Goal: Task Accomplishment & Management: Manage account settings

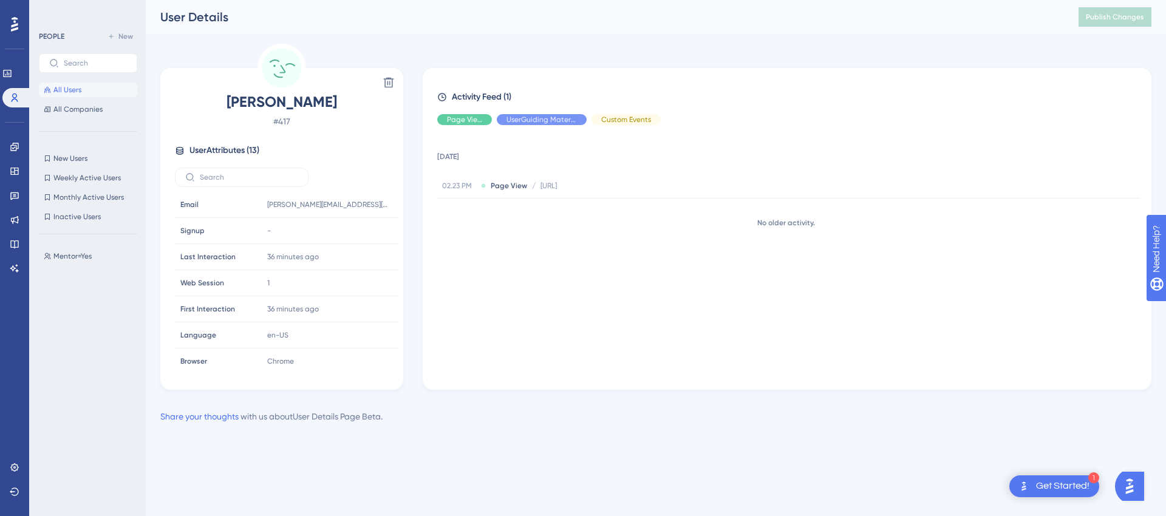
click at [248, 151] on span "User Attributes ( 13 )" at bounding box center [224, 150] width 70 height 15
click at [242, 171] on label at bounding box center [242, 177] width 134 height 19
click at [242, 173] on input "text" at bounding box center [249, 177] width 98 height 9
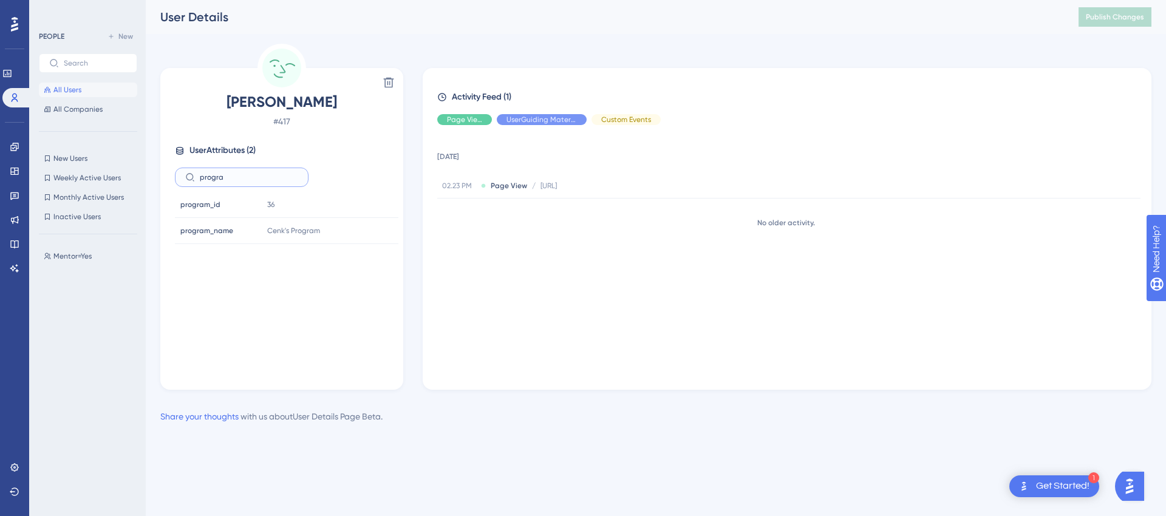
type input "program"
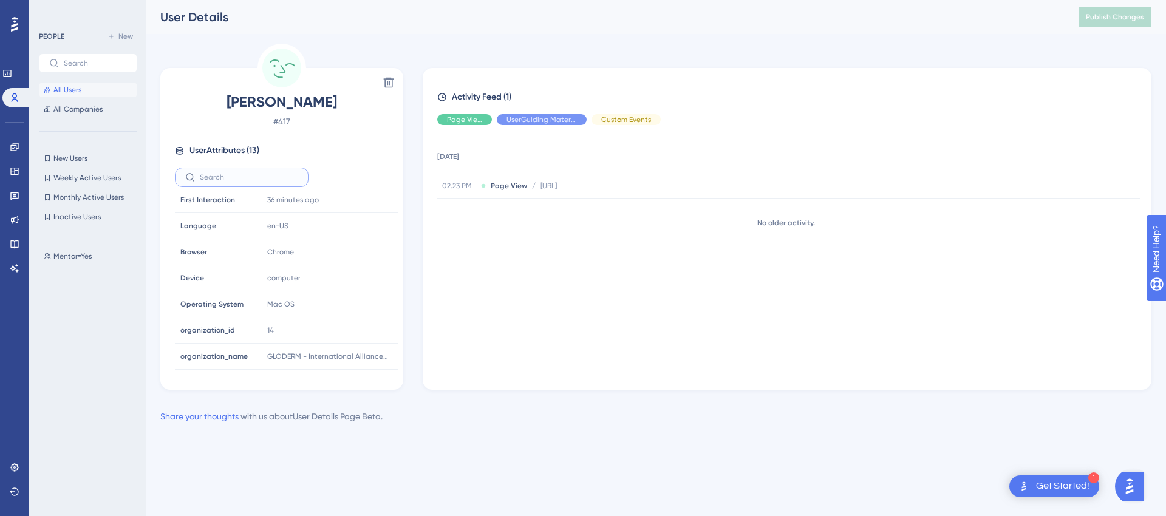
scroll to position [161, 0]
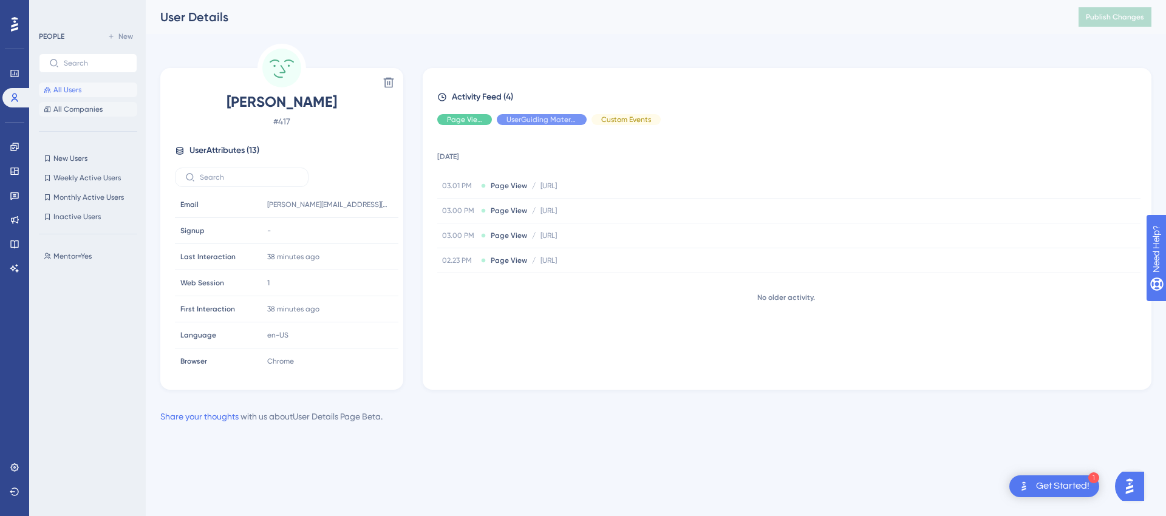
click at [73, 106] on span "All Companies" at bounding box center [77, 109] width 49 height 10
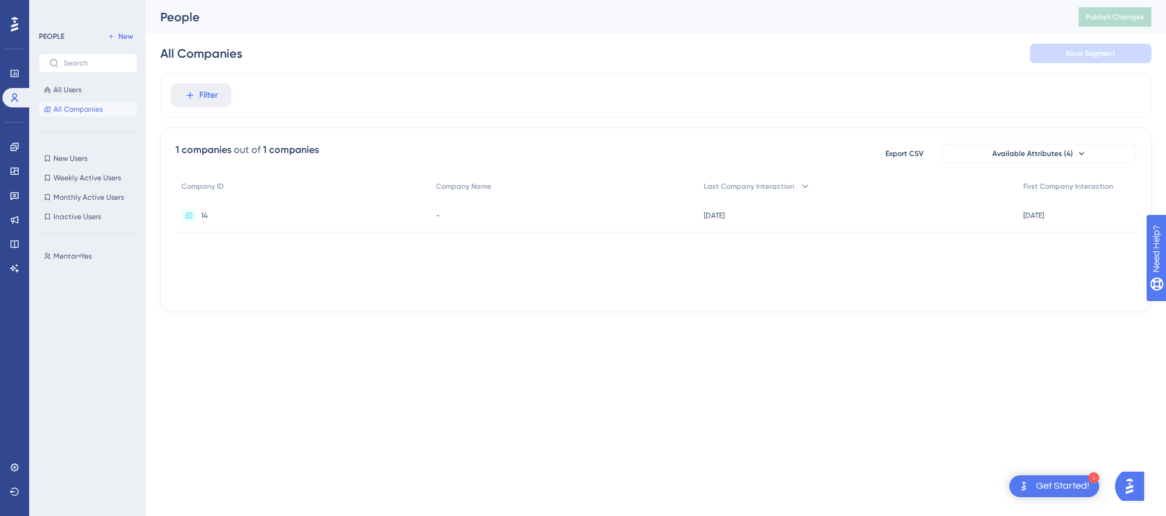
click at [199, 217] on div "14 14" at bounding box center [302, 216] width 254 height 34
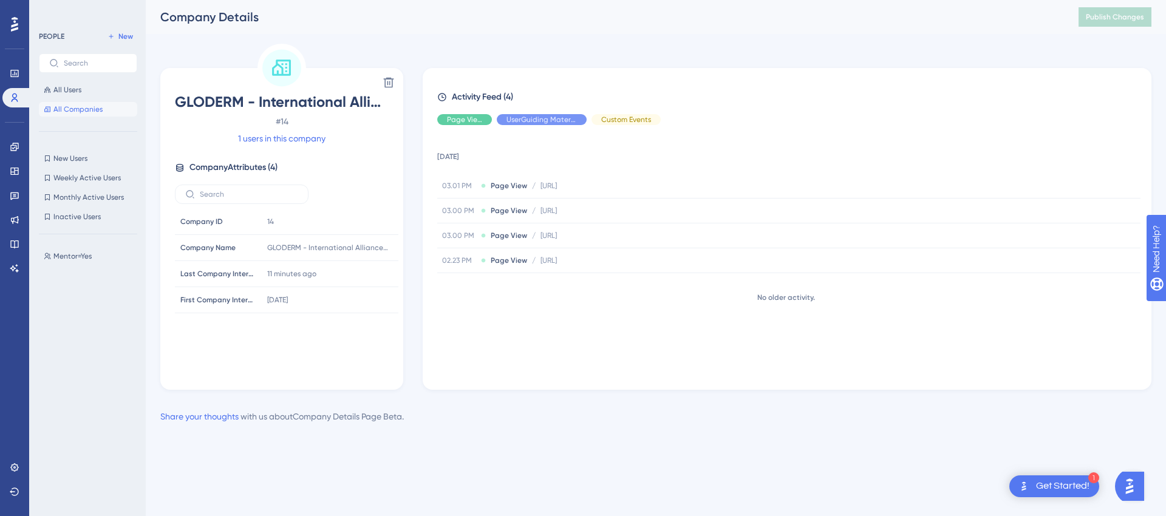
click at [77, 114] on span "All Companies" at bounding box center [77, 109] width 49 height 10
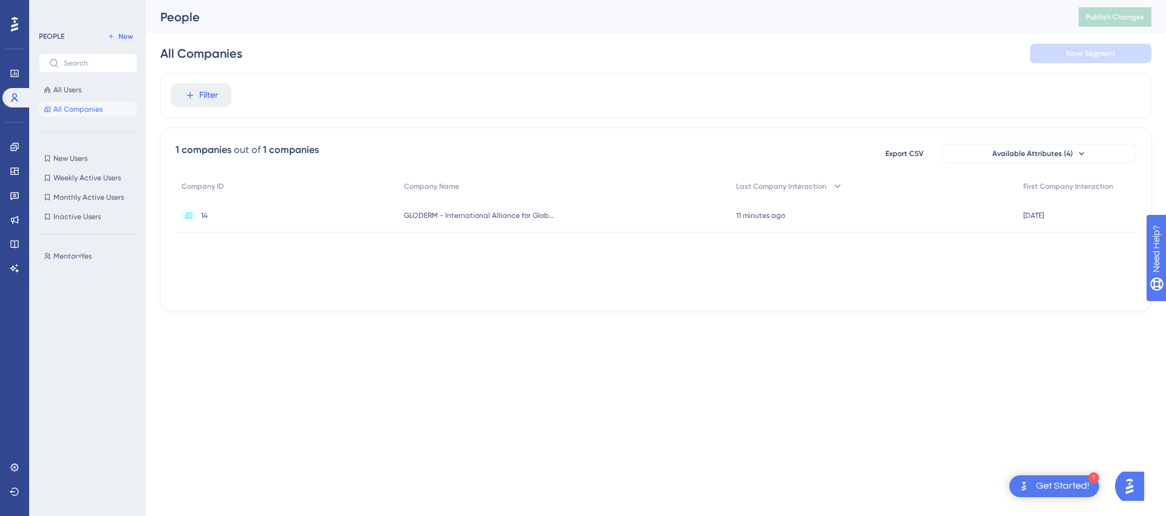
click at [192, 224] on div "14 14" at bounding box center [286, 216] width 222 height 34
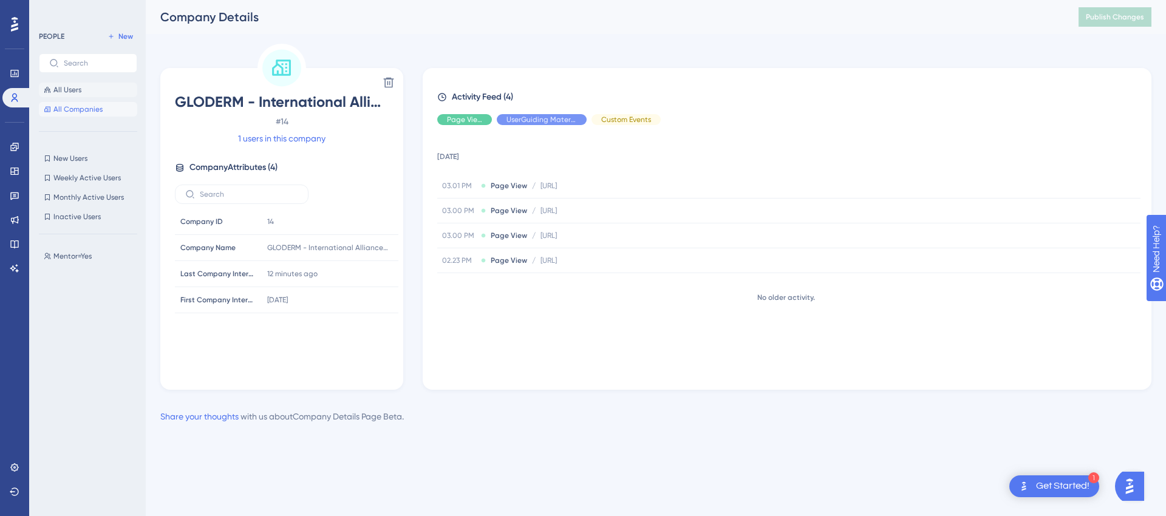
click at [65, 95] on button "All Users" at bounding box center [88, 90] width 98 height 15
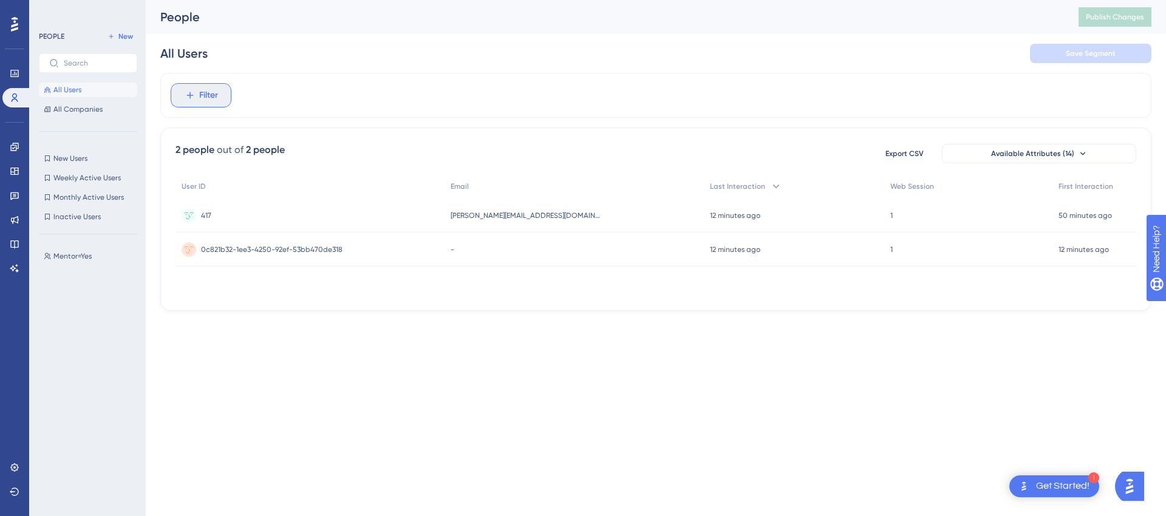
click at [205, 92] on span "Filter" at bounding box center [208, 95] width 19 height 15
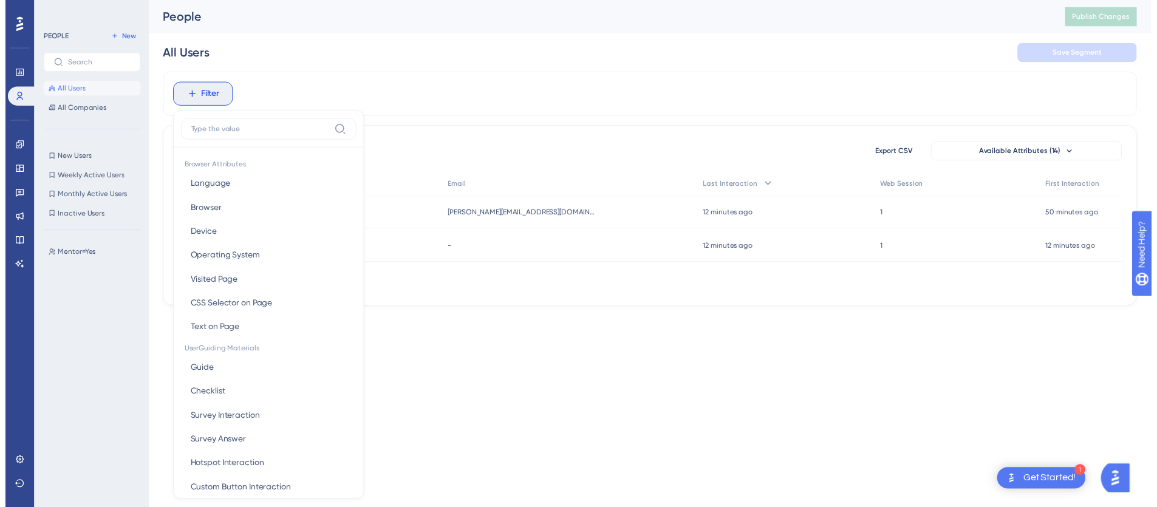
scroll to position [56, 0]
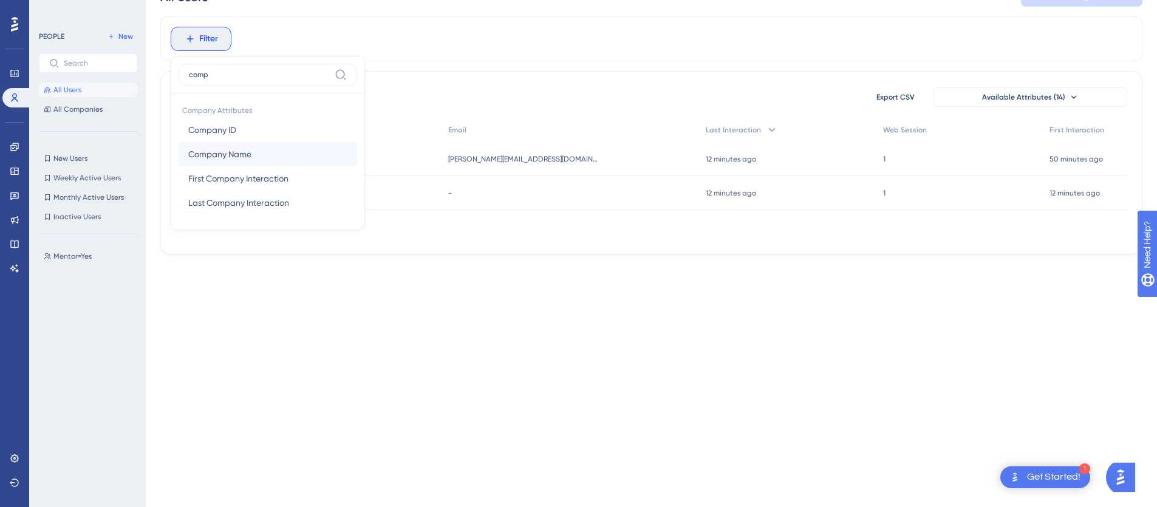
type input "comp"
click at [237, 151] on span "Company Name" at bounding box center [219, 154] width 63 height 15
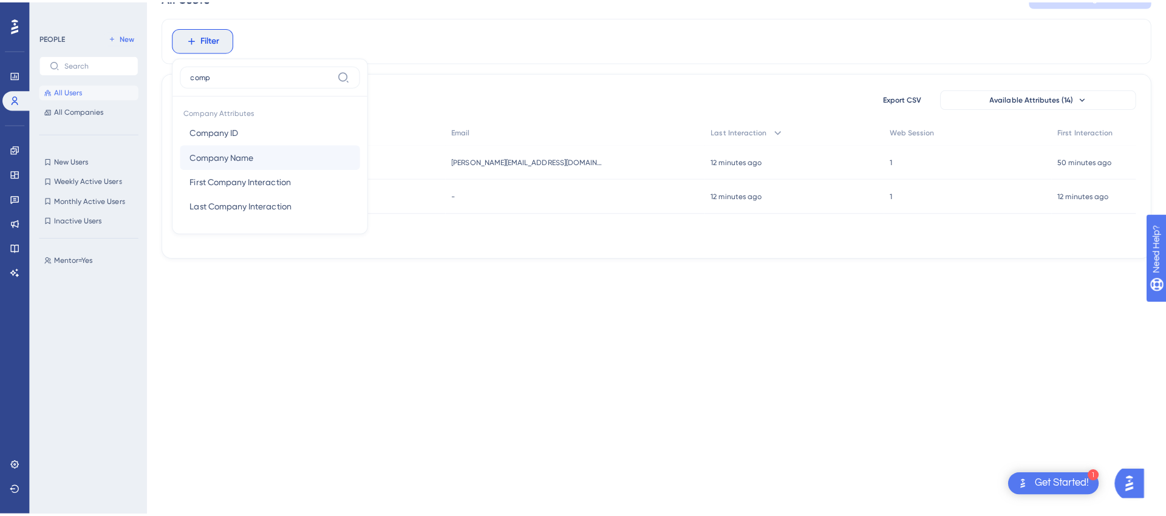
scroll to position [0, 0]
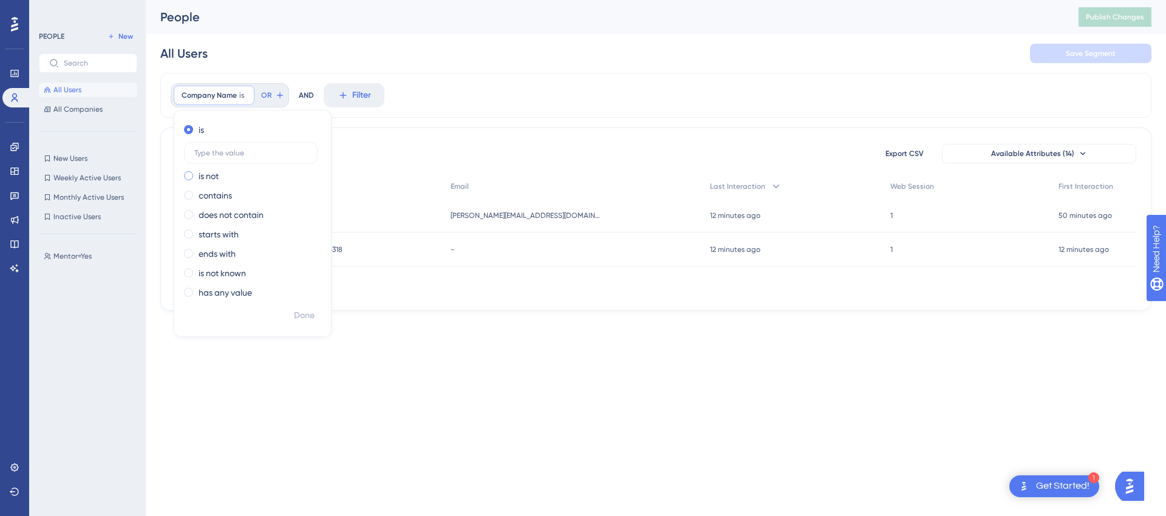
click at [201, 174] on label "is not" at bounding box center [209, 176] width 20 height 15
click at [208, 194] on label "contains" at bounding box center [215, 195] width 33 height 15
type input "GLO"
click at [300, 314] on span "Done" at bounding box center [304, 315] width 21 height 15
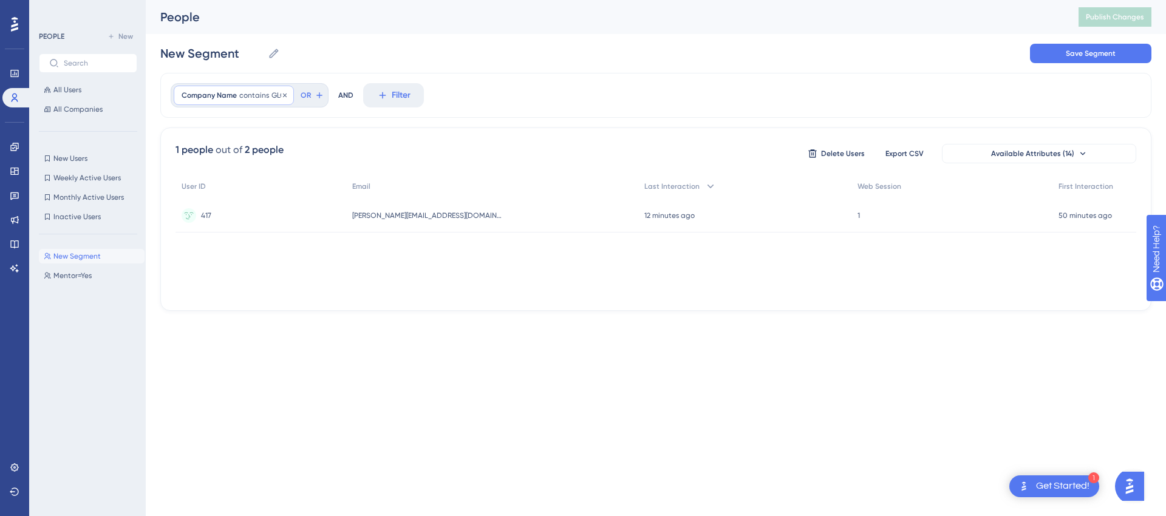
click at [269, 90] on div "Company Name contains GLO GLO Remove" at bounding box center [234, 95] width 120 height 19
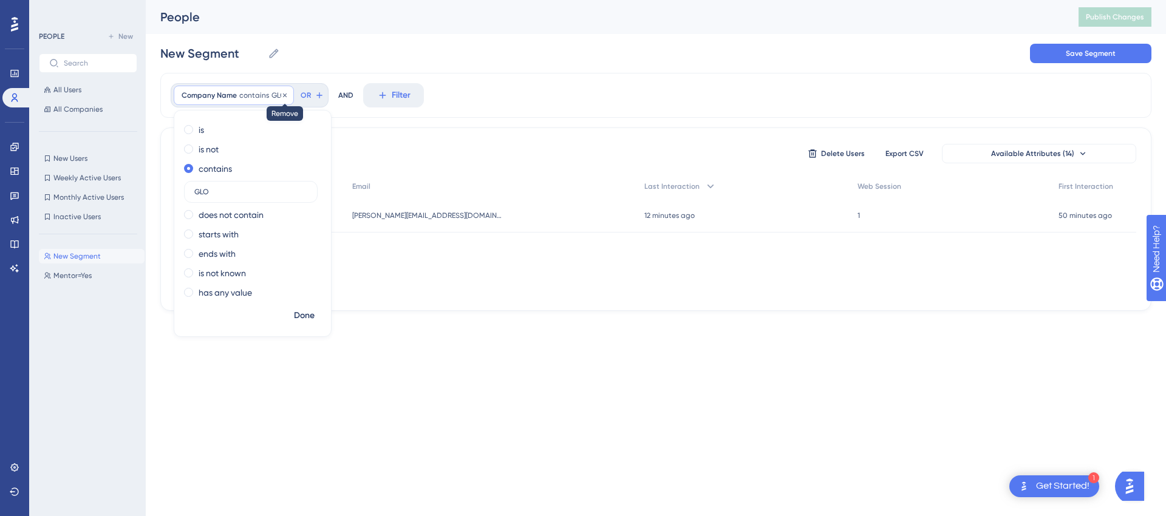
click at [281, 94] on icon at bounding box center [284, 95] width 7 height 7
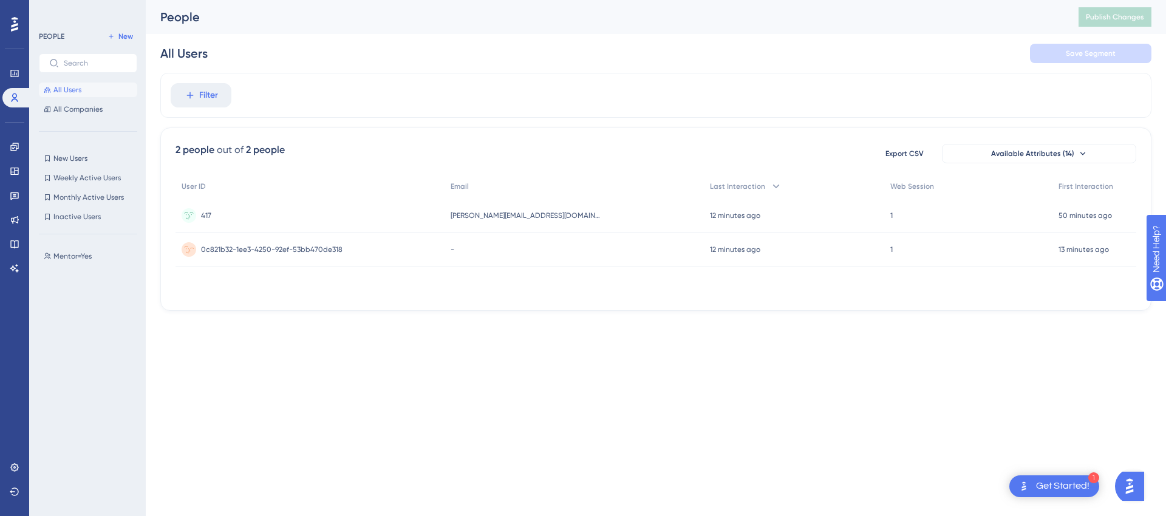
click at [263, 251] on span "0c821b32-1ee3-4250-92ef-53bb470de318" at bounding box center [271, 250] width 141 height 10
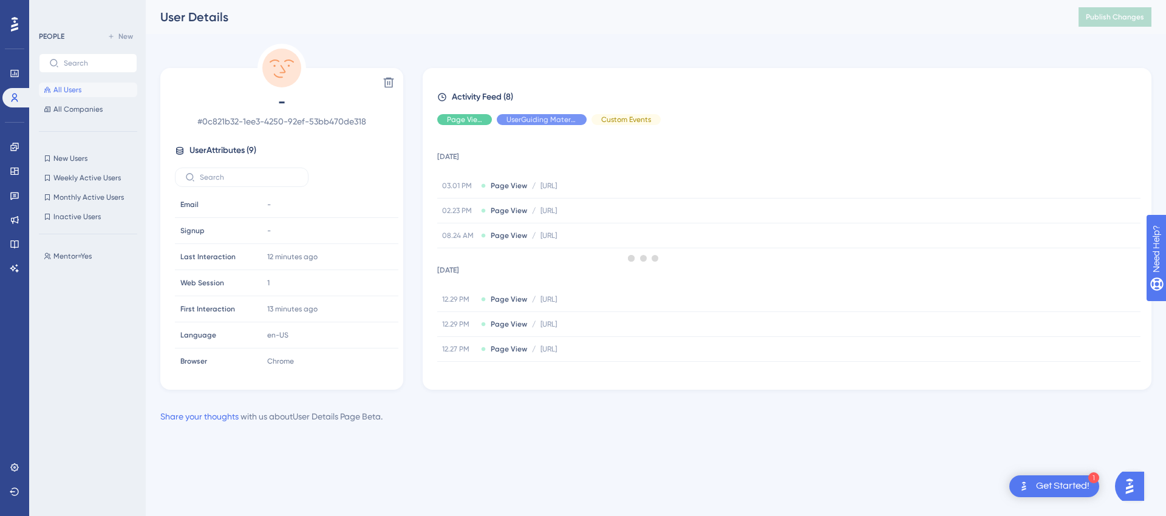
click at [385, 86] on div at bounding box center [643, 258] width 1044 height 429
click at [387, 86] on div at bounding box center [643, 258] width 1044 height 429
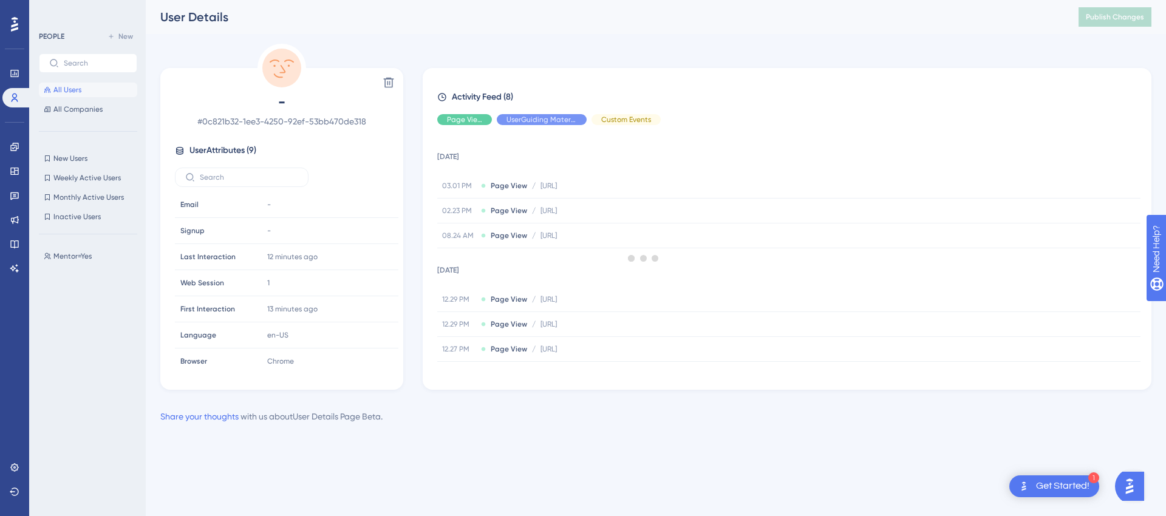
click at [387, 86] on div at bounding box center [643, 258] width 1044 height 429
click at [394, 83] on icon at bounding box center [389, 83] width 12 height 12
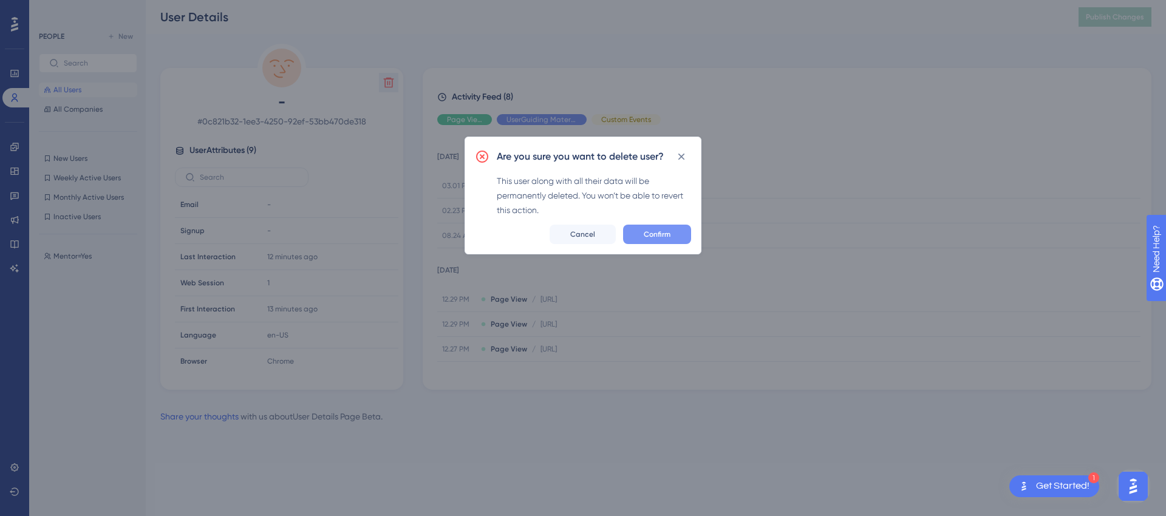
click at [655, 237] on span "Confirm" at bounding box center [657, 235] width 27 height 10
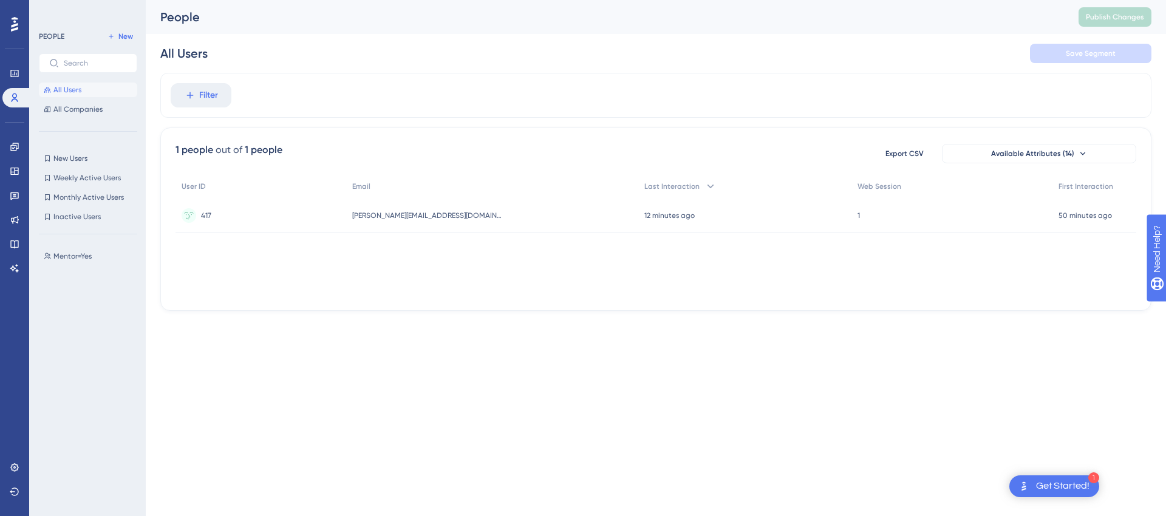
click at [257, 220] on div "417 417" at bounding box center [260, 216] width 171 height 34
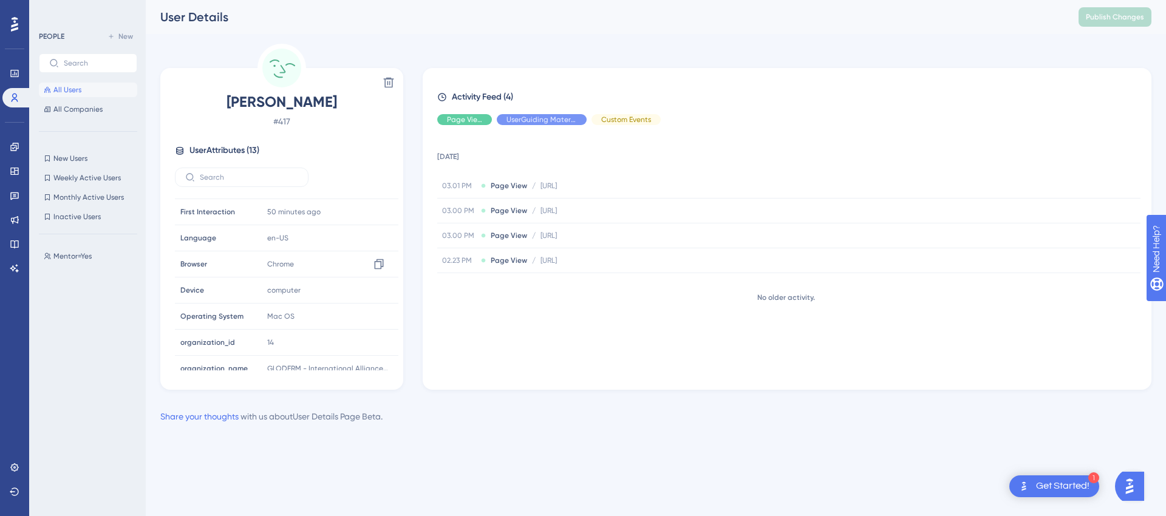
scroll to position [161, 0]
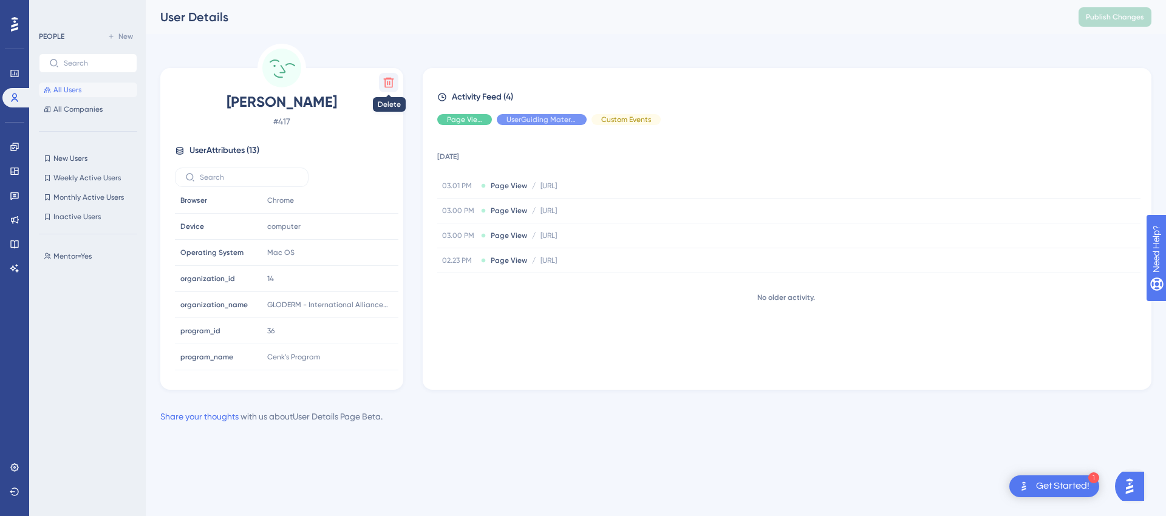
click at [387, 84] on icon at bounding box center [389, 83] width 10 height 10
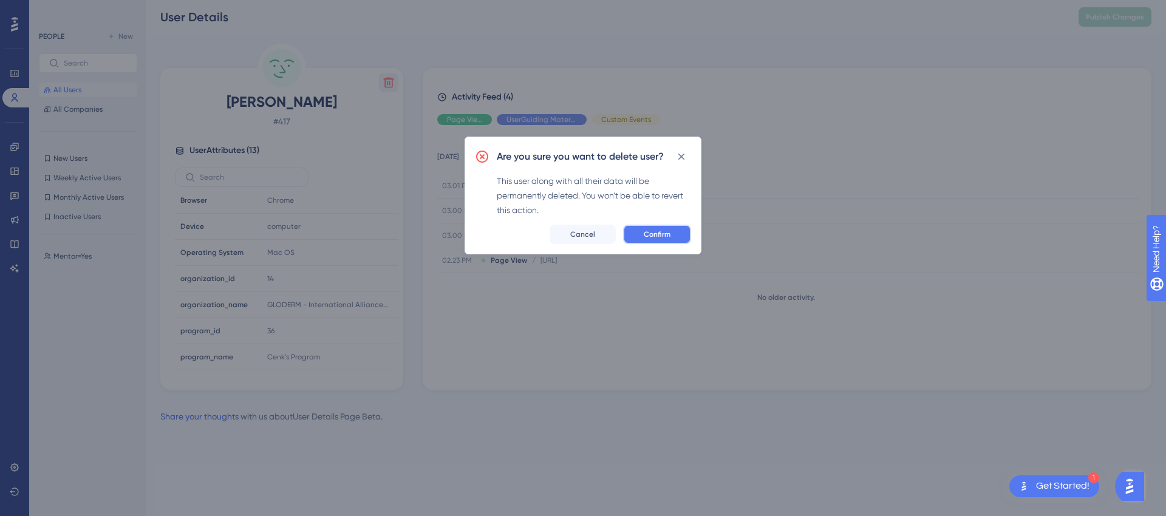
click at [656, 235] on span "Confirm" at bounding box center [657, 235] width 27 height 10
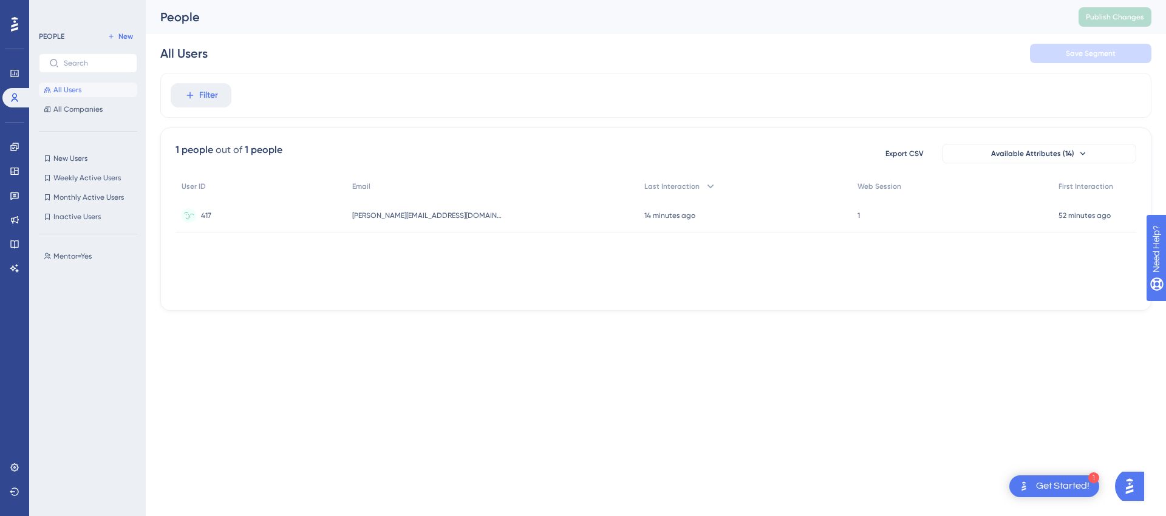
click at [206, 206] on div "417 417" at bounding box center [206, 216] width 10 height 34
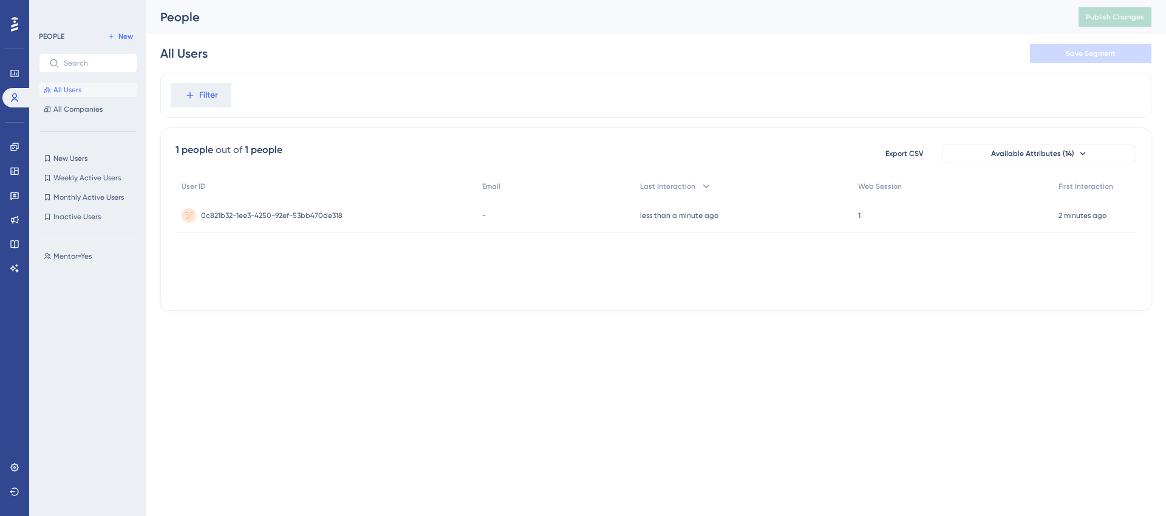
click at [309, 213] on span "0c821b32-1ee3-4250-92ef-53bb470de318" at bounding box center [271, 216] width 141 height 10
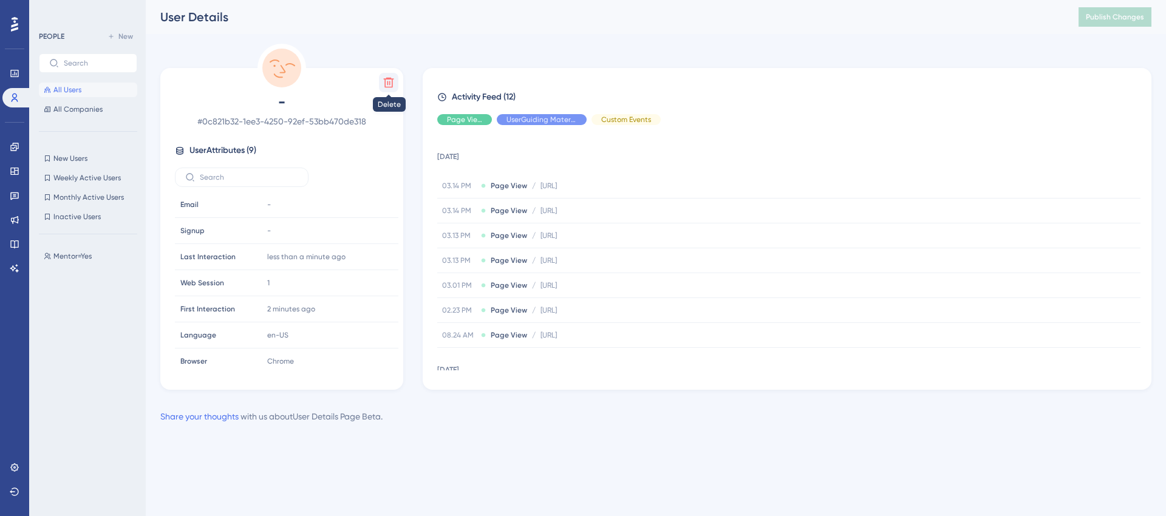
click at [388, 81] on icon at bounding box center [389, 83] width 12 height 12
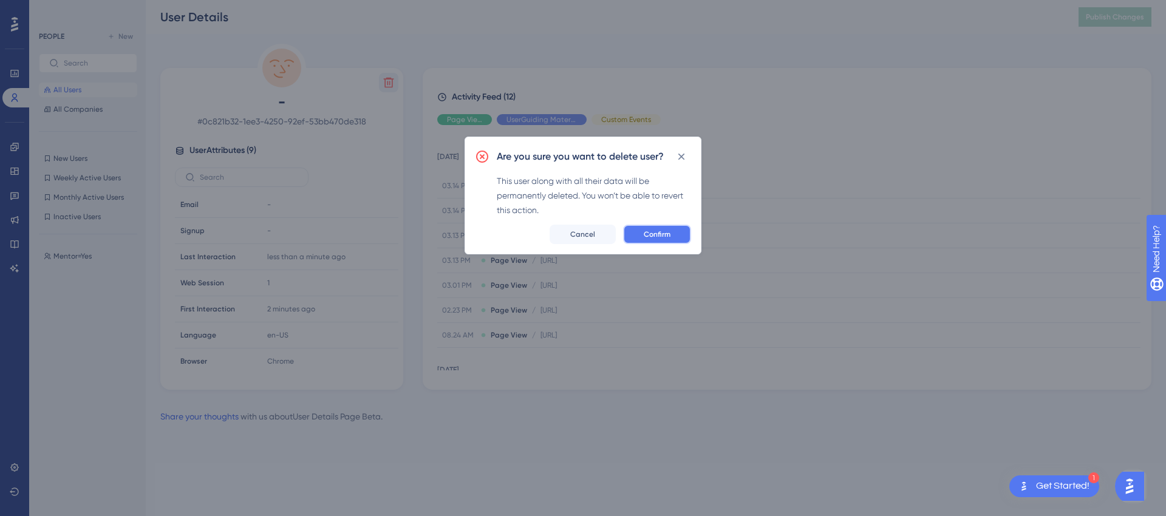
click at [664, 238] on span "Confirm" at bounding box center [657, 235] width 27 height 10
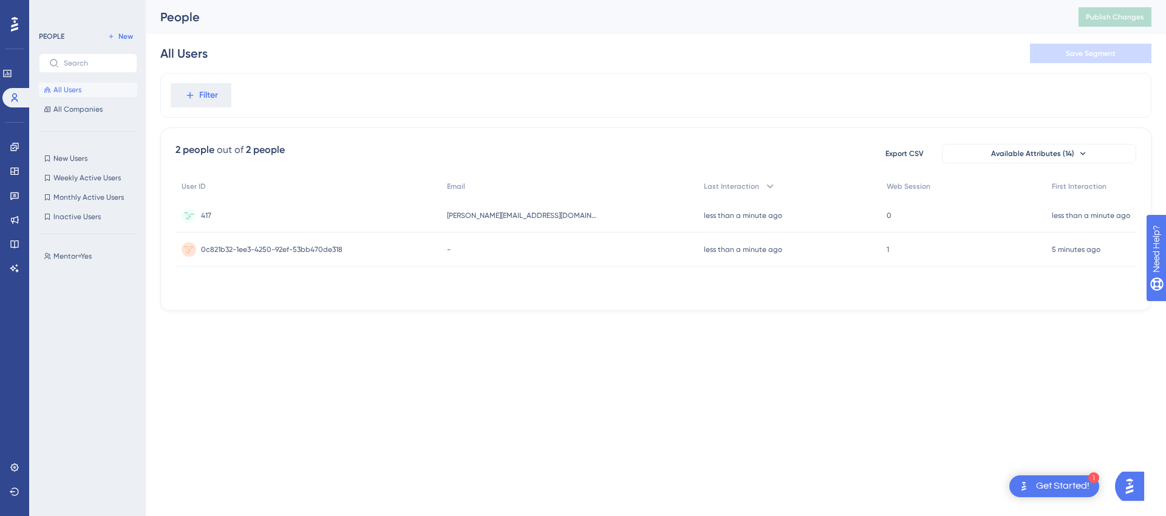
click at [208, 217] on span "417" at bounding box center [206, 216] width 10 height 10
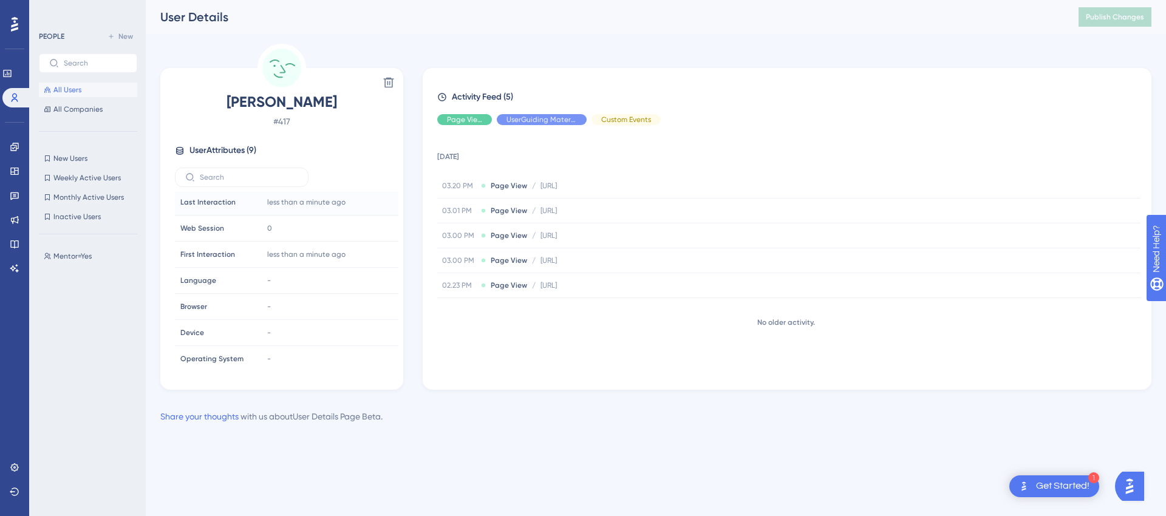
scroll to position [56, 0]
click at [49, 109] on icon at bounding box center [47, 109] width 7 height 7
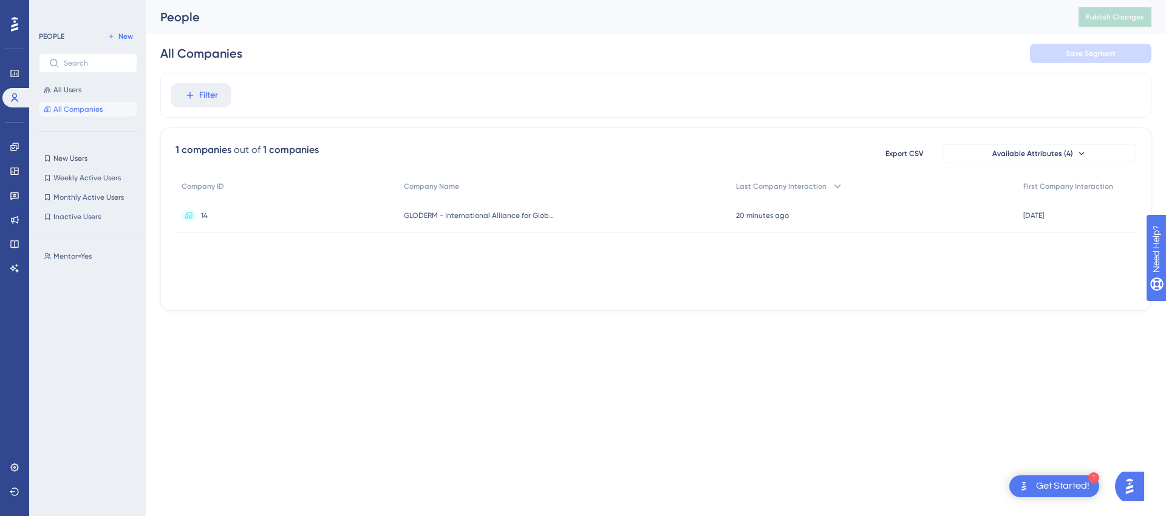
click at [265, 226] on div "14 14" at bounding box center [286, 216] width 222 height 34
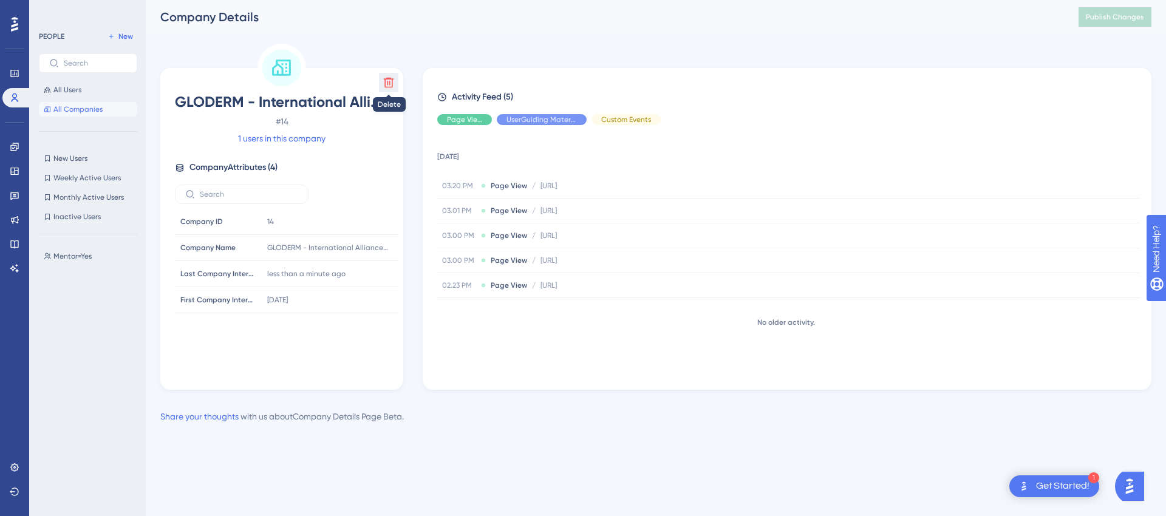
click at [388, 81] on icon at bounding box center [389, 83] width 10 height 10
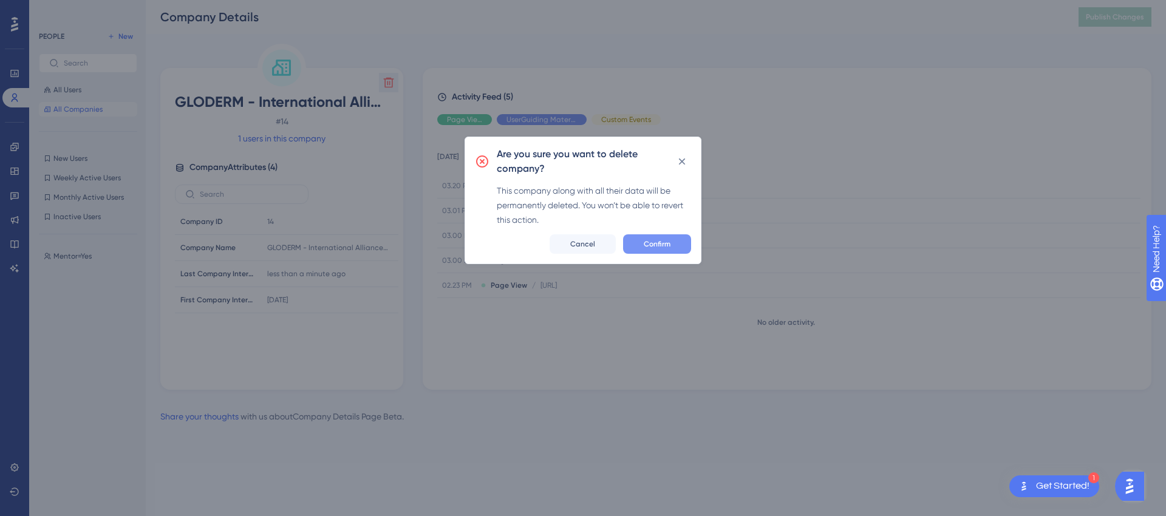
click at [668, 239] on span "Confirm" at bounding box center [657, 244] width 27 height 10
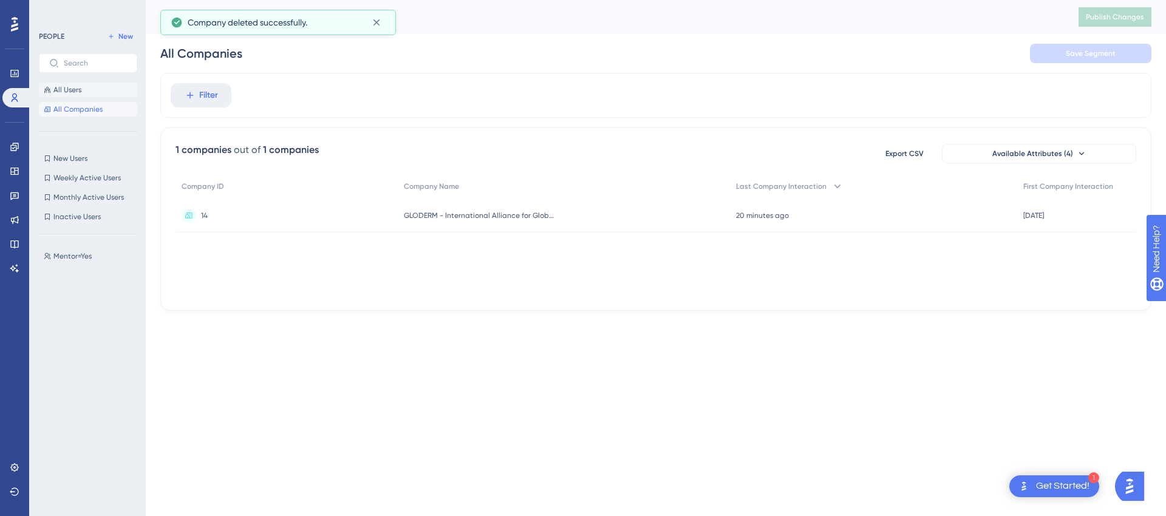
click at [84, 92] on button "All Users" at bounding box center [88, 90] width 98 height 15
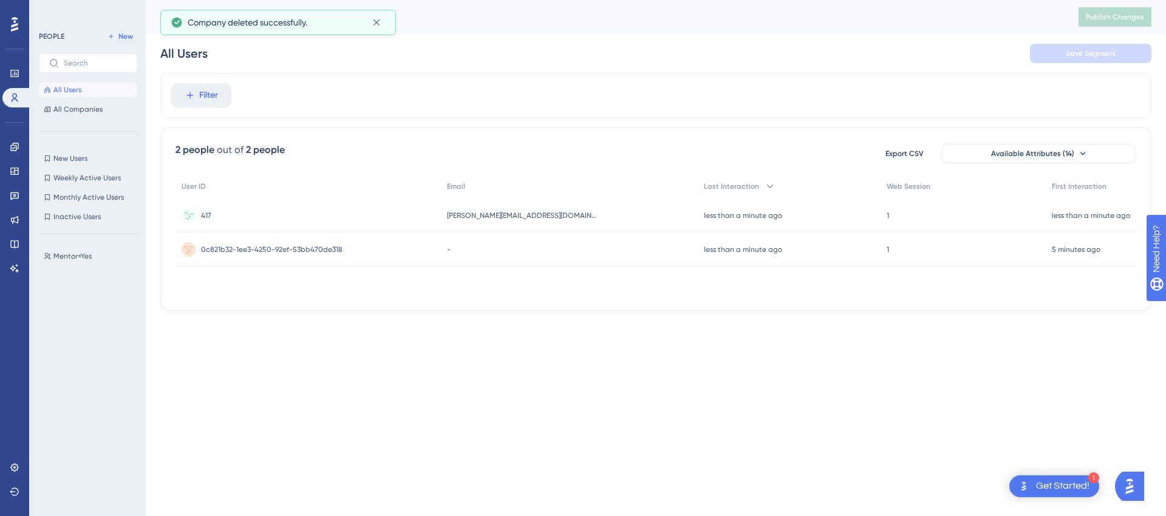
click at [234, 216] on div "417 417" at bounding box center [307, 216] width 265 height 34
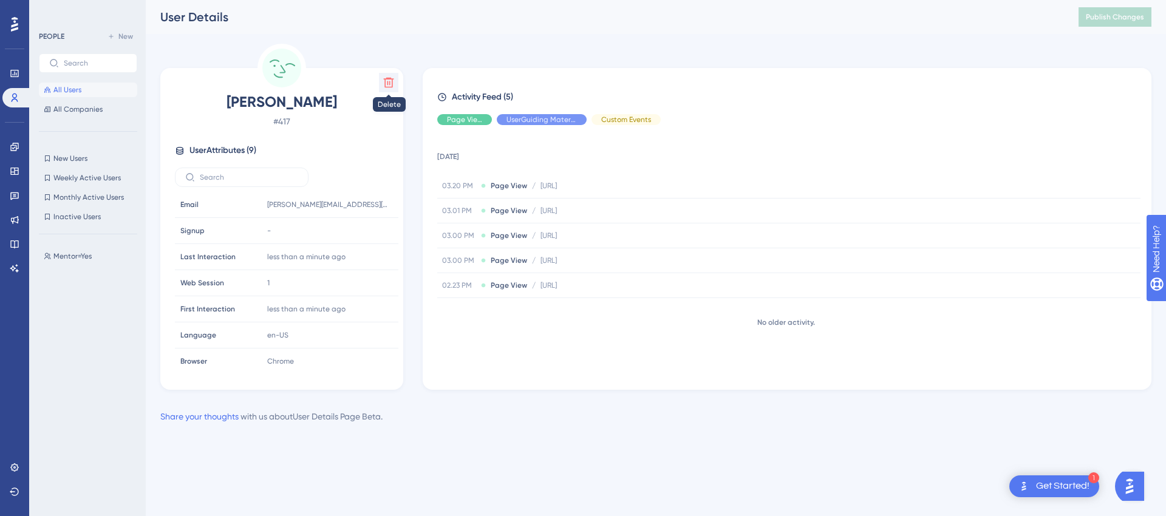
click at [388, 78] on icon at bounding box center [389, 83] width 10 height 10
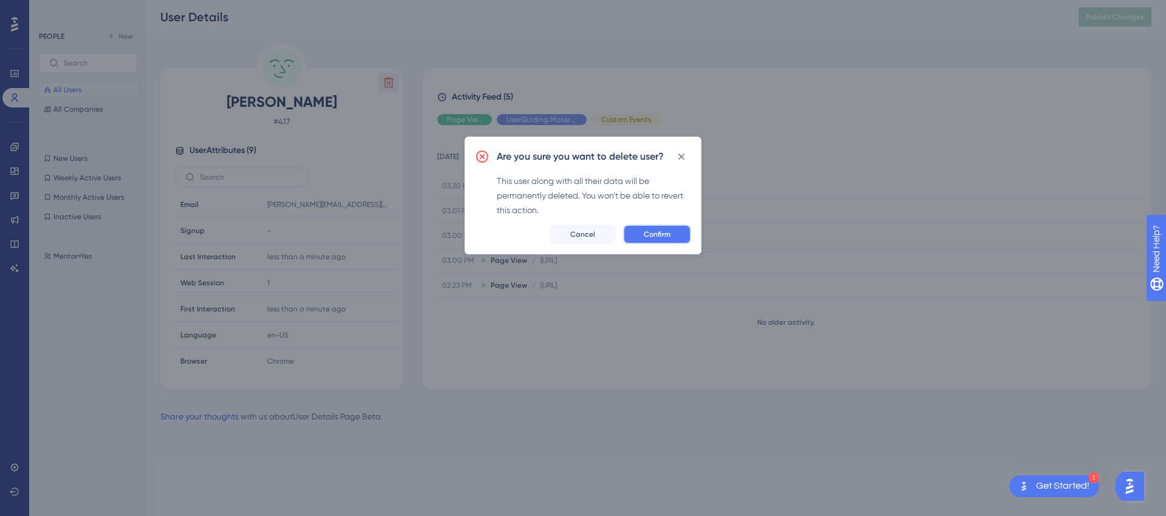
drag, startPoint x: 646, startPoint y: 231, endPoint x: 624, endPoint y: 233, distance: 21.9
click at [645, 231] on span "Confirm" at bounding box center [657, 235] width 27 height 10
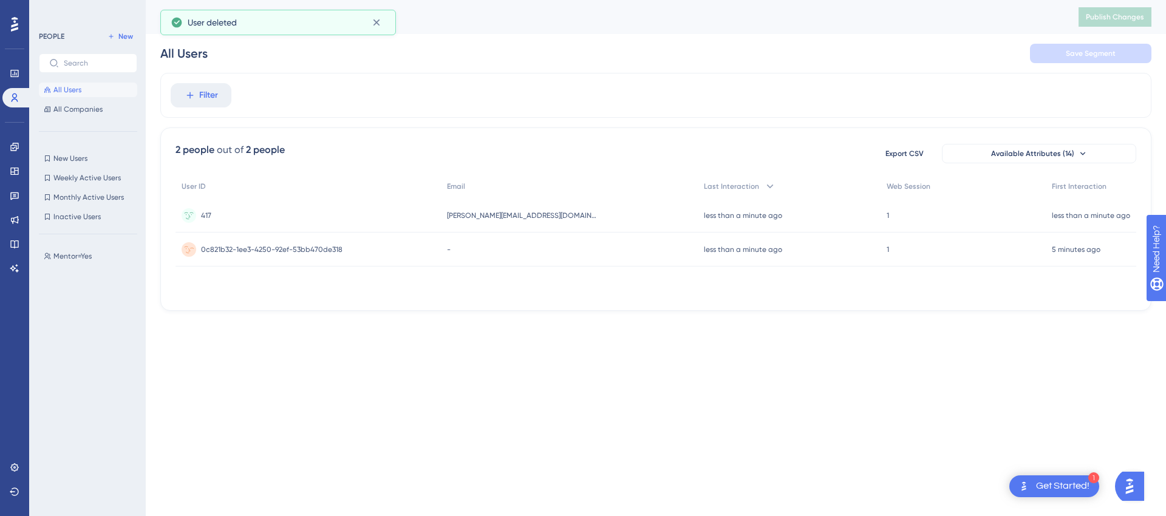
click at [271, 247] on span "0c821b32-1ee3-4250-92ef-53bb470de318" at bounding box center [271, 250] width 141 height 10
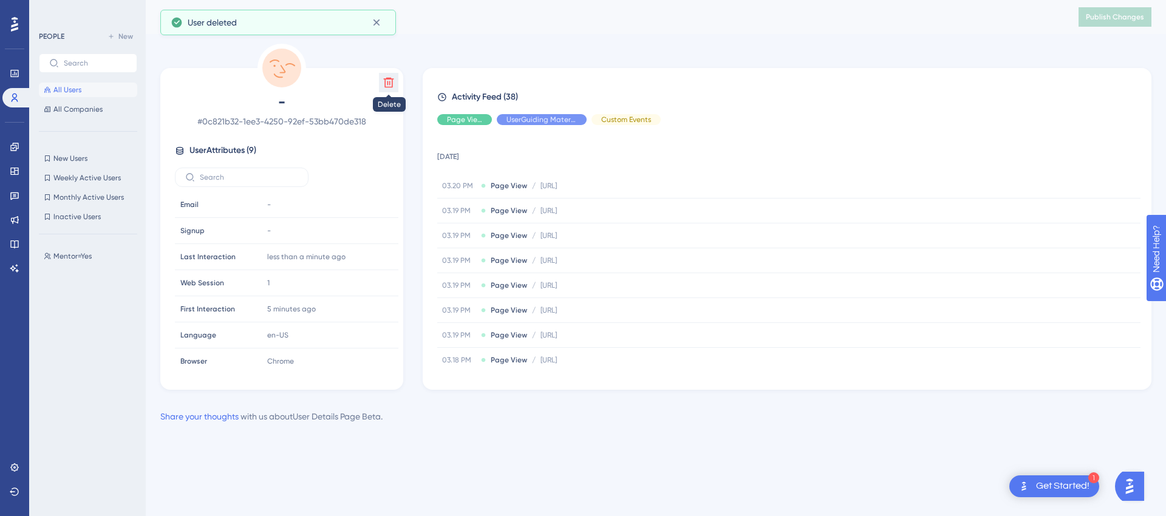
click at [384, 80] on icon at bounding box center [389, 83] width 12 height 12
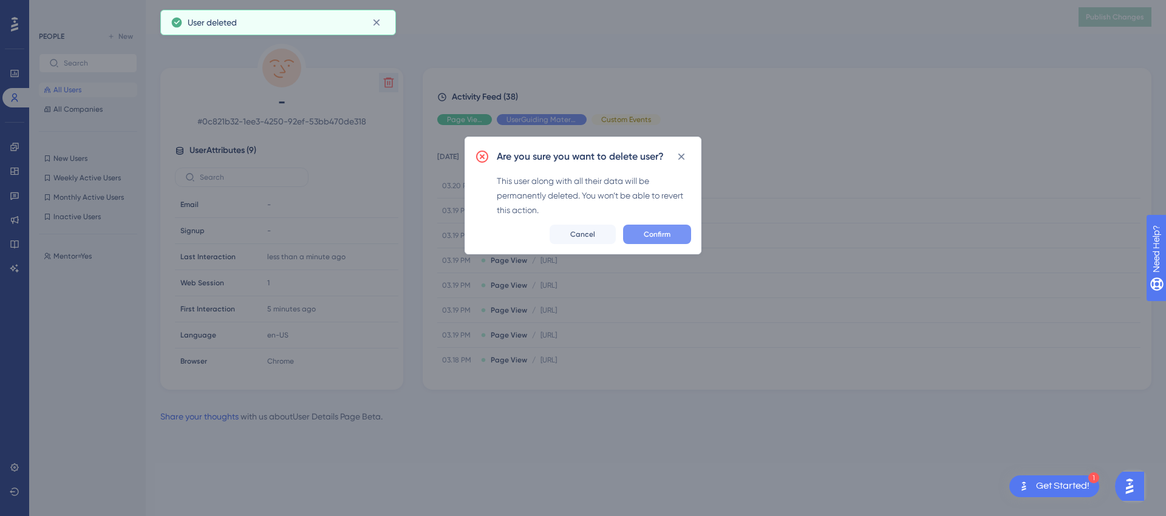
click at [656, 237] on span "Confirm" at bounding box center [657, 235] width 27 height 10
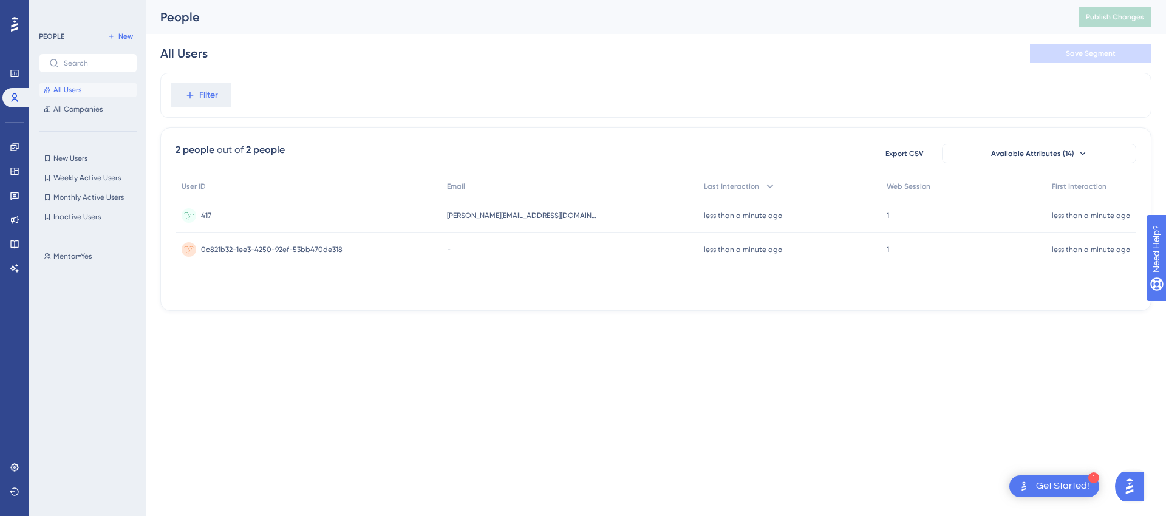
click at [203, 208] on div "417 417" at bounding box center [206, 216] width 10 height 34
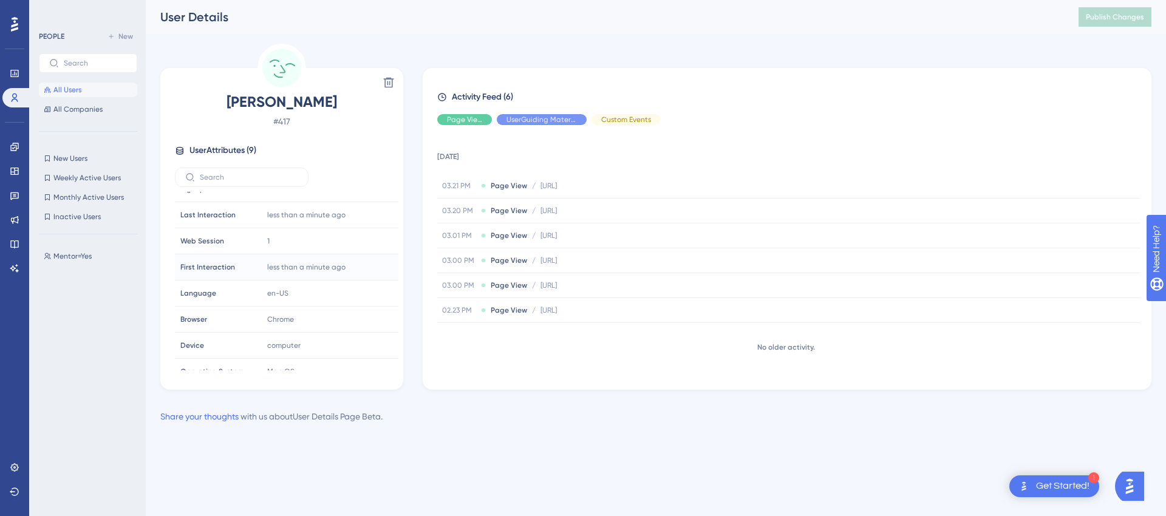
scroll to position [56, 0]
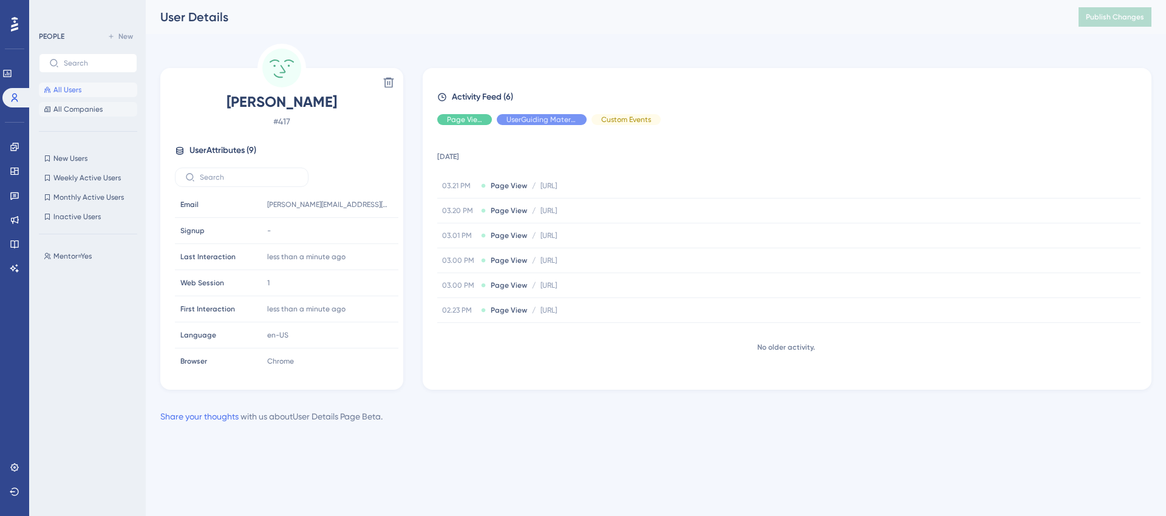
click at [72, 114] on span "All Companies" at bounding box center [77, 109] width 49 height 10
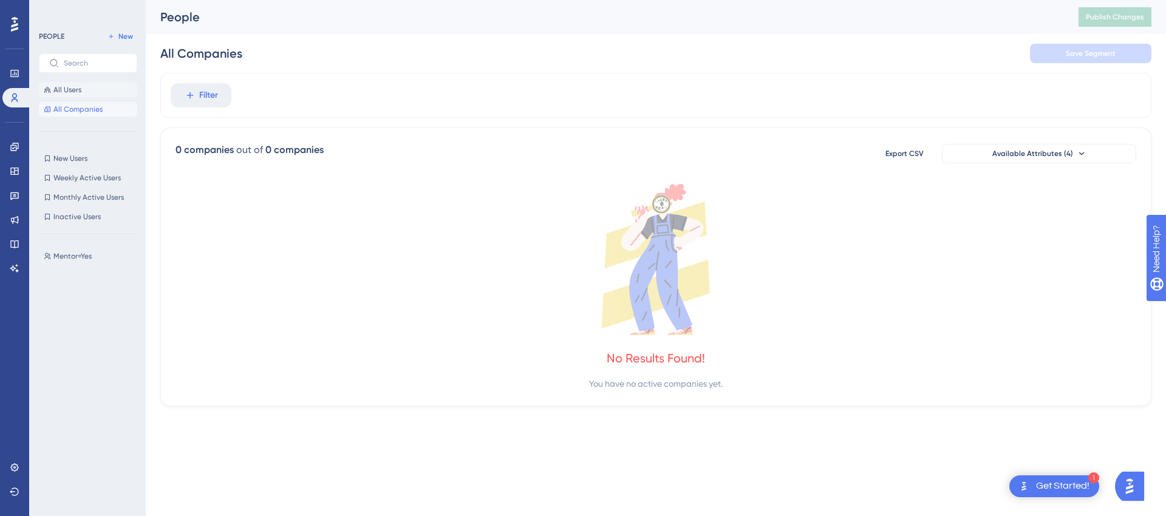
click at [82, 92] on button "All Users" at bounding box center [88, 90] width 98 height 15
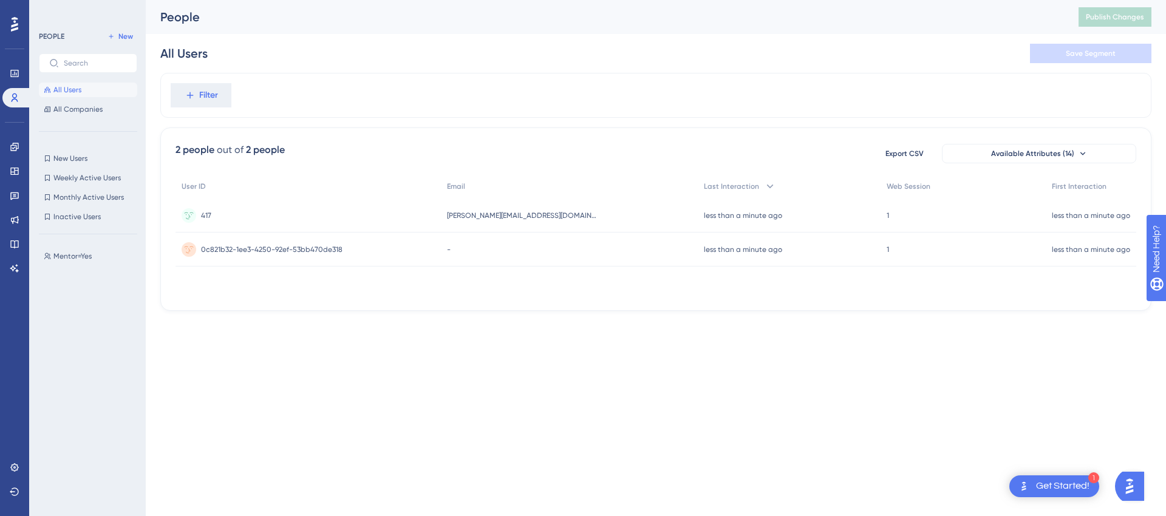
click at [83, 117] on div "PEOPLE New All Users All Companies New Users New Users Weekly Active Users Week…" at bounding box center [88, 261] width 98 height 465
click at [81, 109] on span "All Companies" at bounding box center [77, 109] width 49 height 10
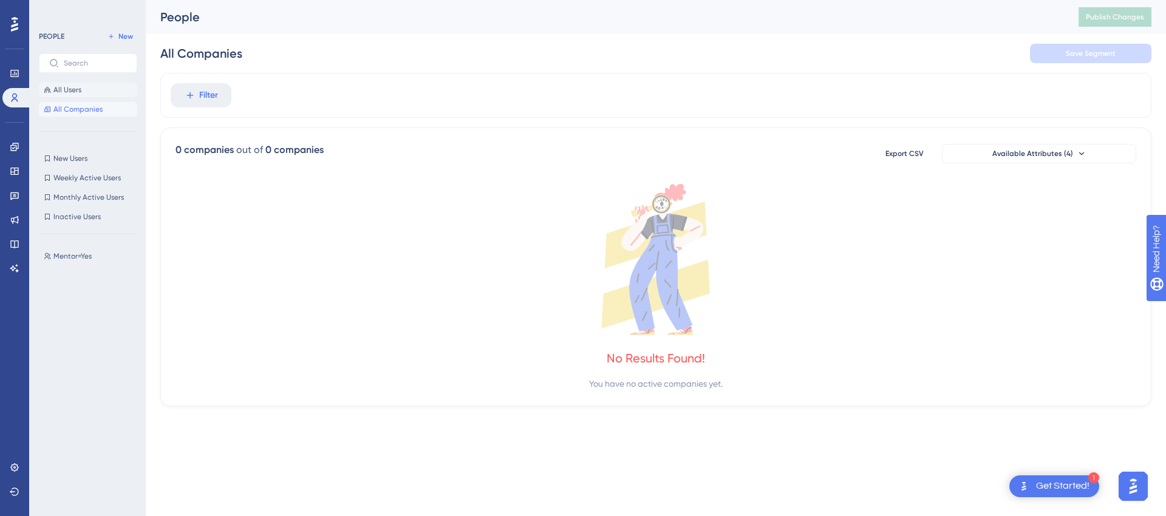
click at [66, 91] on span "All Users" at bounding box center [67, 90] width 28 height 10
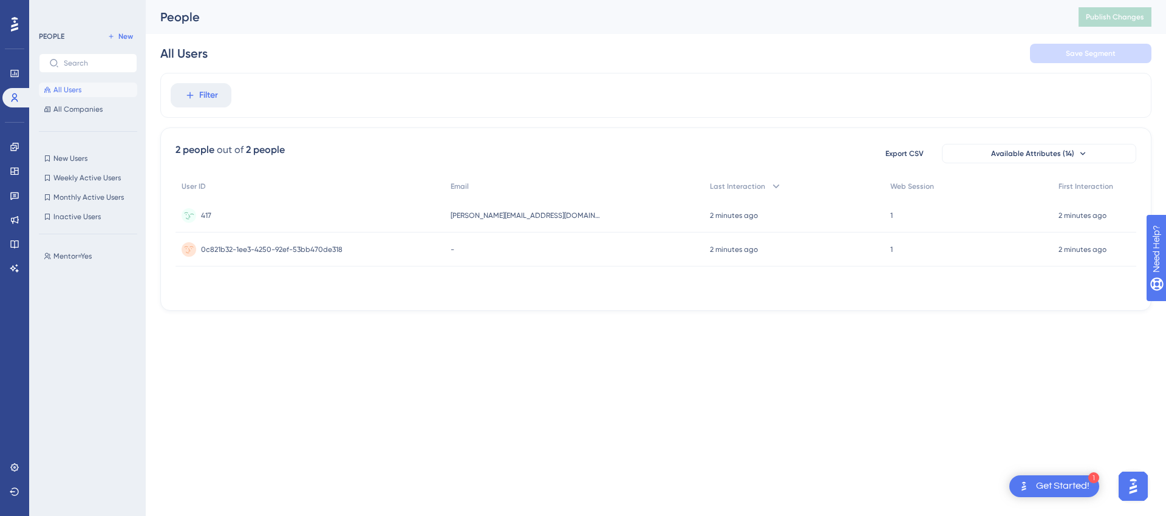
click at [247, 217] on div "417 417" at bounding box center [309, 216] width 269 height 34
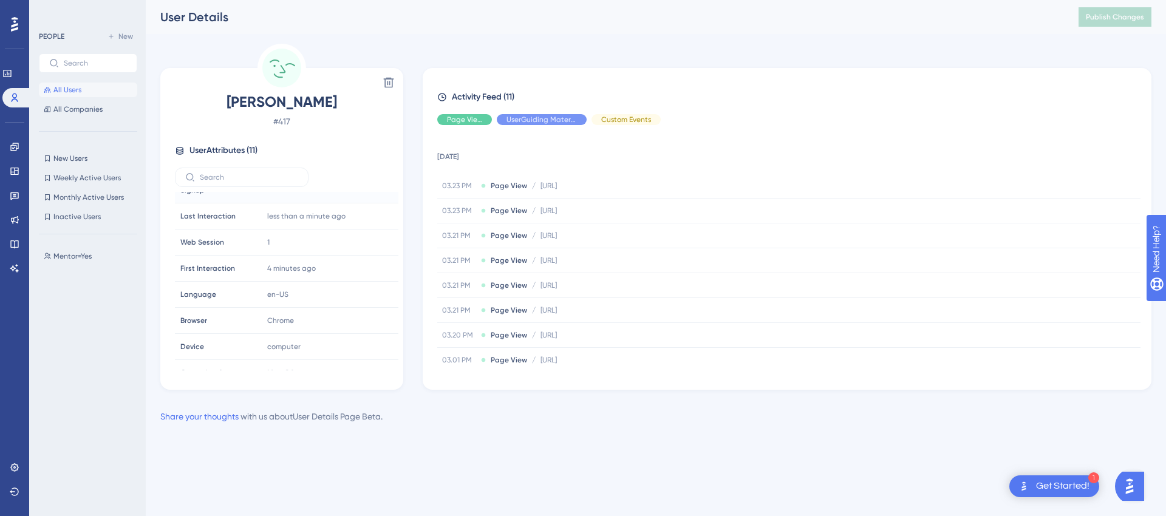
scroll to position [109, 0]
click at [94, 105] on span "All Companies" at bounding box center [77, 109] width 49 height 10
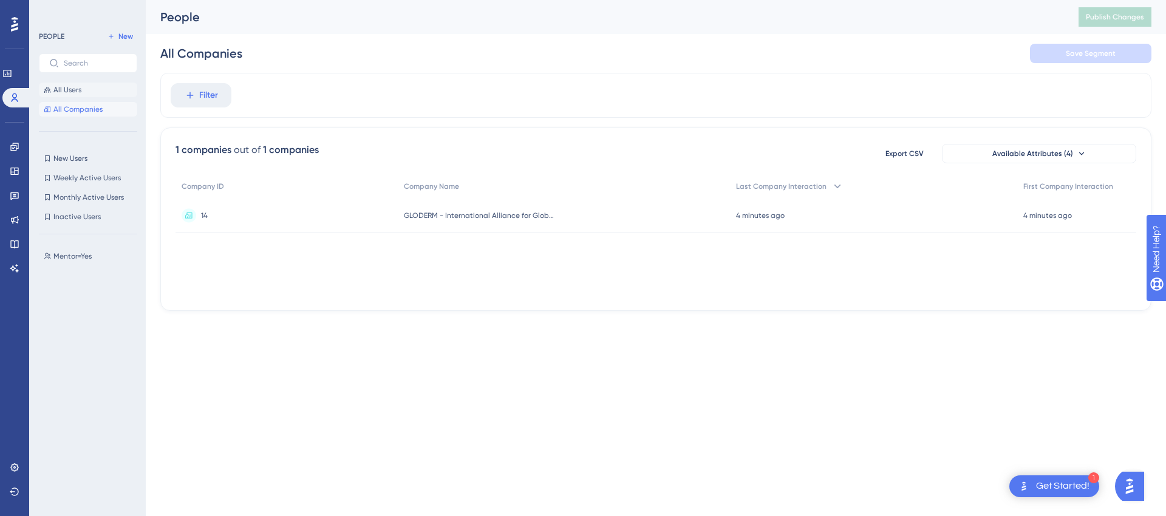
click at [87, 88] on button "All Users" at bounding box center [88, 90] width 98 height 15
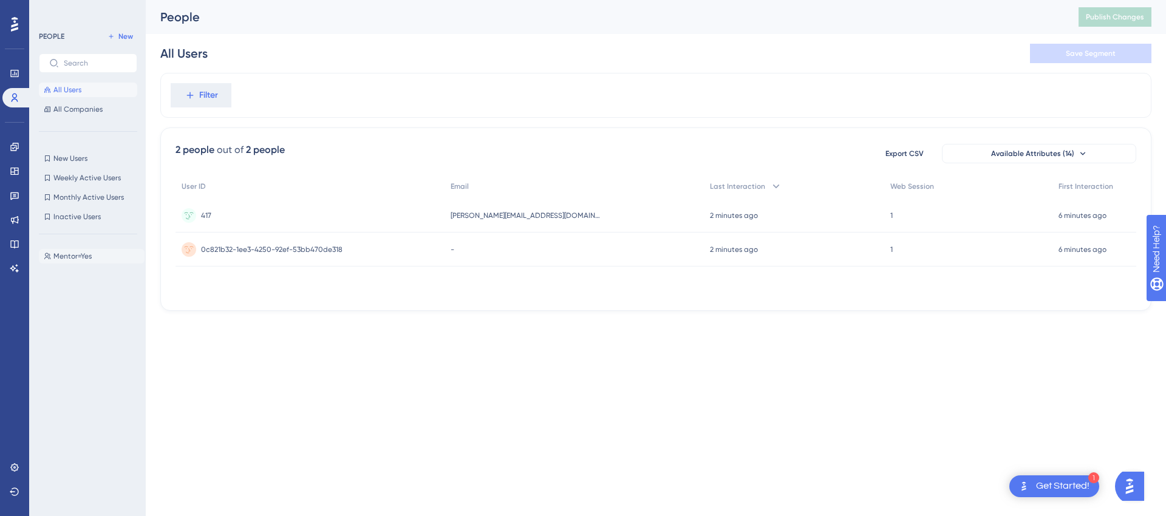
click at [87, 256] on span "Mentor=Yes" at bounding box center [72, 256] width 38 height 10
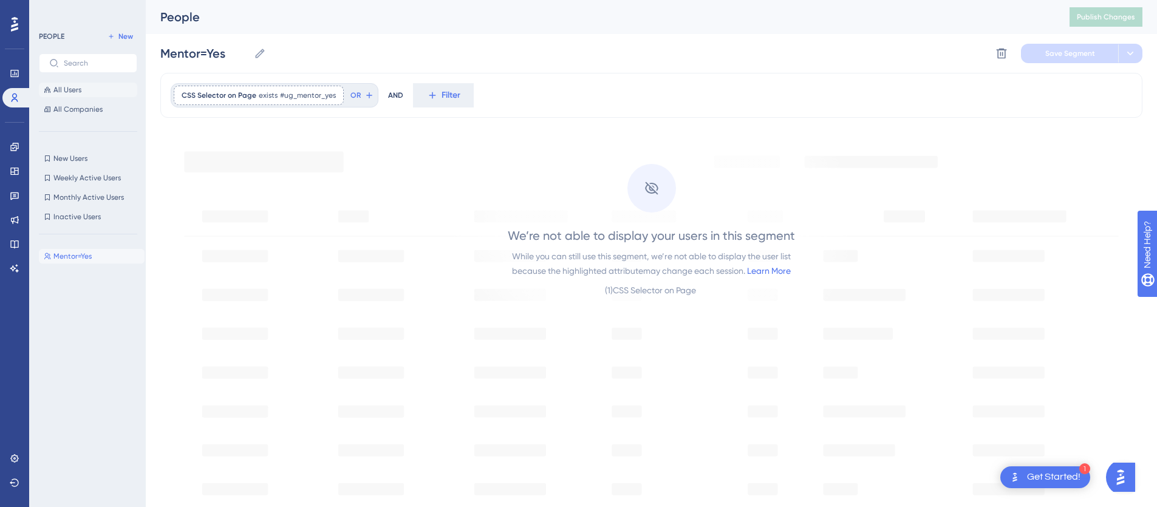
click at [73, 92] on span "All Users" at bounding box center [67, 90] width 28 height 10
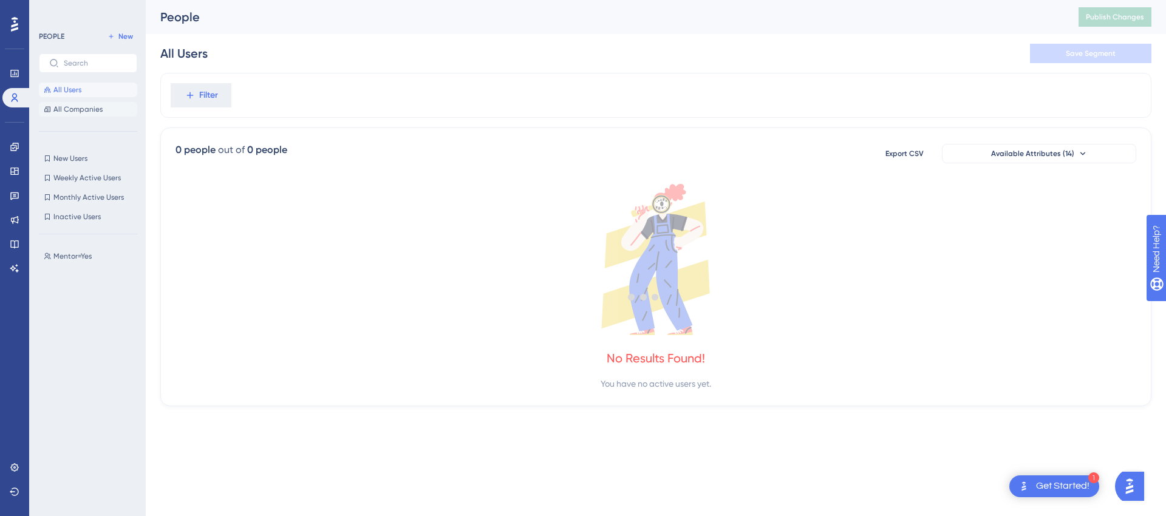
click at [75, 106] on span "All Companies" at bounding box center [77, 109] width 49 height 10
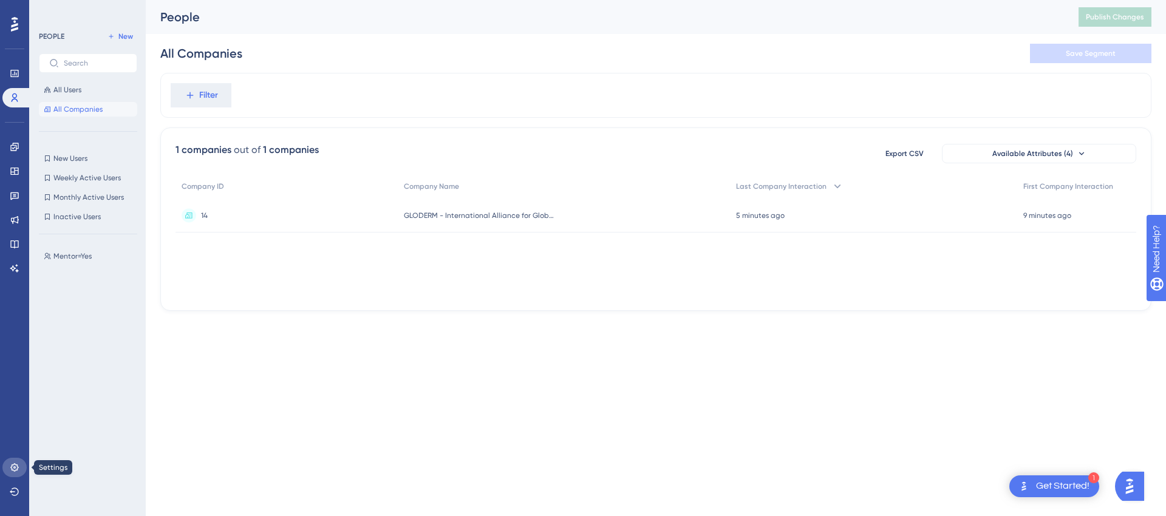
click at [12, 465] on icon at bounding box center [14, 467] width 8 height 8
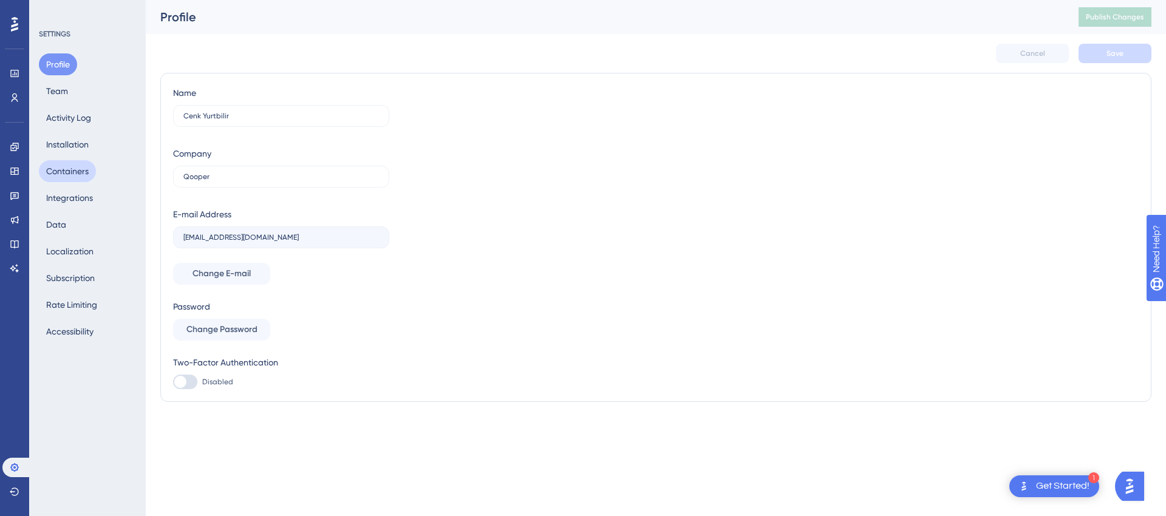
click at [83, 166] on button "Containers" at bounding box center [67, 171] width 57 height 22
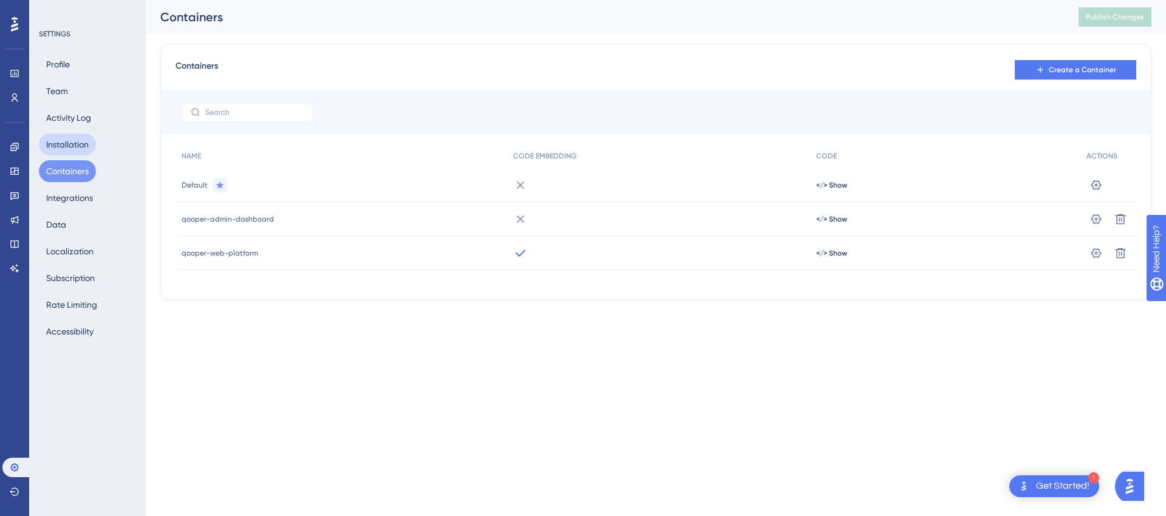
click at [78, 140] on button "Installation" at bounding box center [67, 145] width 57 height 22
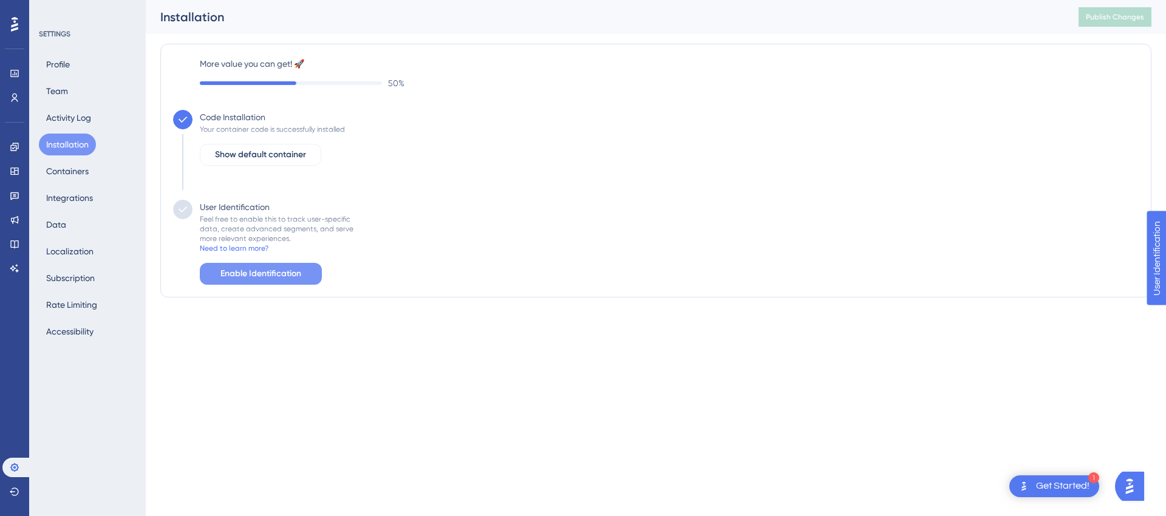
click at [261, 273] on span "Enable Identification" at bounding box center [260, 274] width 81 height 15
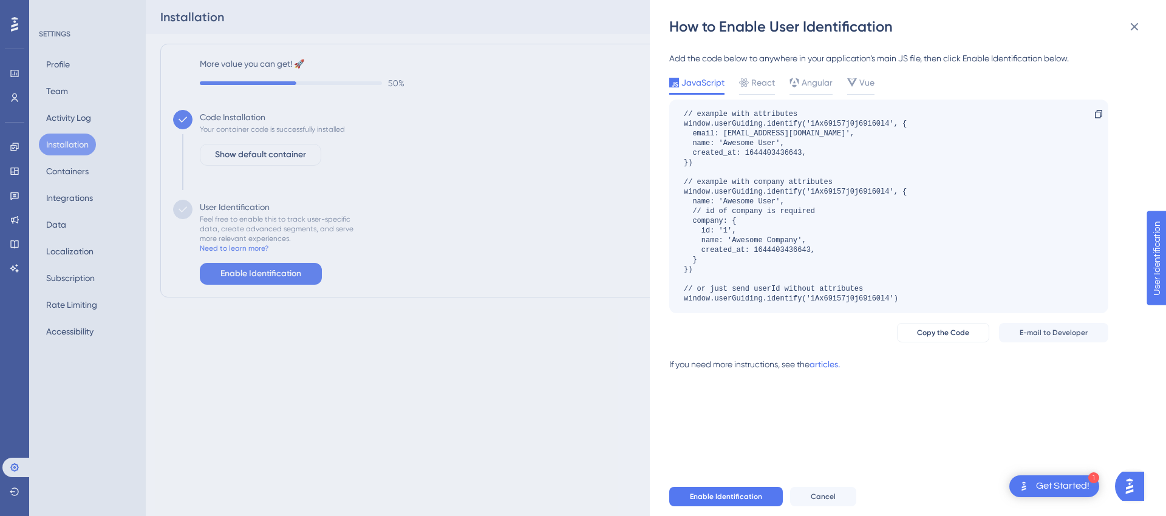
click at [720, 253] on div "// example with attributes window.userGuiding.identify('1Ax69i57j0j69i60l4', { …" at bounding box center [795, 206] width 223 height 194
click at [768, 246] on div "// example with attributes window.userGuiding.identify('1Ax69i57j0j69i60l4', { …" at bounding box center [795, 206] width 223 height 194
click at [769, 247] on div "// example with attributes window.userGuiding.identify('1Ax69i57j0j69i60l4', { …" at bounding box center [795, 206] width 223 height 194
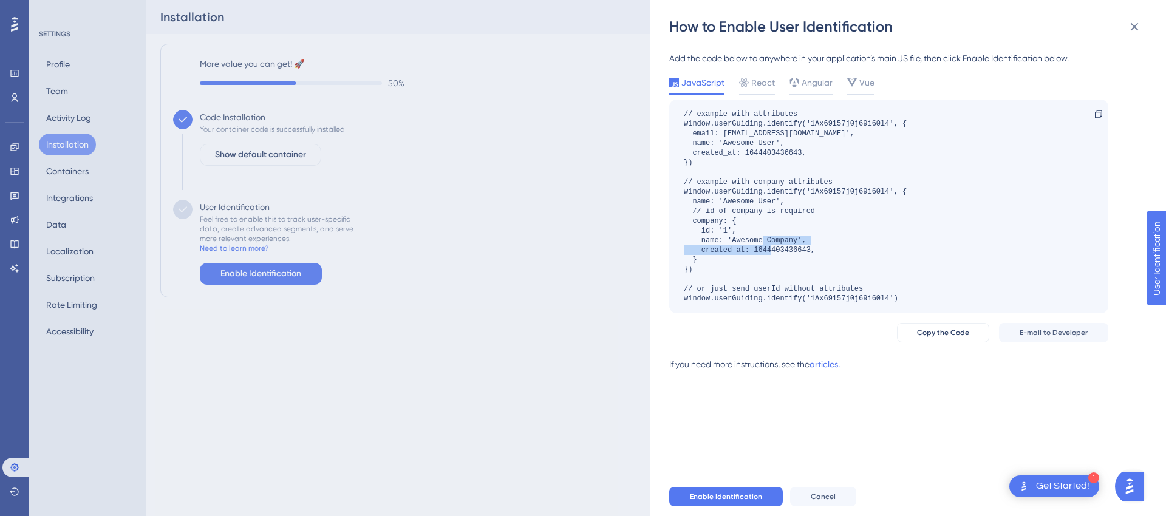
click at [769, 247] on div "// example with attributes window.userGuiding.identify('1Ax69i57j0j69i60l4', { …" at bounding box center [795, 206] width 223 height 194
click at [760, 251] on div "// example with attributes window.userGuiding.identify('1Ax69i57j0j69i60l4', { …" at bounding box center [795, 206] width 223 height 194
click at [807, 287] on div "// example with attributes window.userGuiding.identify('1Ax69i57j0j69i60l4', { …" at bounding box center [795, 206] width 223 height 194
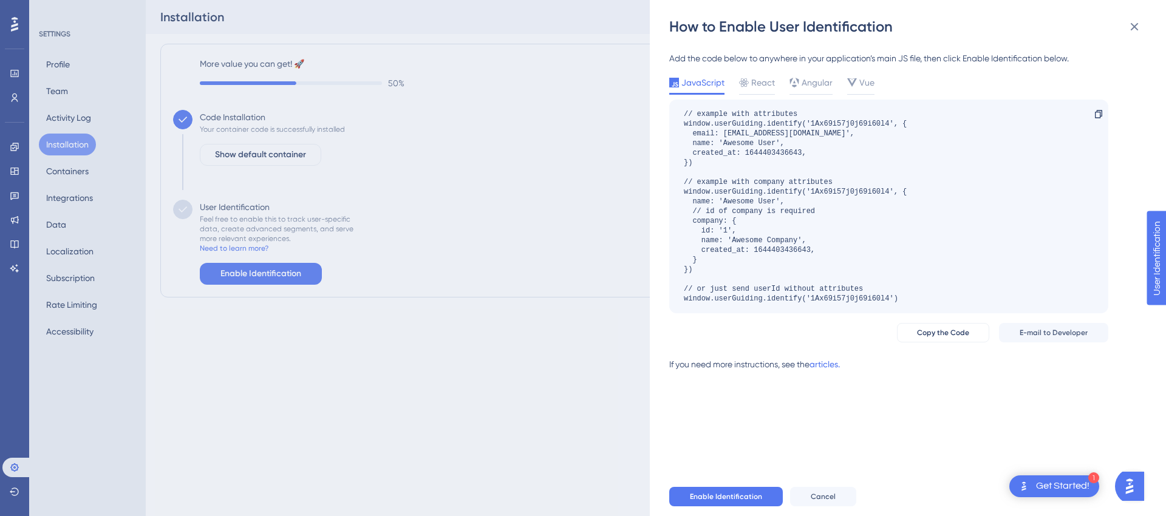
click at [793, 297] on div "// example with attributes window.userGuiding.identify('1Ax69i57j0j69i60l4', { …" at bounding box center [795, 206] width 223 height 194
click at [726, 148] on div "// example with attributes window.userGuiding.identify('1Ax69i57j0j69i60l4', { …" at bounding box center [795, 206] width 223 height 194
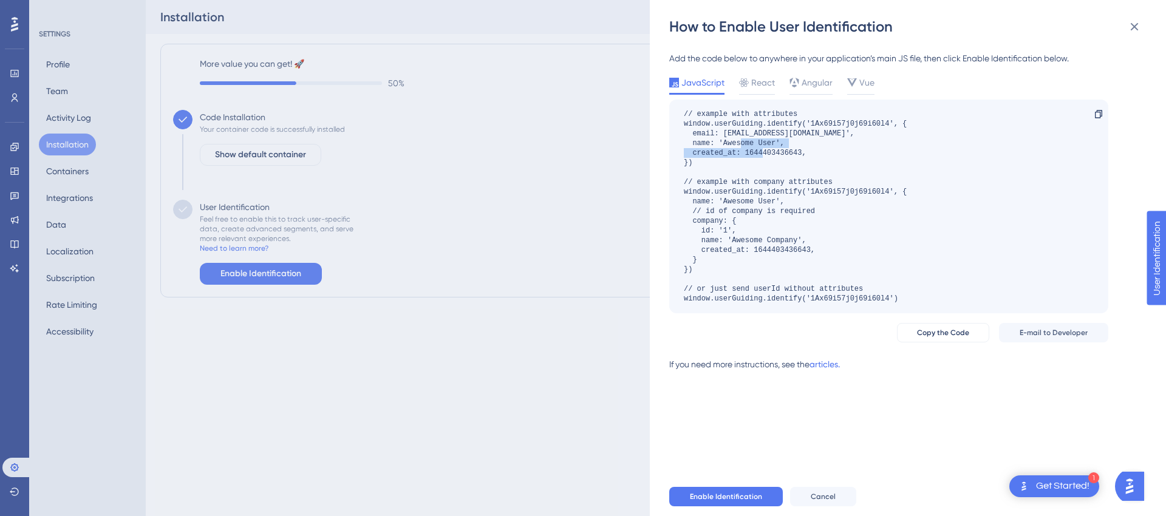
click at [726, 148] on div "// example with attributes window.userGuiding.identify('1Ax69i57j0j69i60l4', { …" at bounding box center [795, 206] width 223 height 194
click at [720, 141] on div "// example with attributes window.userGuiding.identify('1Ax69i57j0j69i60l4', { …" at bounding box center [795, 206] width 223 height 194
click at [716, 152] on div "// example with attributes window.userGuiding.identify('1Ax69i57j0j69i60l4', { …" at bounding box center [795, 206] width 223 height 194
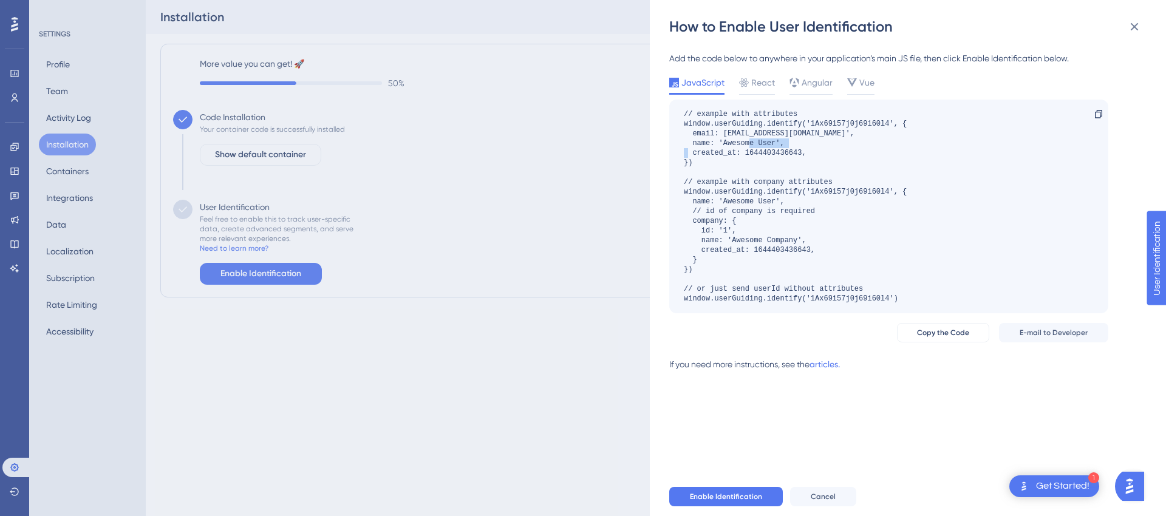
click at [716, 152] on div "// example with attributes window.userGuiding.identify('1Ax69i57j0j69i60l4', { …" at bounding box center [795, 206] width 223 height 194
click at [751, 84] on span "React" at bounding box center [763, 82] width 24 height 15
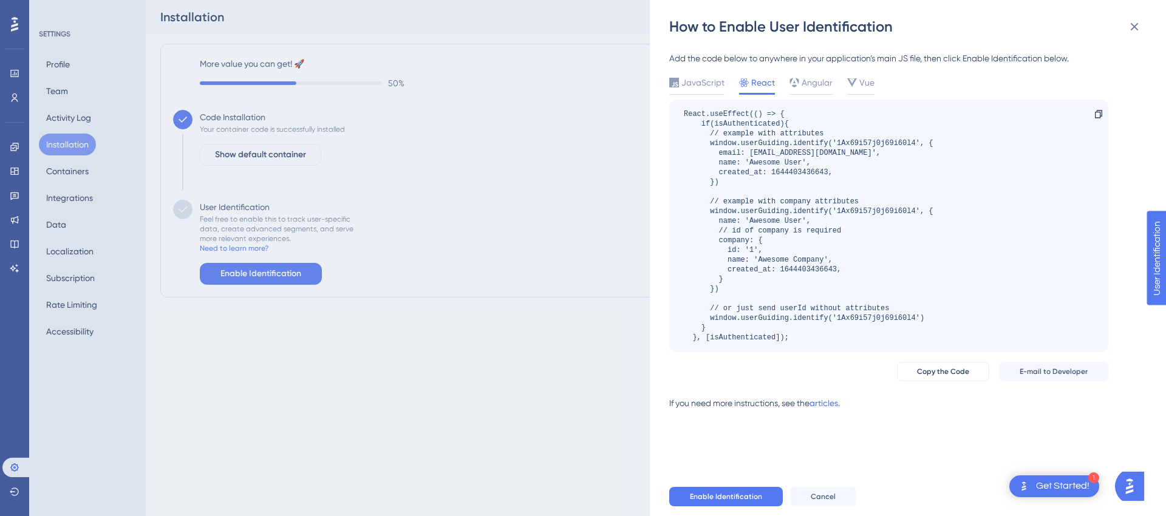
click at [738, 121] on div "React.useEffect(() => { if(isAuthenticated){ // example with attributes window.…" at bounding box center [808, 225] width 249 height 233
click at [743, 140] on div "React.useEffect(() => { if(isAuthenticated){ // example with attributes window.…" at bounding box center [808, 225] width 249 height 233
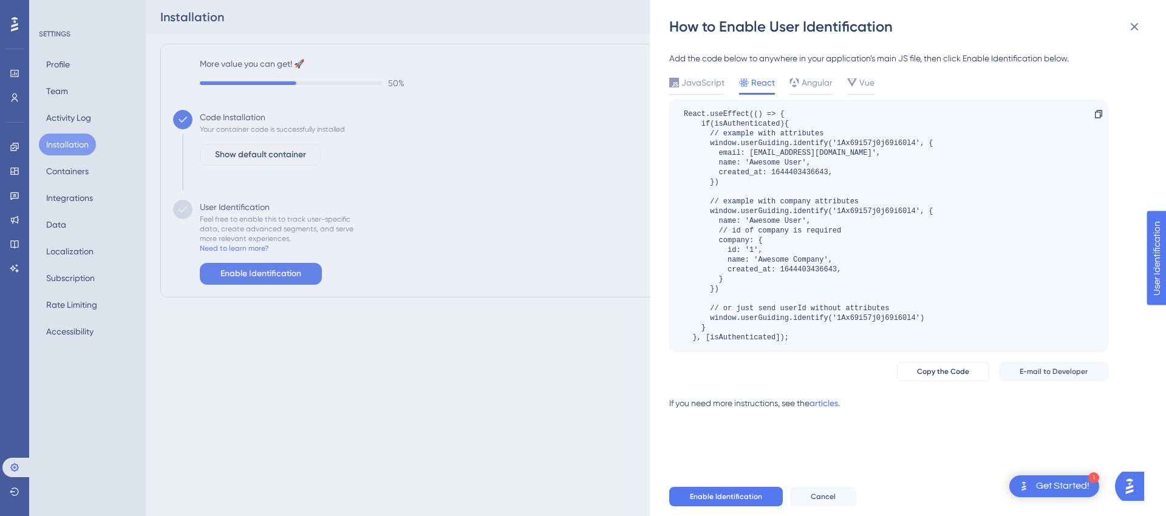
click at [738, 141] on div "React.useEffect(() => { if(isAuthenticated){ // example with attributes window.…" at bounding box center [808, 225] width 249 height 233
click at [855, 87] on div at bounding box center [852, 82] width 10 height 15
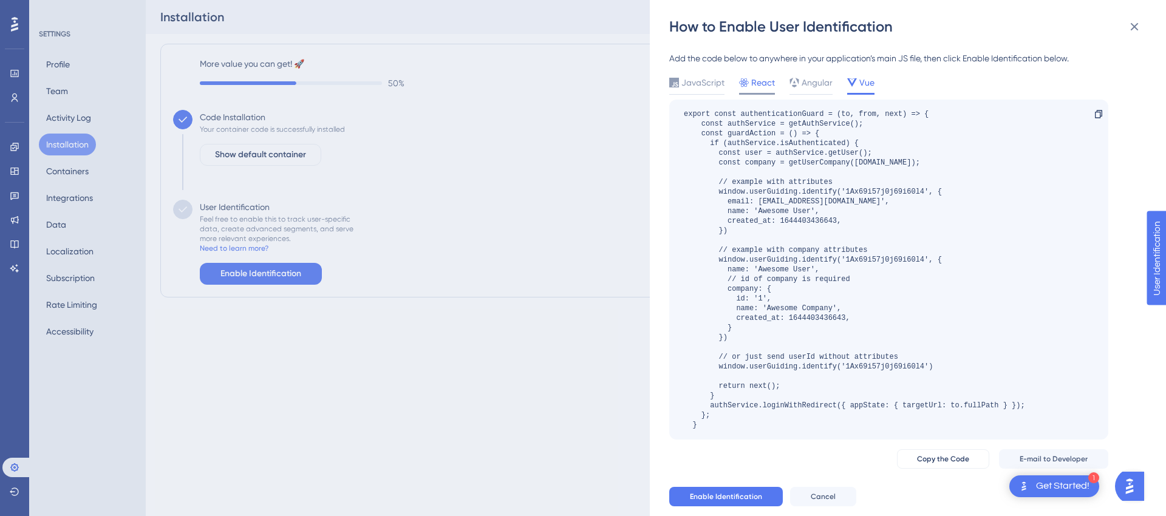
click at [754, 87] on span "React" at bounding box center [763, 82] width 24 height 15
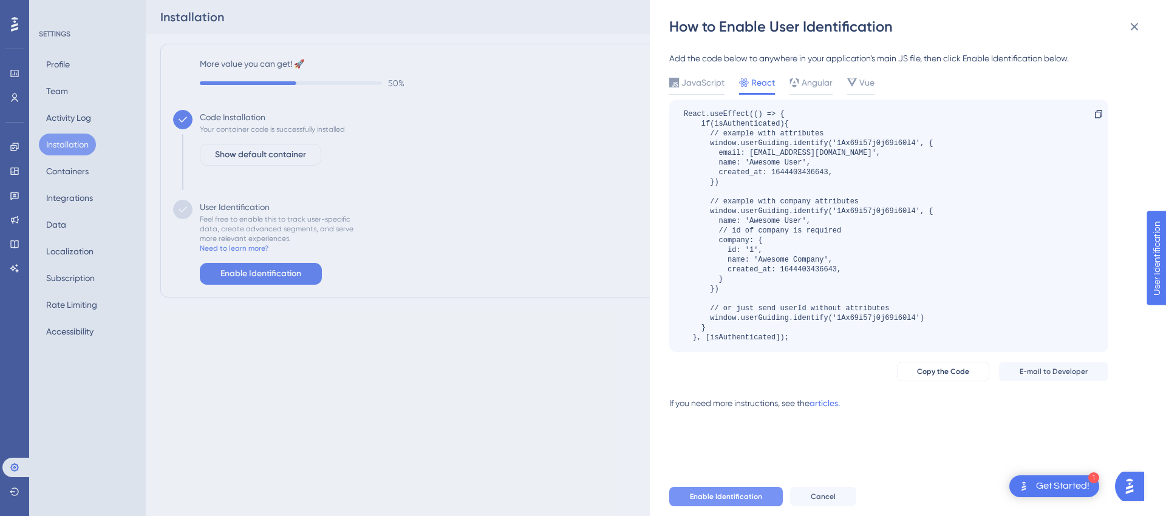
click at [739, 499] on span "Enable Identification" at bounding box center [726, 497] width 72 height 10
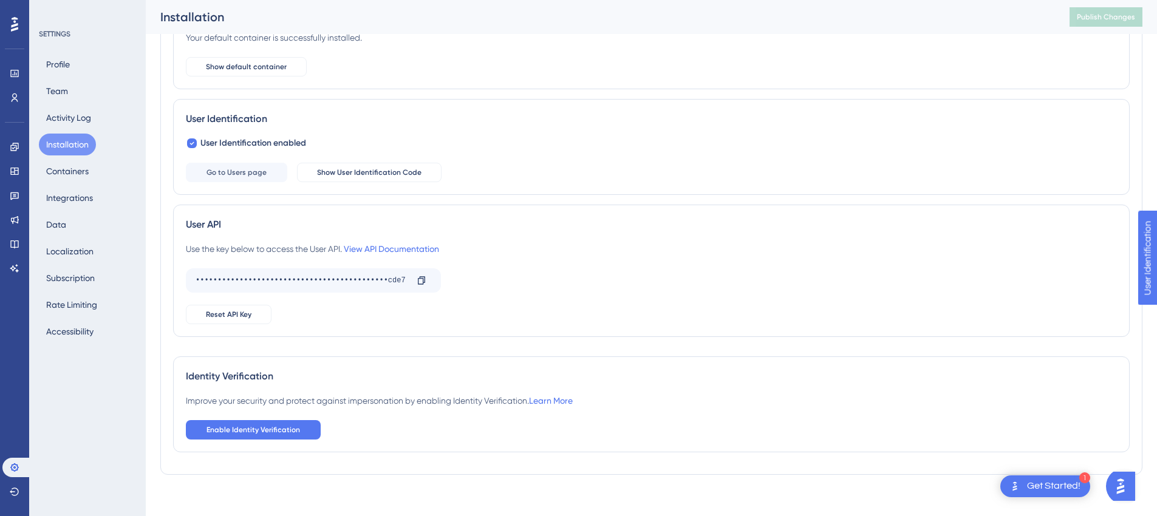
scroll to position [124, 0]
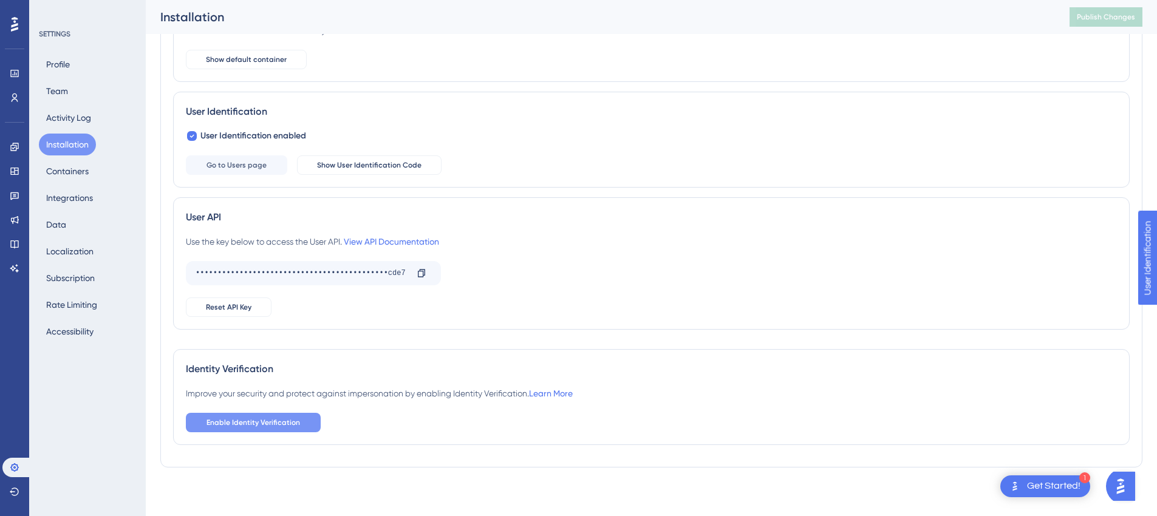
click at [304, 420] on button "Enable Identity Verification" at bounding box center [253, 422] width 135 height 19
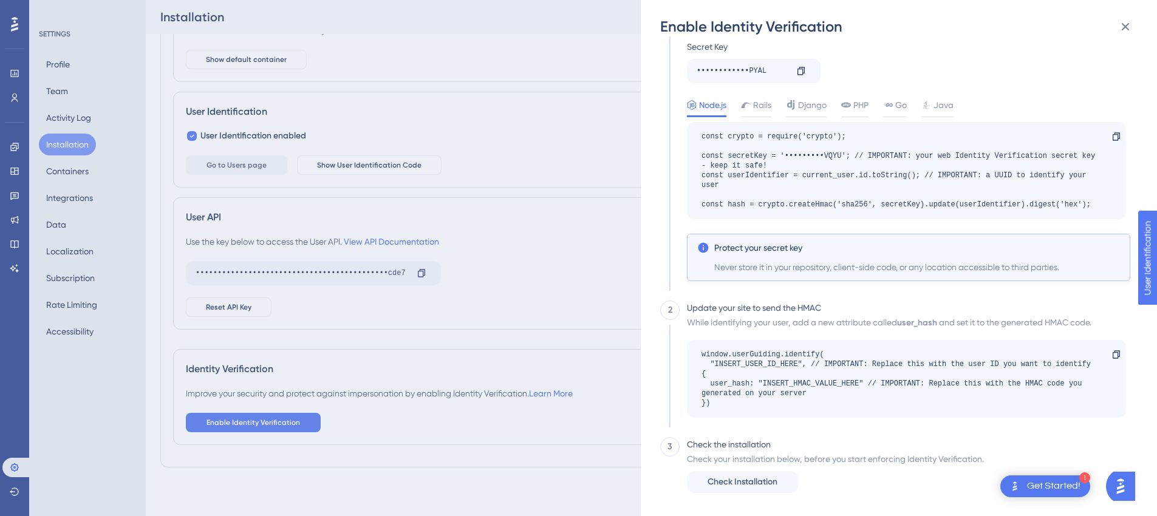
scroll to position [86, 0]
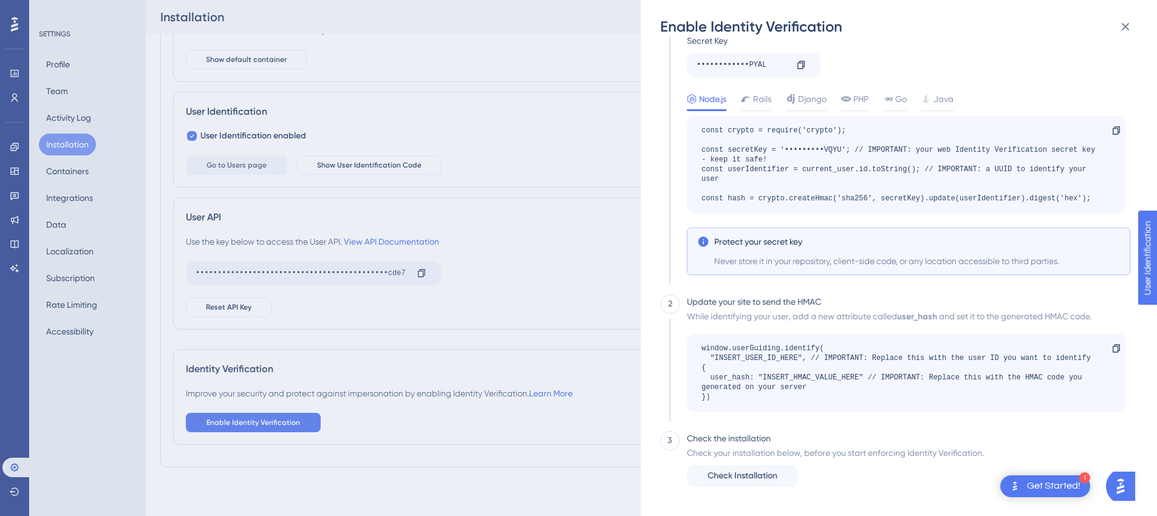
click at [588, 239] on div "Enable Identity Verification 1 HMAC For each logged-in user, you must generate …" at bounding box center [578, 258] width 1157 height 516
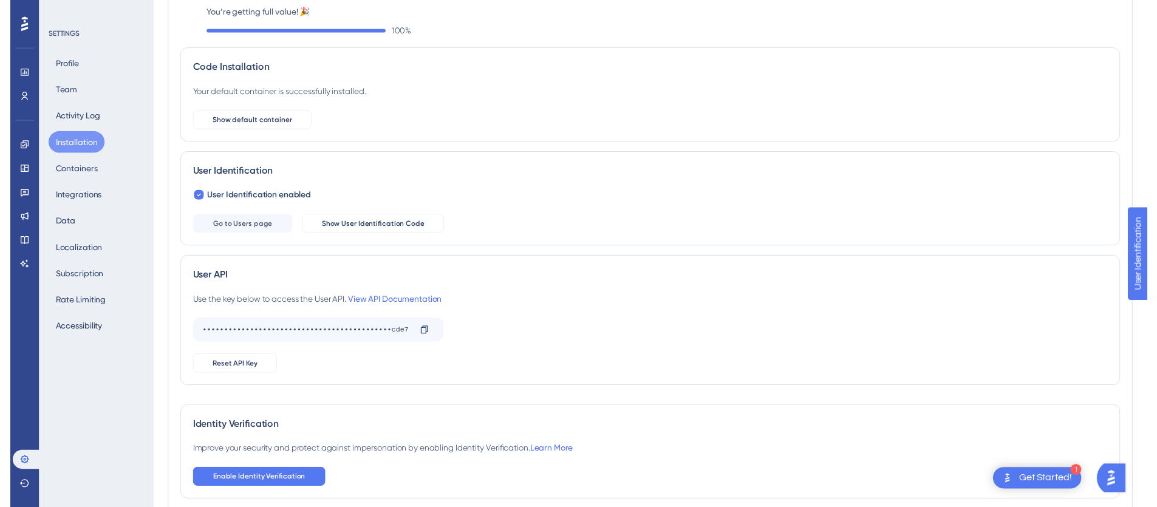
scroll to position [0, 0]
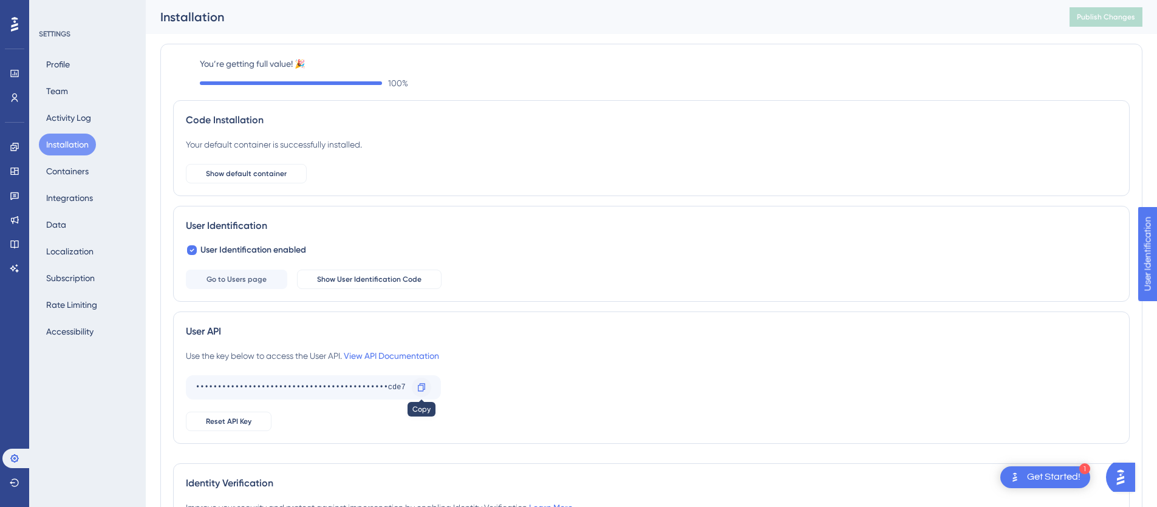
click at [424, 386] on icon at bounding box center [422, 388] width 10 height 10
click at [396, 359] on link "View API Documentation" at bounding box center [391, 356] width 95 height 10
click at [270, 178] on span "Show default container" at bounding box center [246, 174] width 81 height 10
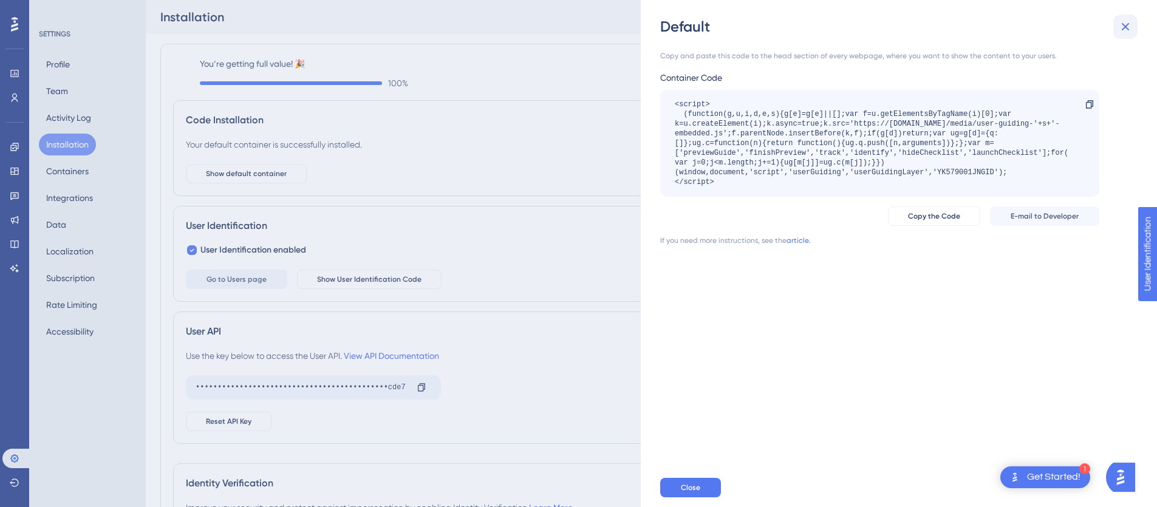
click at [1123, 26] on icon at bounding box center [1125, 26] width 15 height 15
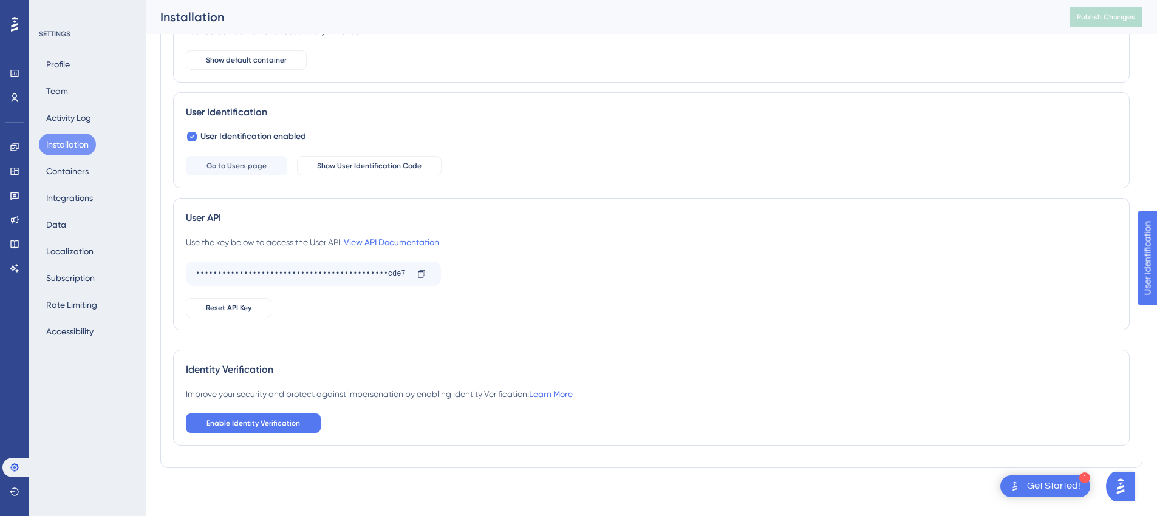
scroll to position [124, 0]
click at [77, 169] on button "Containers" at bounding box center [67, 171] width 57 height 22
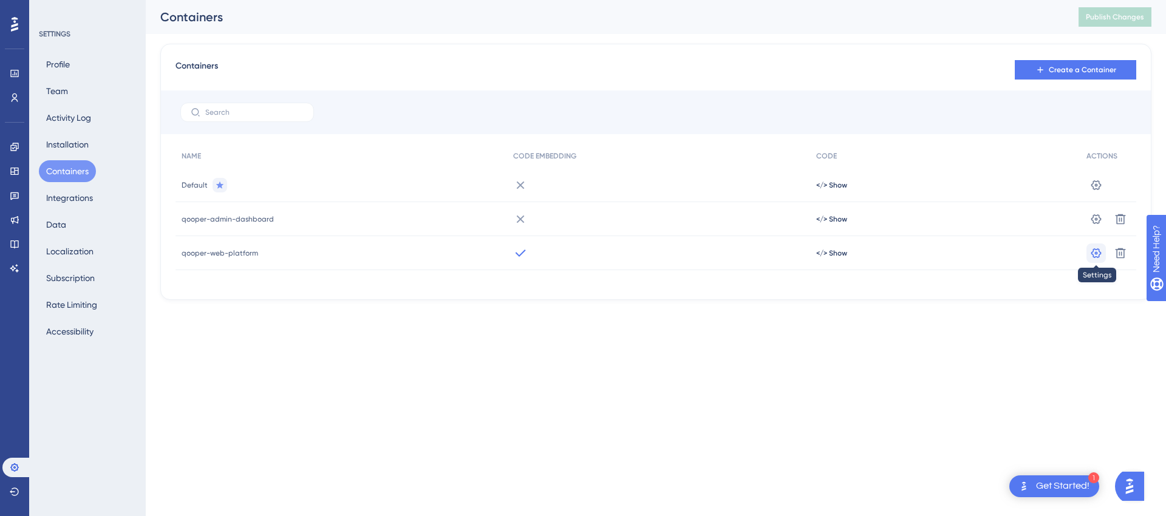
click at [1094, 251] on icon at bounding box center [1096, 253] width 12 height 12
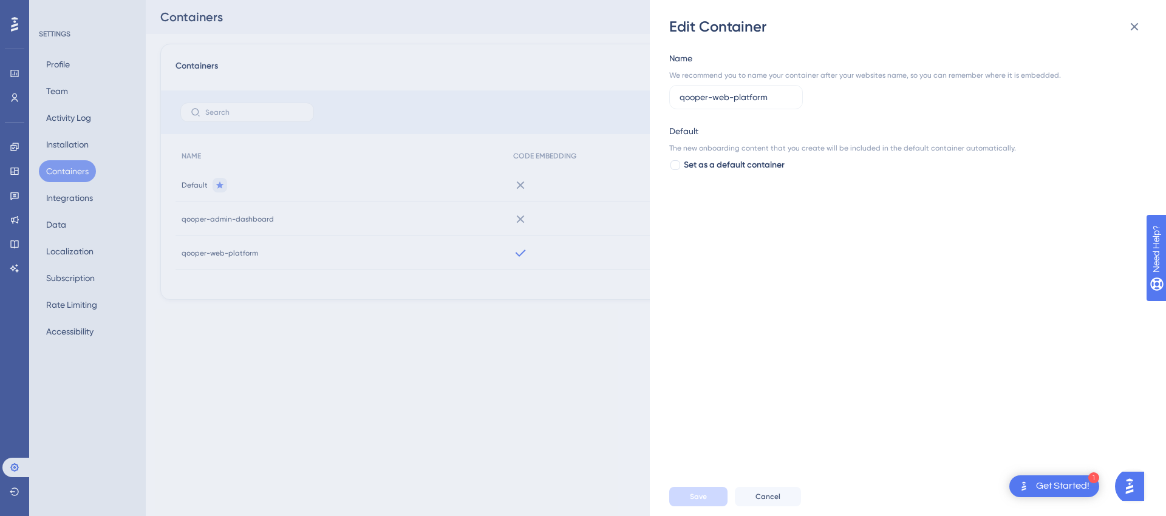
click at [1130, 22] on icon at bounding box center [1134, 26] width 15 height 15
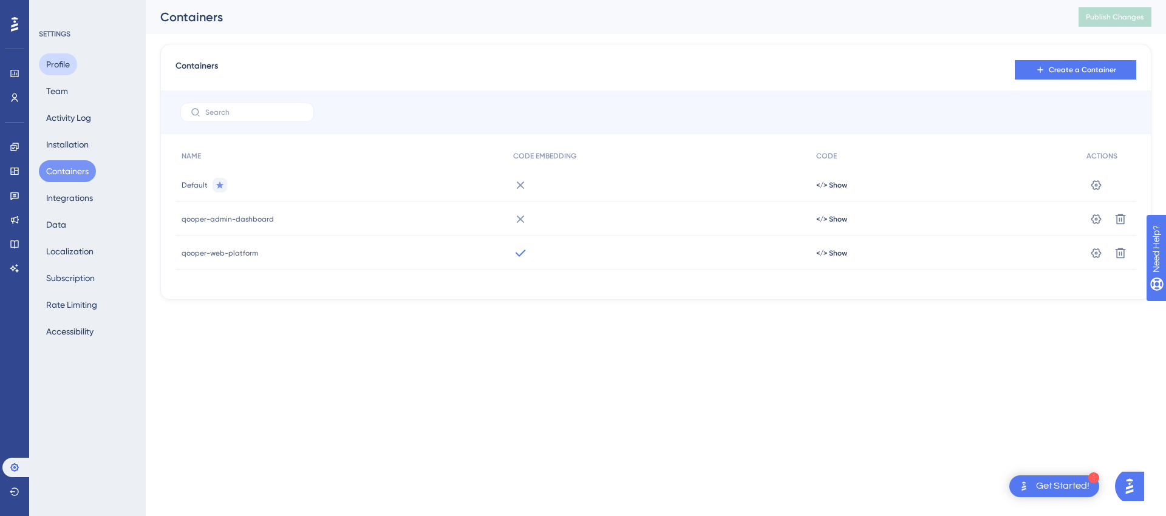
click at [63, 63] on button "Profile" at bounding box center [58, 64] width 38 height 22
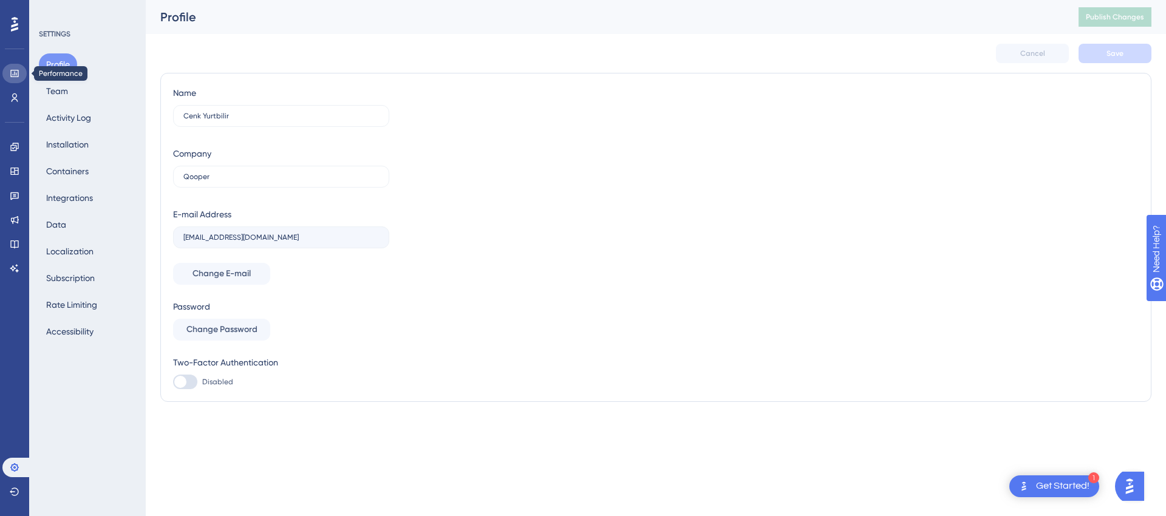
click at [17, 72] on icon at bounding box center [15, 74] width 10 height 10
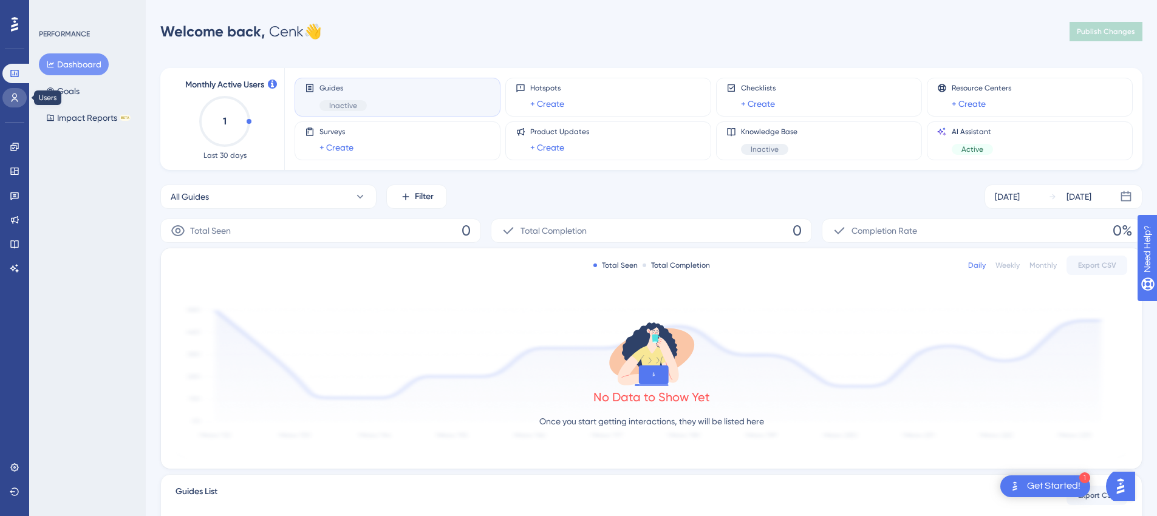
click at [16, 100] on icon at bounding box center [15, 98] width 7 height 9
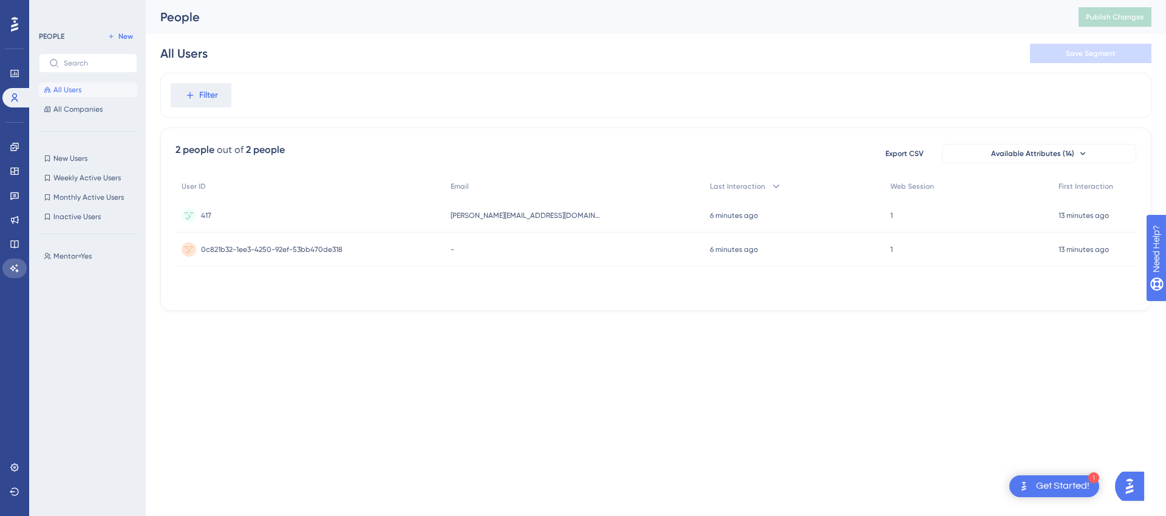
click at [13, 269] on icon at bounding box center [15, 269] width 10 height 10
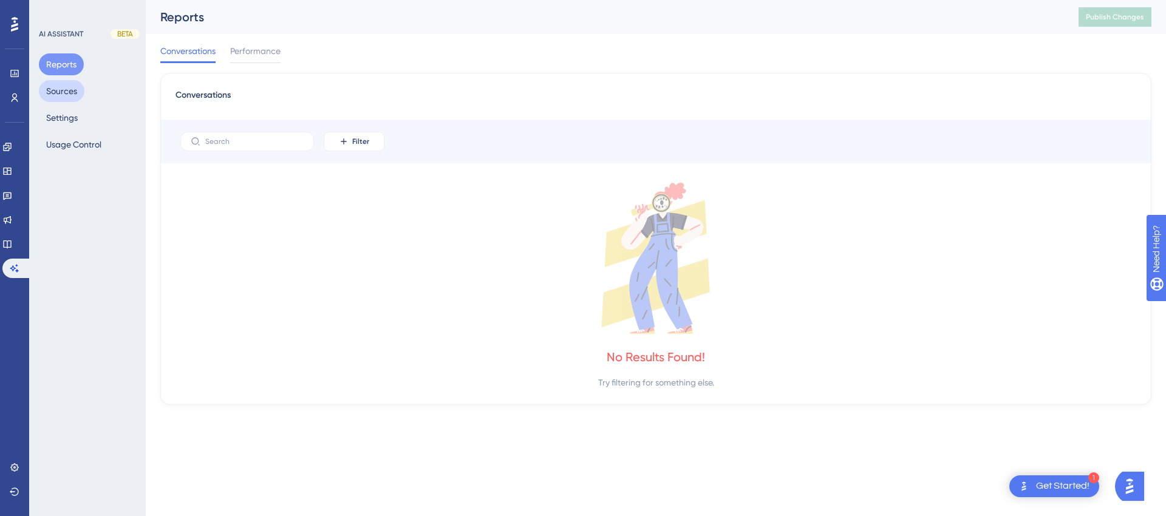
click at [72, 90] on button "Sources" at bounding box center [62, 91] width 46 height 22
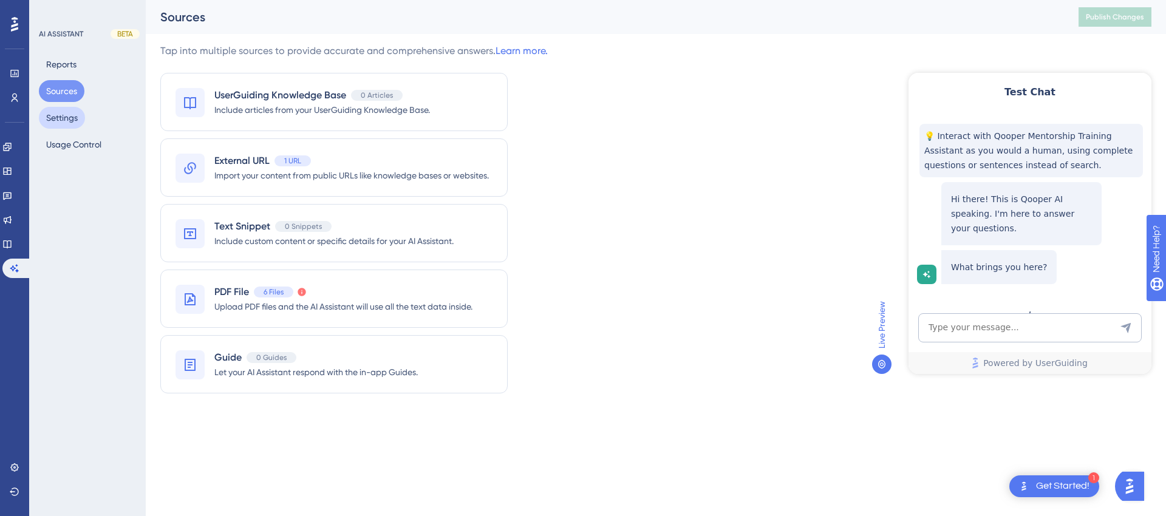
click at [73, 117] on button "Settings" at bounding box center [62, 118] width 46 height 22
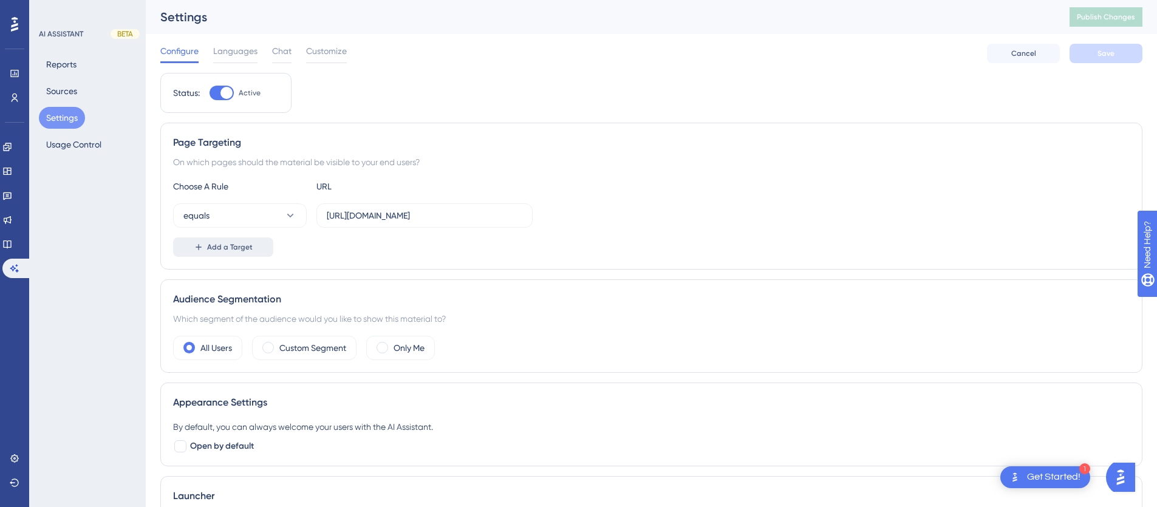
click at [239, 240] on button "Add a Target" at bounding box center [223, 246] width 100 height 19
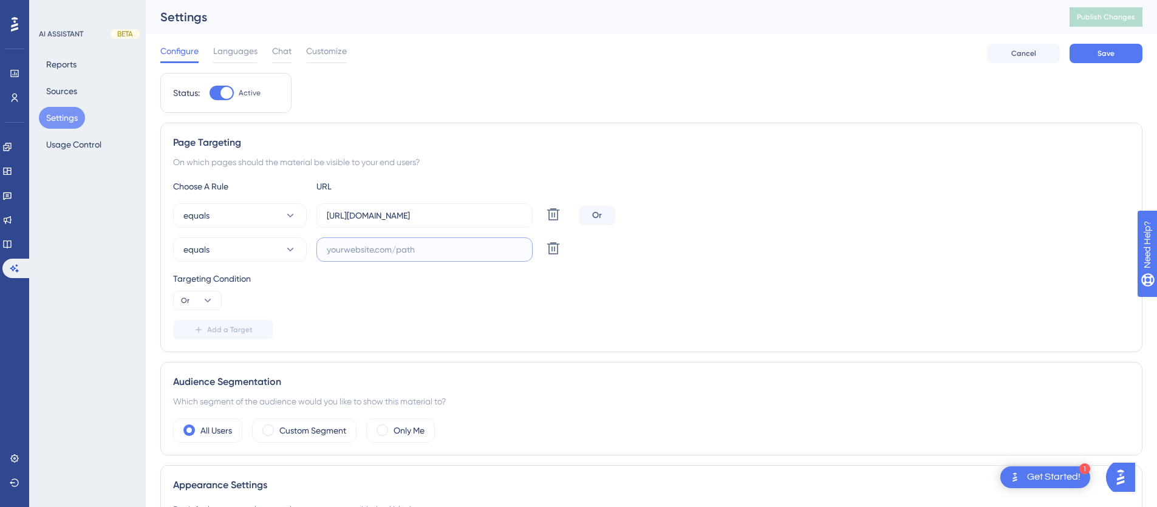
click at [375, 253] on input "text" at bounding box center [425, 249] width 196 height 13
click at [403, 217] on input "https://staging.mentoring.qooper.io/learning" at bounding box center [425, 215] width 196 height 13
click at [389, 244] on input "text" at bounding box center [425, 249] width 196 height 13
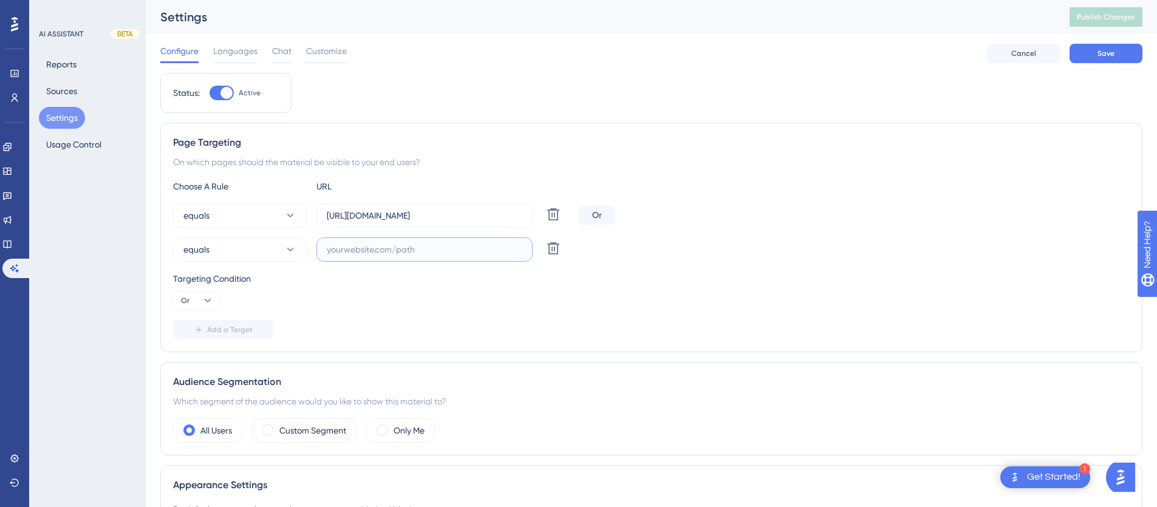
paste input "https://staging.mentoring.qooper.io/learning"
click at [468, 250] on input "https://staging.mentoring.qooper.io/learning" at bounding box center [425, 249] width 196 height 13
type input "[URL]"
click at [469, 295] on div "Targeting Condition Or" at bounding box center [651, 290] width 956 height 39
click at [1095, 50] on button "Save" at bounding box center [1105, 53] width 73 height 19
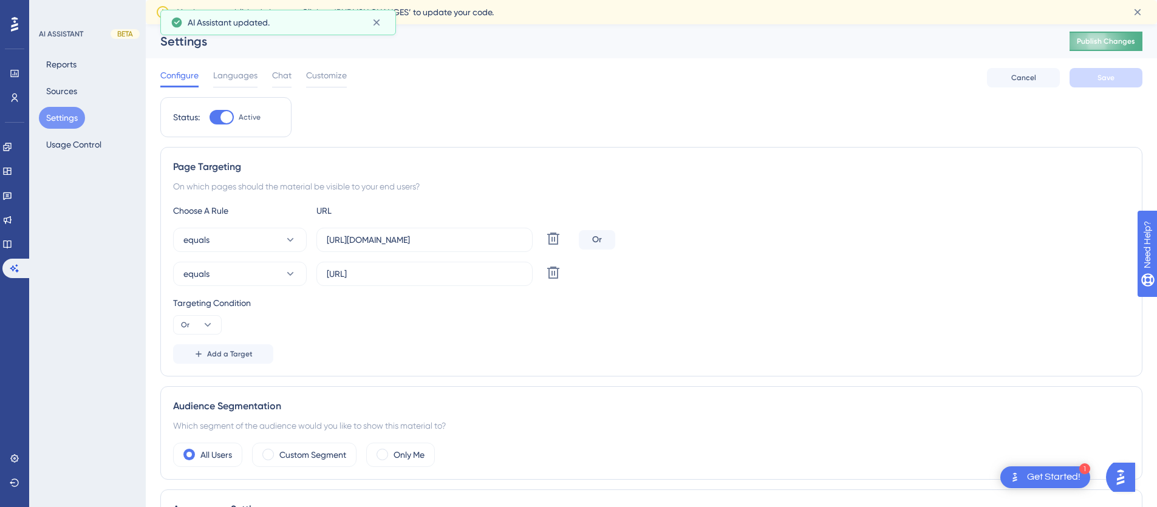
click at [1135, 46] on button "Publish Changes" at bounding box center [1105, 41] width 73 height 19
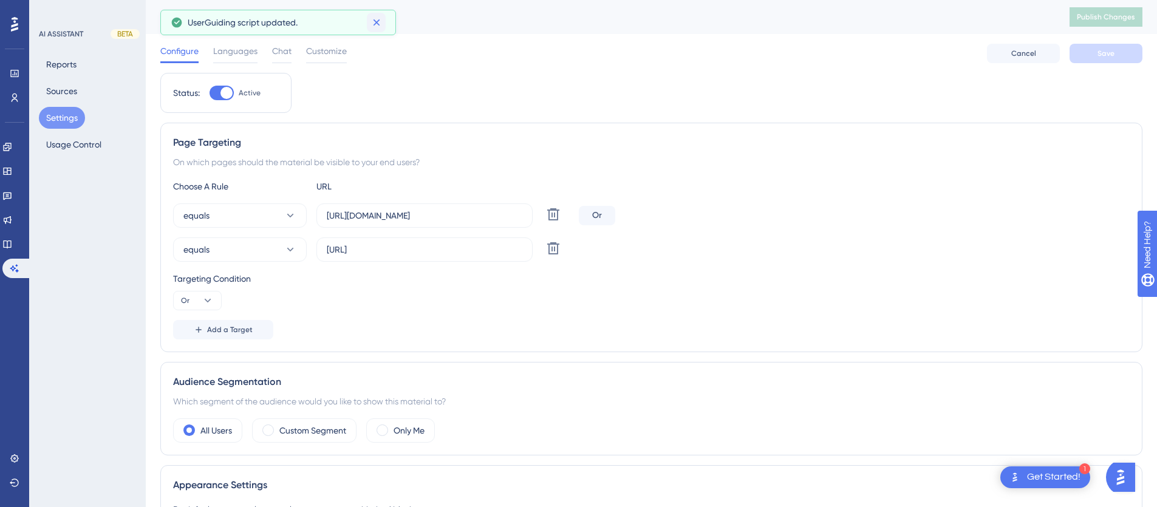
click at [377, 22] on icon at bounding box center [376, 22] width 12 height 12
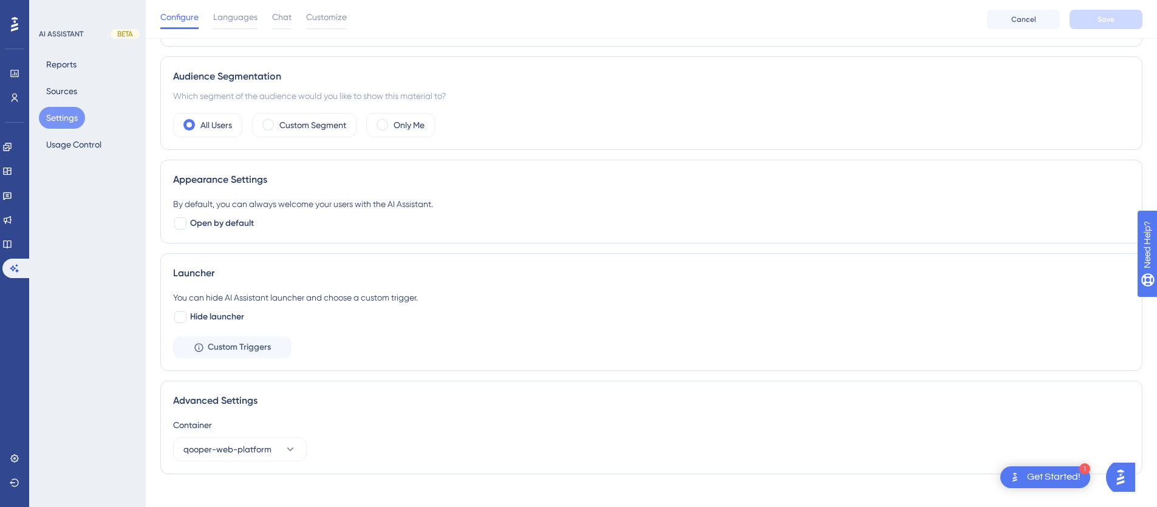
scroll to position [326, 0]
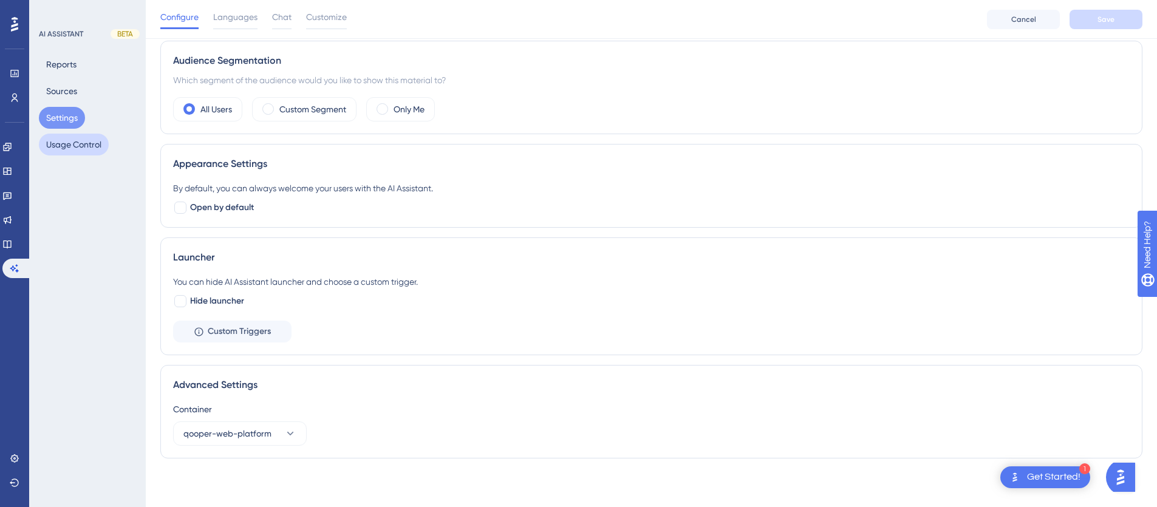
click at [53, 148] on button "Usage Control" at bounding box center [74, 145] width 70 height 22
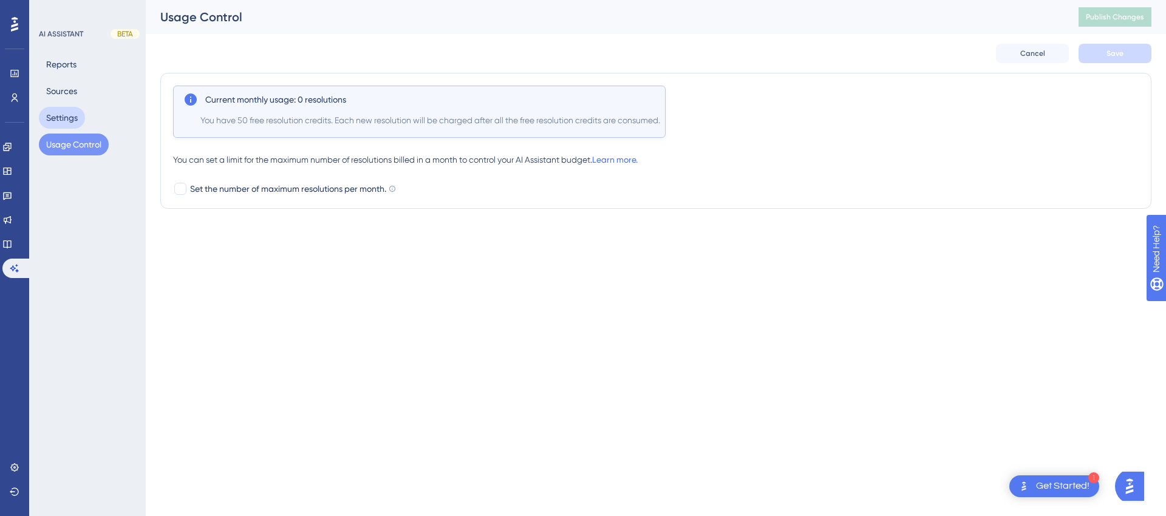
click at [60, 121] on button "Settings" at bounding box center [62, 118] width 46 height 22
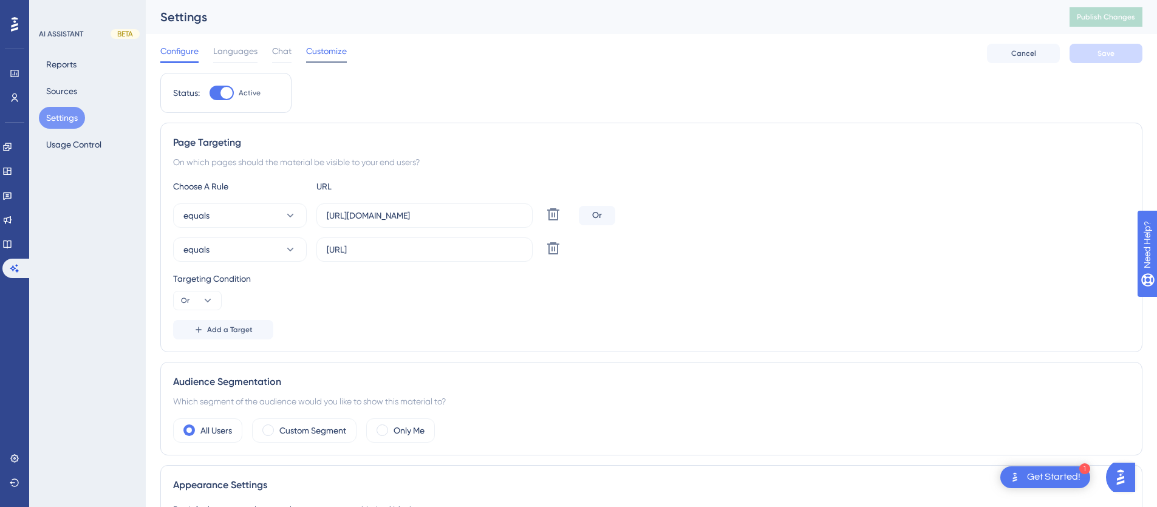
click at [337, 58] on span "Customize" at bounding box center [326, 51] width 41 height 15
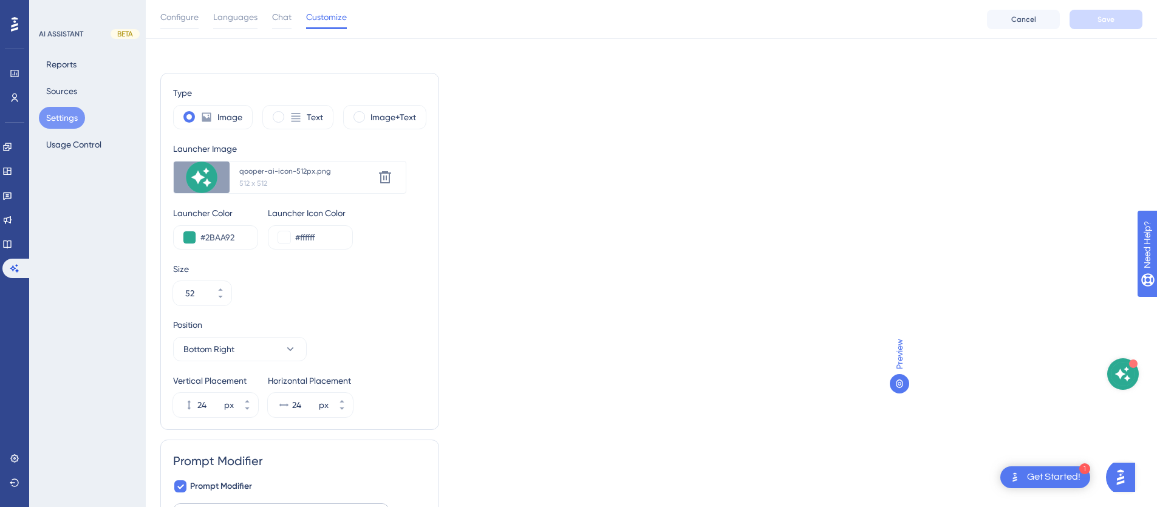
scroll to position [4, 0]
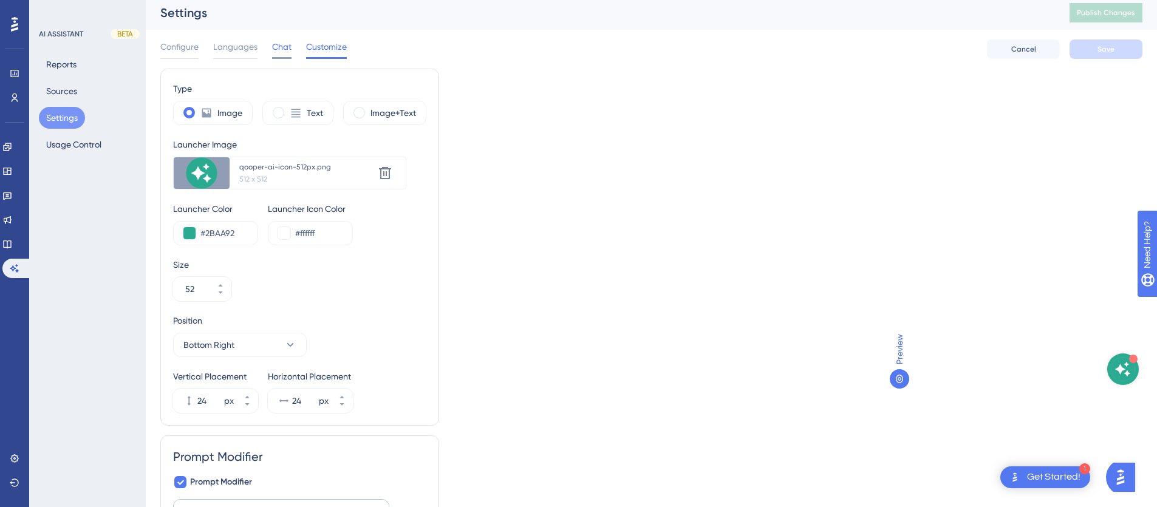
click at [288, 50] on span "Chat" at bounding box center [281, 46] width 19 height 15
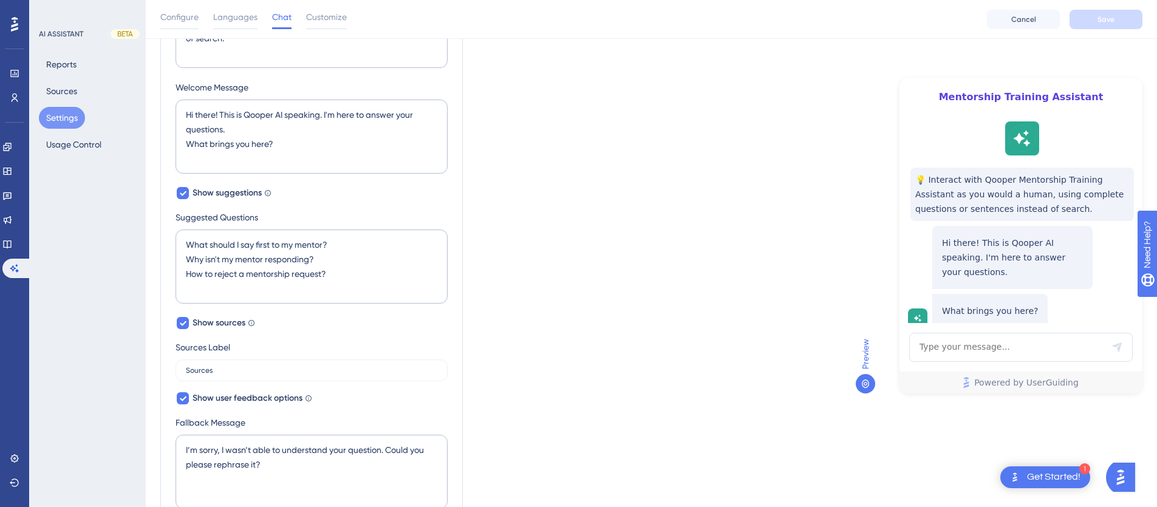
scroll to position [538, 0]
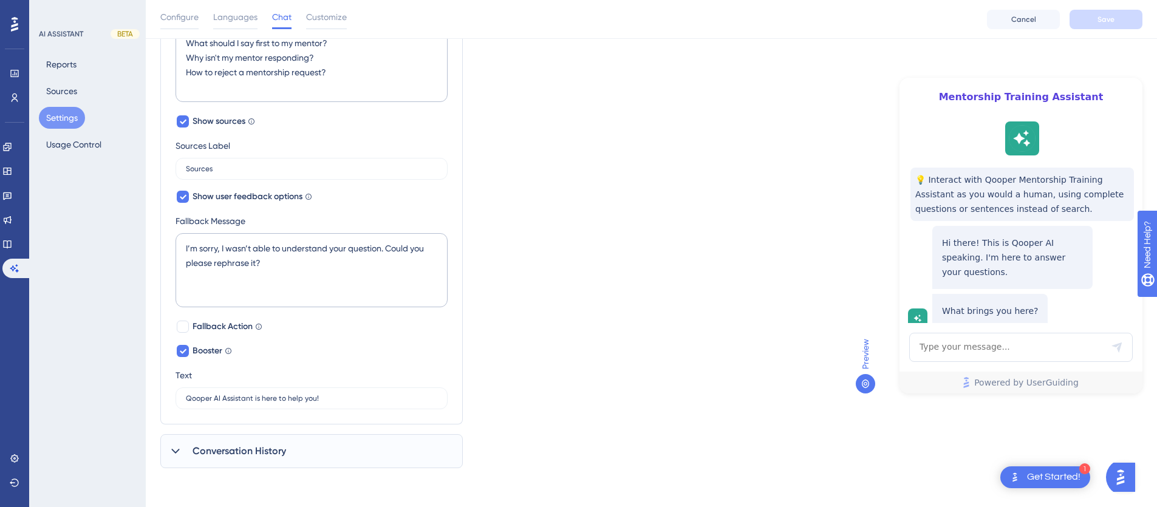
click at [249, 452] on span "Conversation History" at bounding box center [239, 451] width 94 height 15
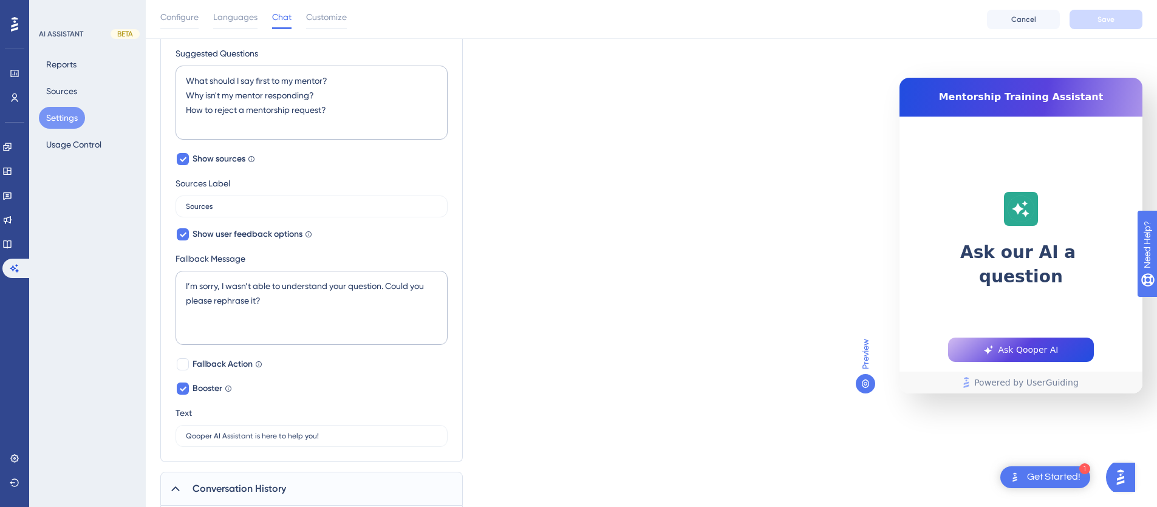
scroll to position [494, 0]
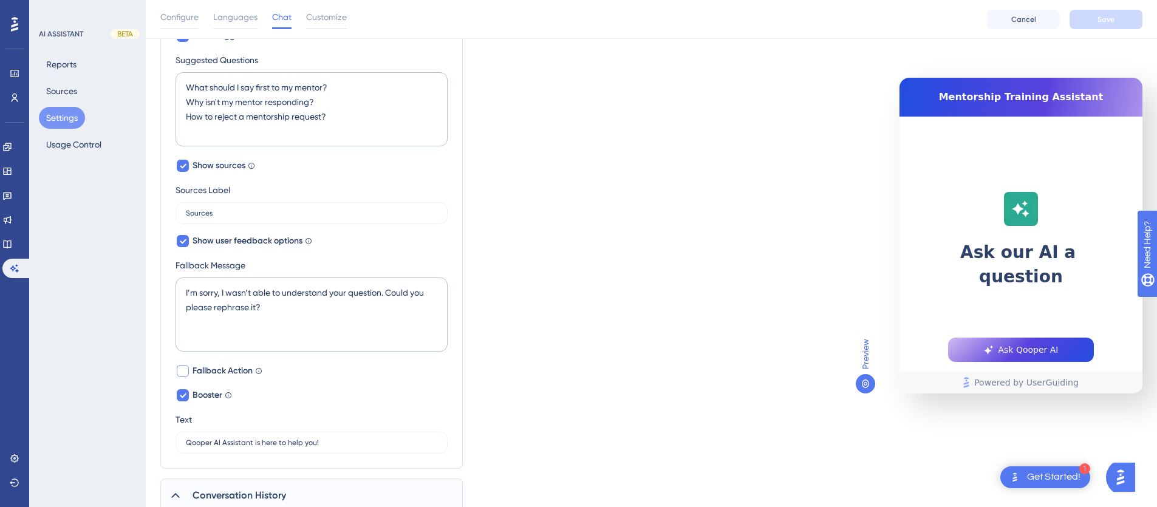
click at [186, 372] on div at bounding box center [183, 371] width 12 height 12
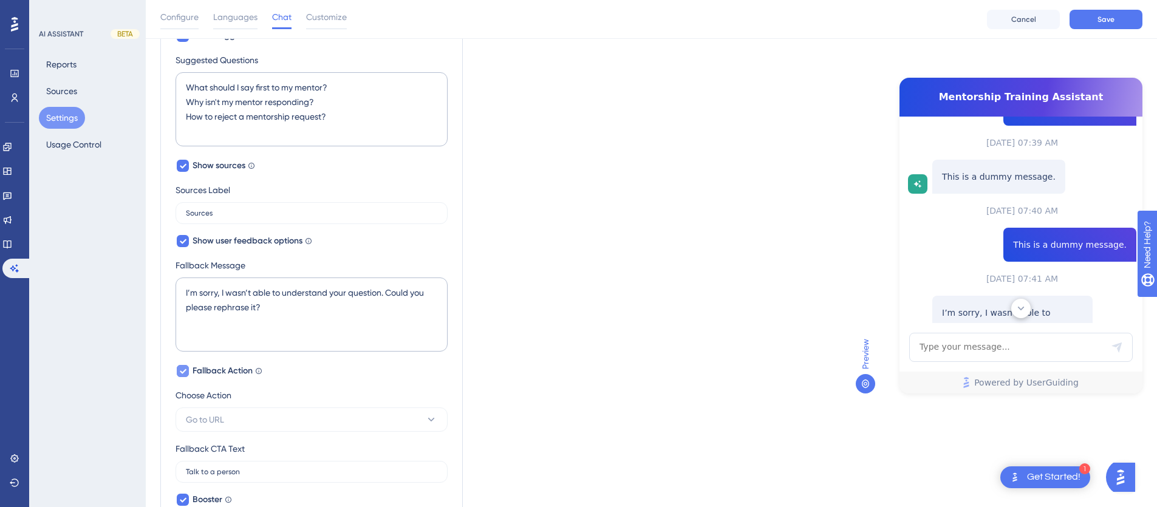
scroll to position [491, 0]
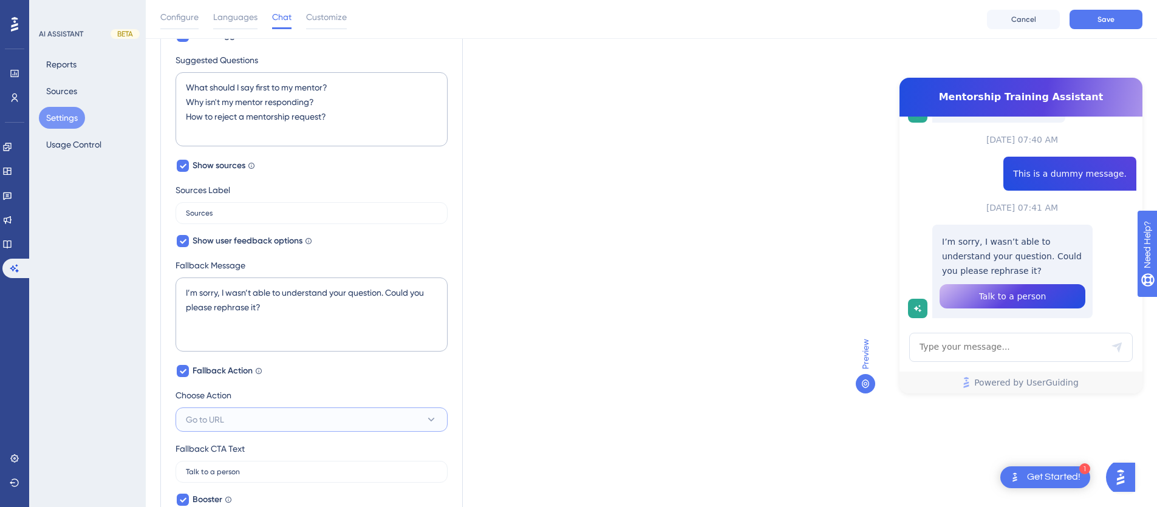
click at [228, 420] on button "Go to URL" at bounding box center [311, 419] width 272 height 24
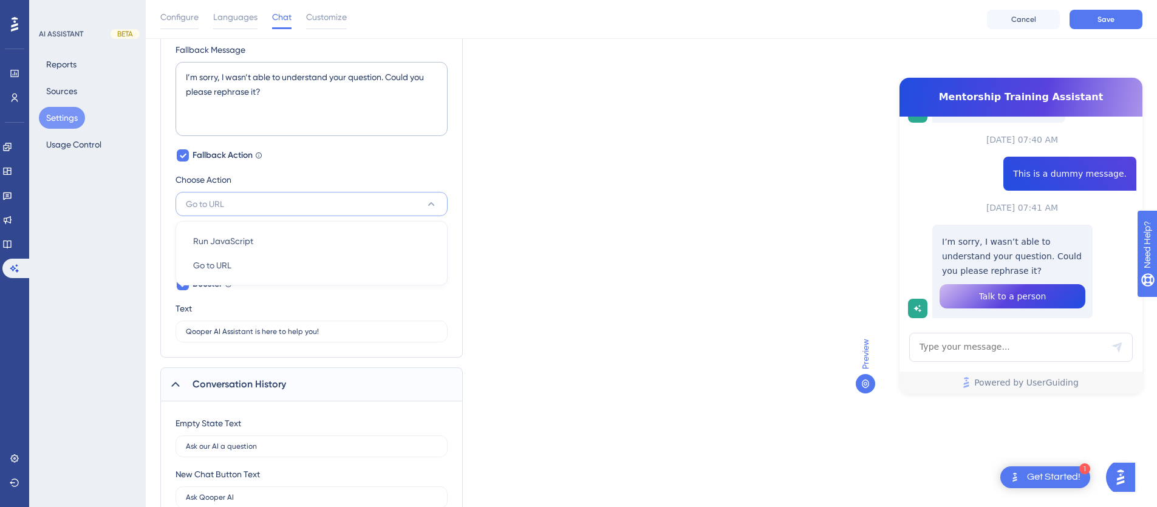
click at [337, 180] on div "Choose Action" at bounding box center [311, 181] width 272 height 19
click at [285, 199] on button "Go to URL" at bounding box center [311, 204] width 272 height 24
click at [313, 173] on div "Choose Action" at bounding box center [311, 181] width 272 height 19
click at [182, 154] on icon at bounding box center [182, 156] width 7 height 10
checkbox input "false"
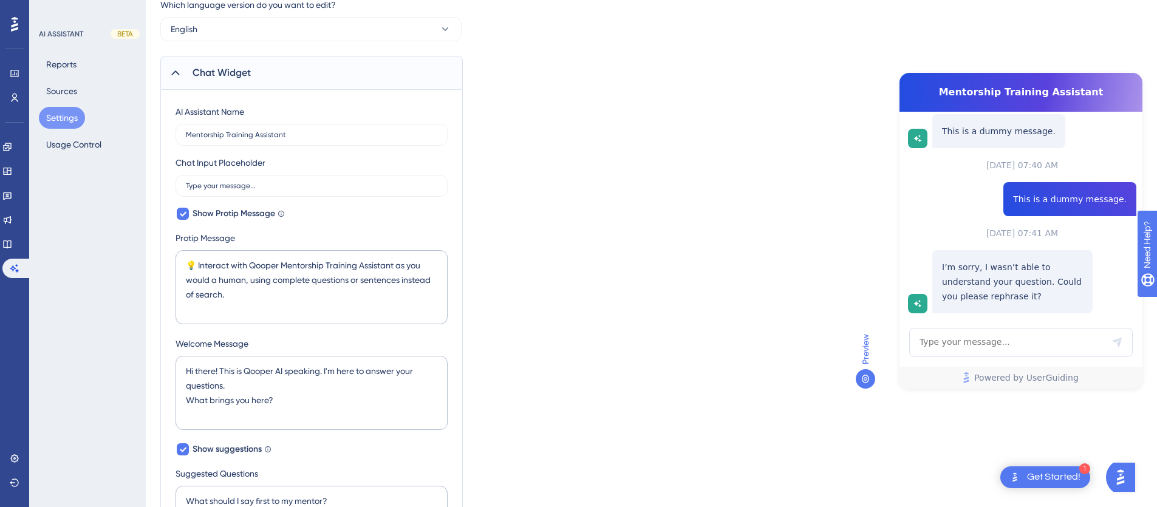
scroll to position [10, 0]
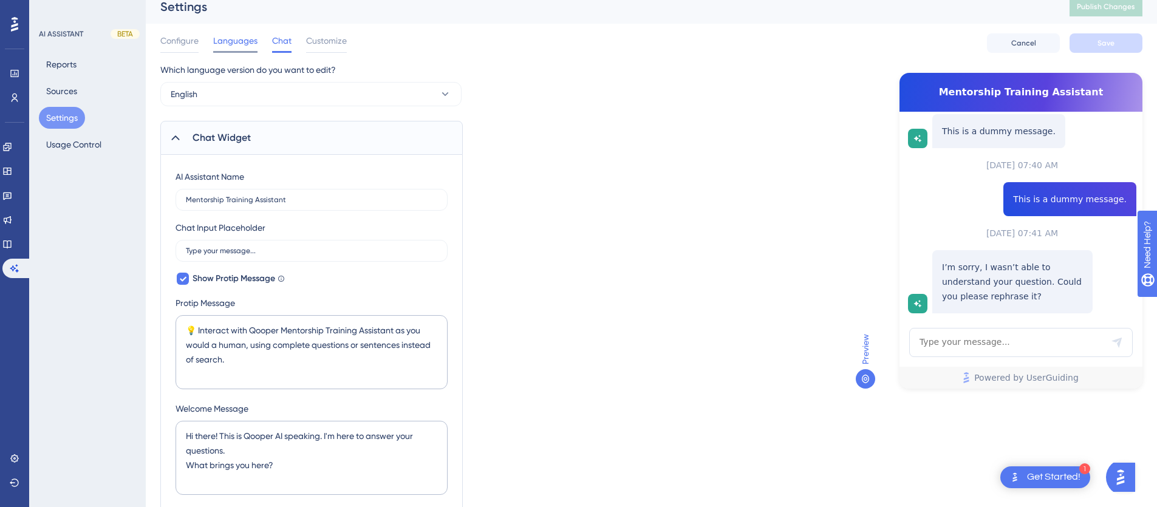
click at [221, 39] on span "Languages" at bounding box center [235, 40] width 44 height 15
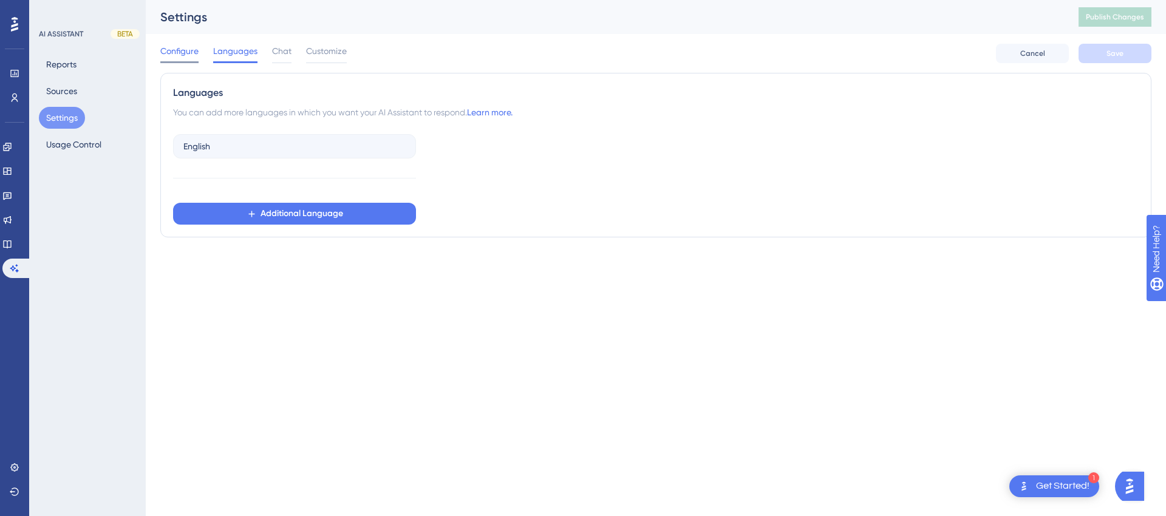
click at [174, 55] on span "Configure" at bounding box center [179, 51] width 38 height 15
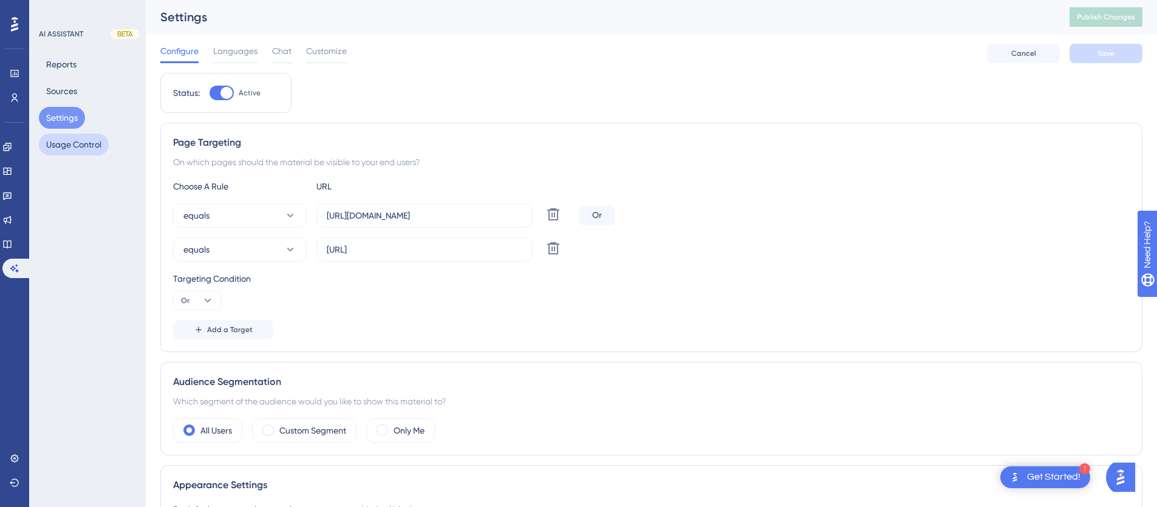
click at [82, 141] on button "Usage Control" at bounding box center [74, 145] width 70 height 22
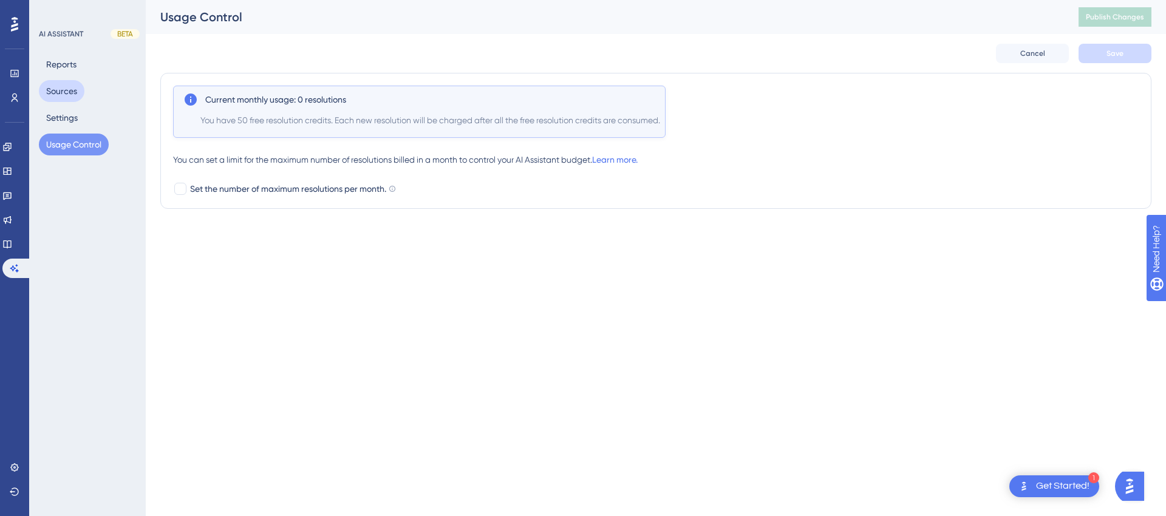
click at [64, 87] on button "Sources" at bounding box center [62, 91] width 46 height 22
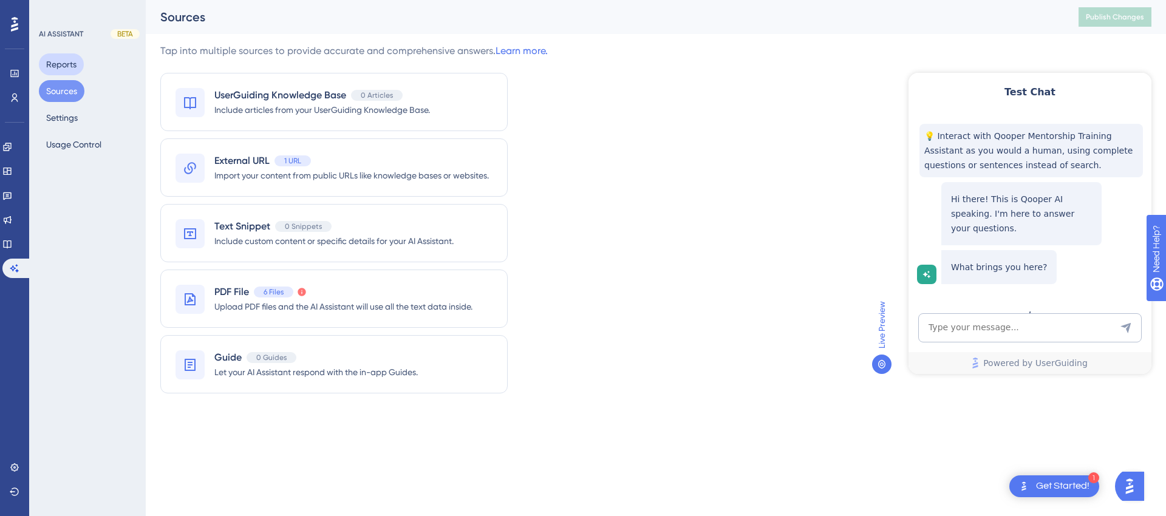
click at [66, 67] on button "Reports" at bounding box center [61, 64] width 45 height 22
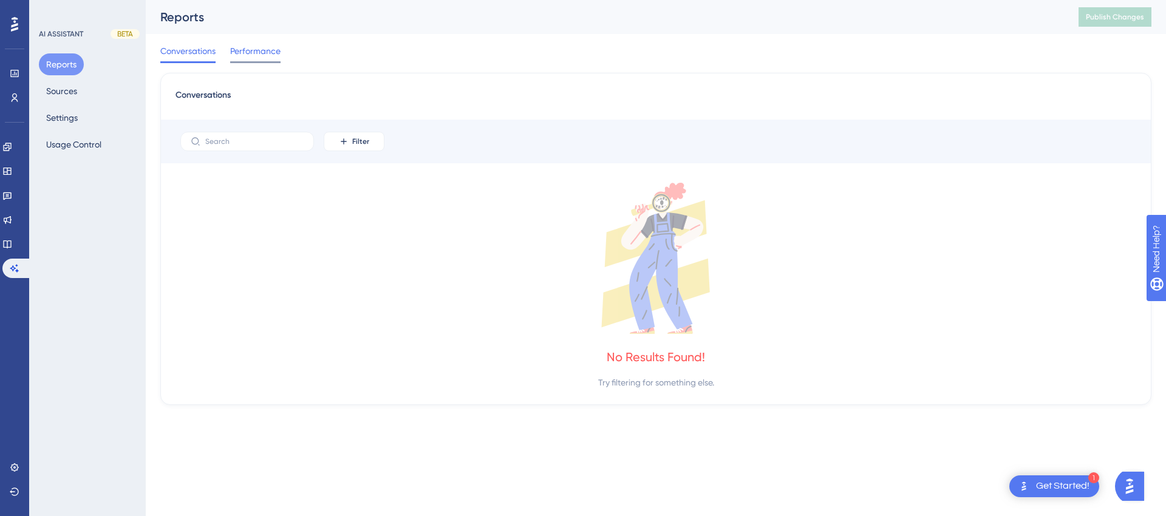
drag, startPoint x: 283, startPoint y: 53, endPoint x: 276, endPoint y: 54, distance: 7.4
click at [284, 53] on div "Conversations Performance" at bounding box center [655, 53] width 991 height 39
click at [261, 55] on span "Performance" at bounding box center [255, 51] width 50 height 15
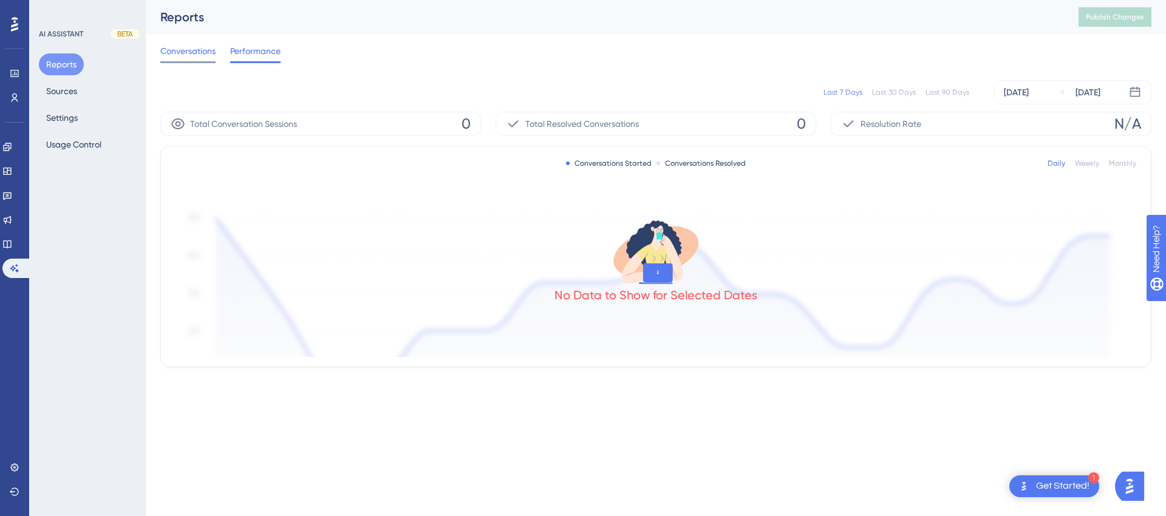
click at [201, 56] on span "Conversations" at bounding box center [187, 51] width 55 height 15
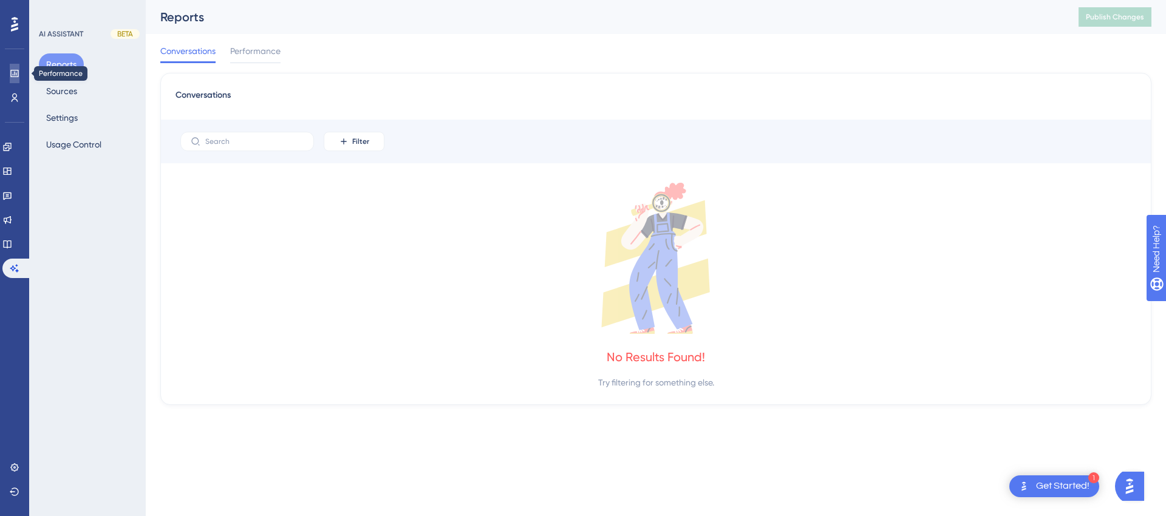
click at [15, 76] on icon at bounding box center [15, 74] width 10 height 10
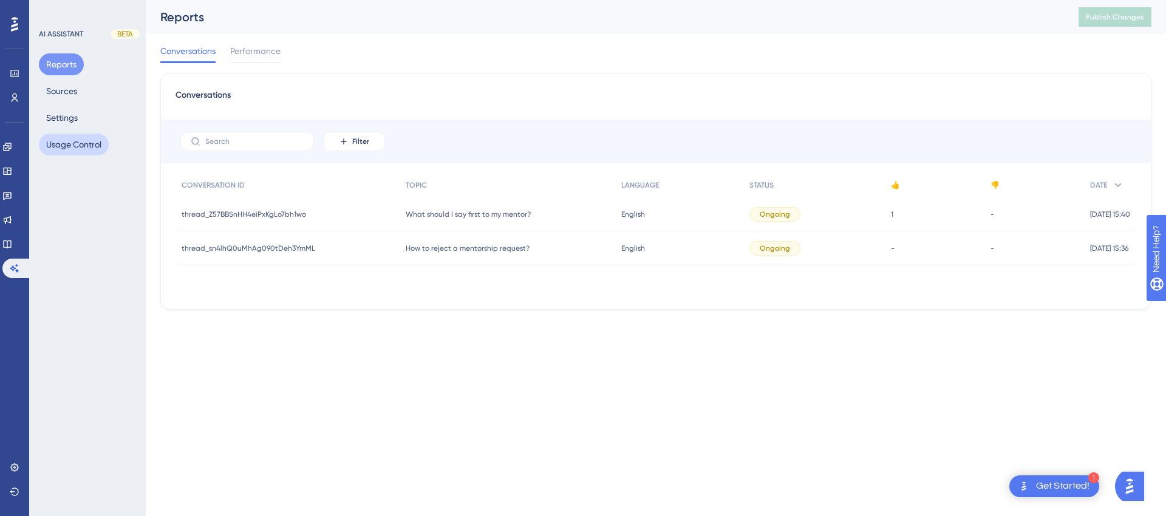
click at [70, 139] on button "Usage Control" at bounding box center [74, 145] width 70 height 22
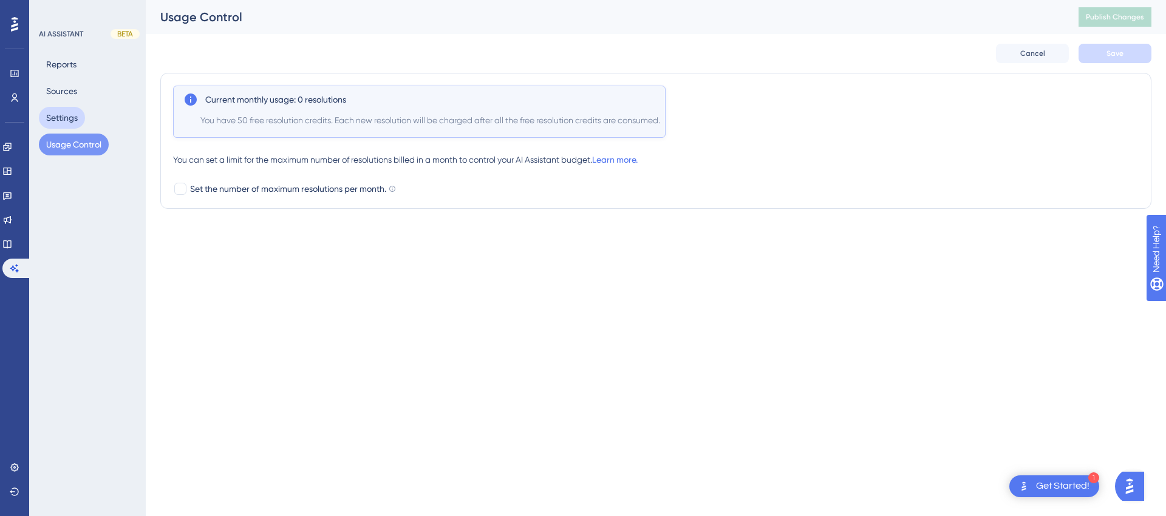
click at [61, 107] on button "Settings" at bounding box center [62, 118] width 46 height 22
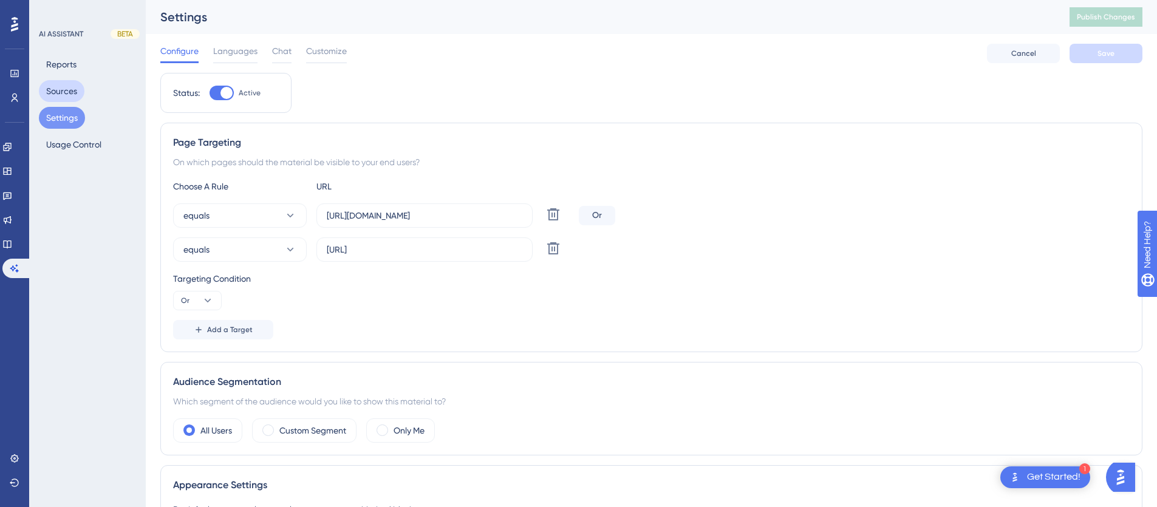
click at [61, 93] on button "Sources" at bounding box center [62, 91] width 46 height 22
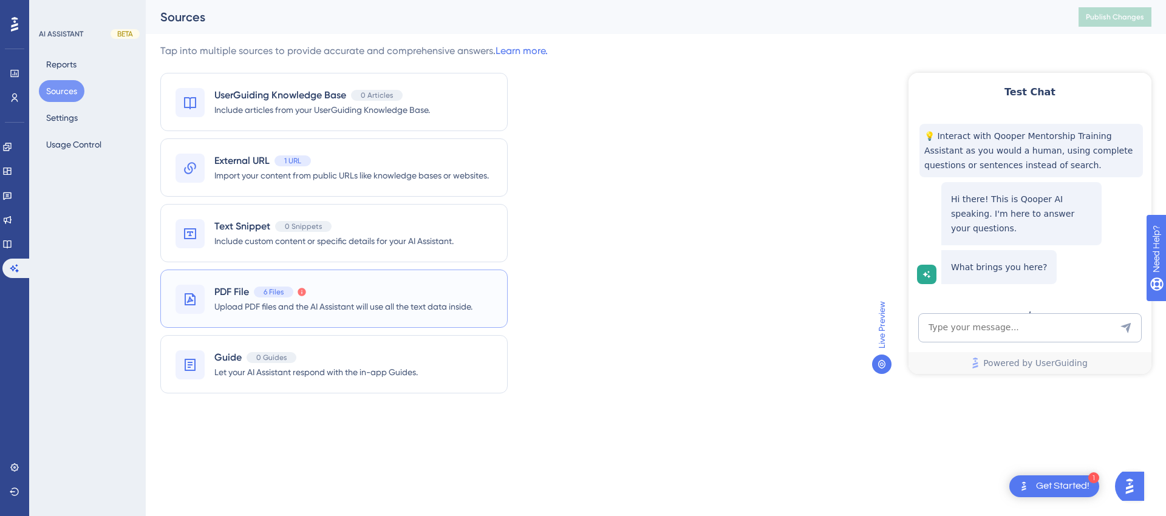
click at [341, 302] on span "Upload PDF files and the AI Assistant will use all the text data inside." at bounding box center [343, 306] width 258 height 15
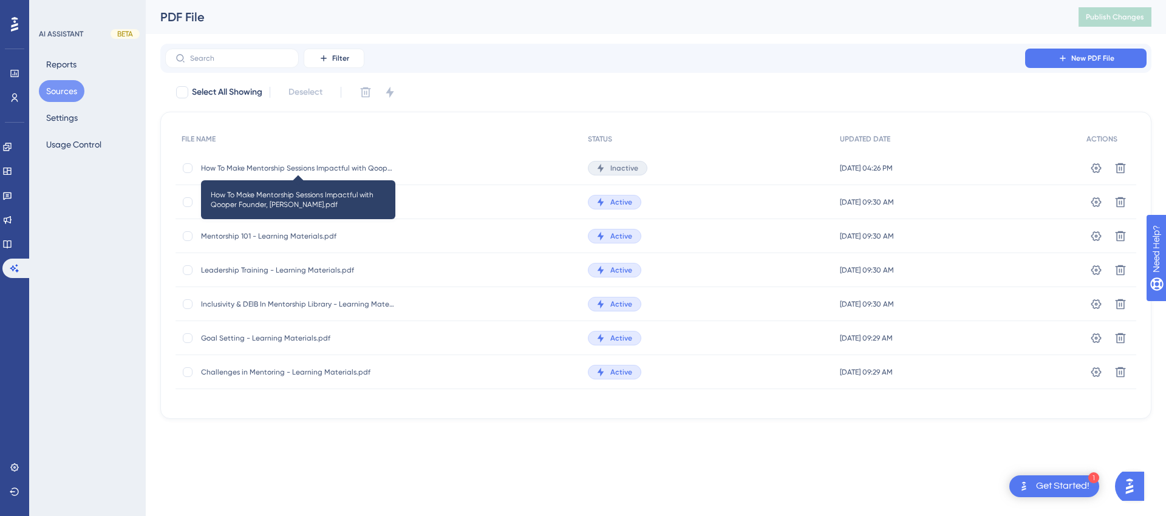
click at [350, 166] on span "How To Make Mentorship Sessions Impactful with Qooper Founder, Omer.pdf" at bounding box center [298, 168] width 194 height 10
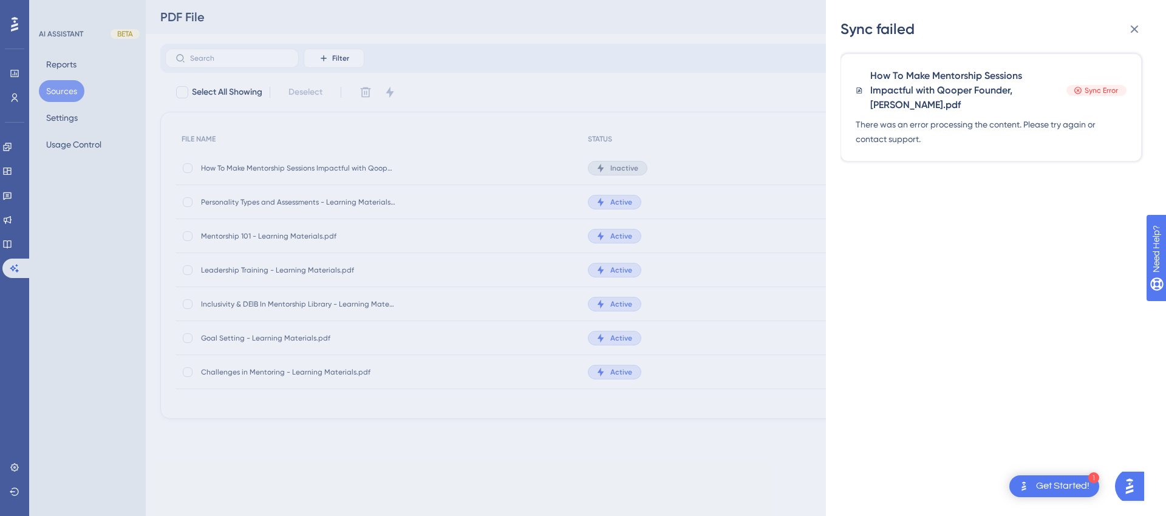
click at [946, 85] on span "How To Make Mentorship Sessions Impactful with Qooper Founder, Omer.pdf" at bounding box center [964, 91] width 189 height 44
click at [941, 99] on span "How To Make Mentorship Sessions Impactful with Qooper Founder, Omer.pdf" at bounding box center [964, 91] width 189 height 44
drag, startPoint x: 923, startPoint y: 103, endPoint x: 870, endPoint y: 67, distance: 64.2
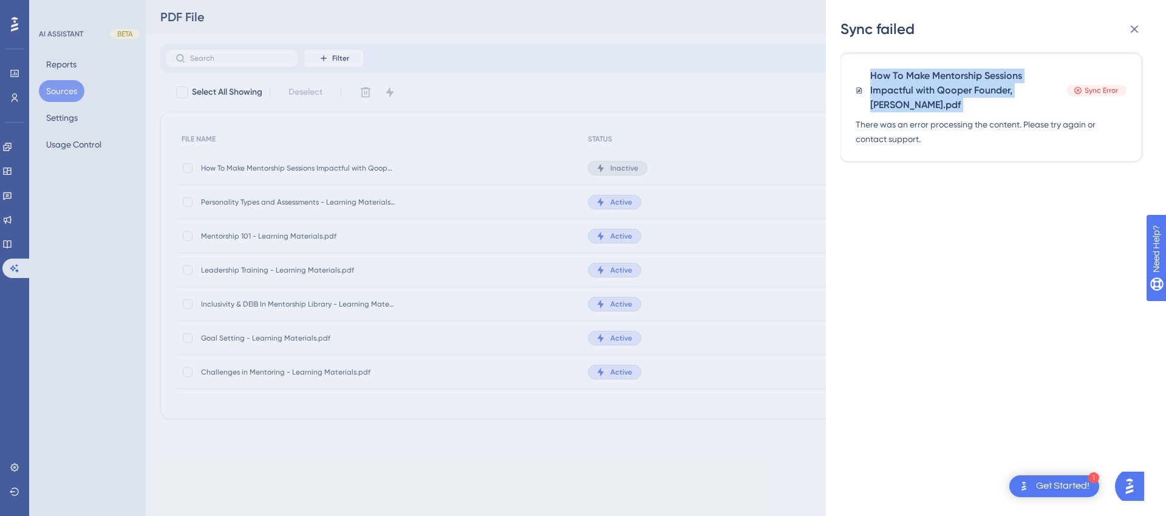
click at [870, 67] on div "How To Make Mentorship Sessions Impactful with Qooper Founder, Omer.pdf Sync Er…" at bounding box center [990, 107] width 301 height 108
copy div "How To Make Mentorship Sessions Impactful with Qooper Founder, Omer.pdf"
click at [1133, 25] on icon at bounding box center [1134, 29] width 15 height 15
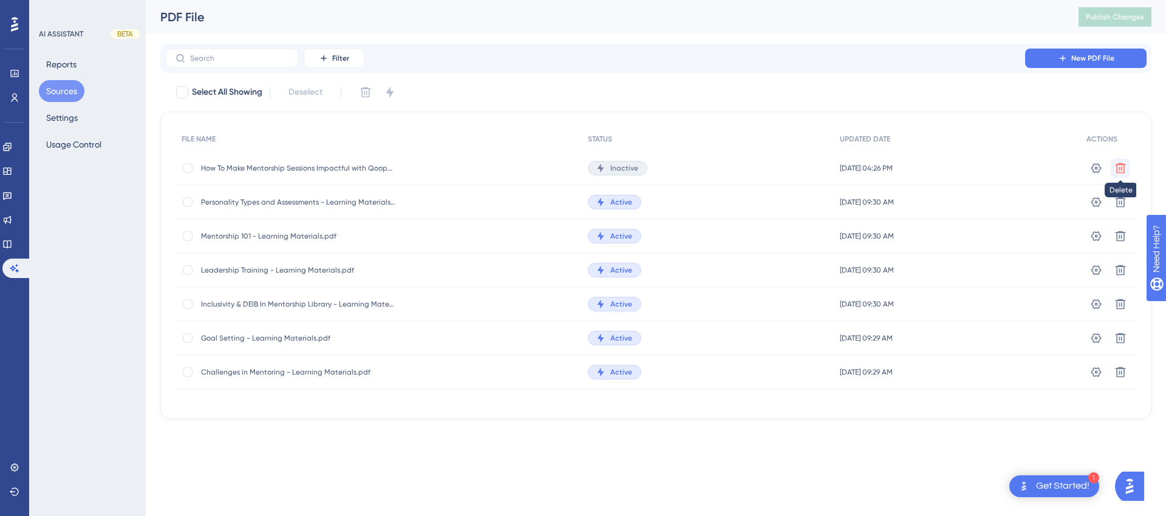
click at [1118, 165] on icon at bounding box center [1120, 168] width 12 height 12
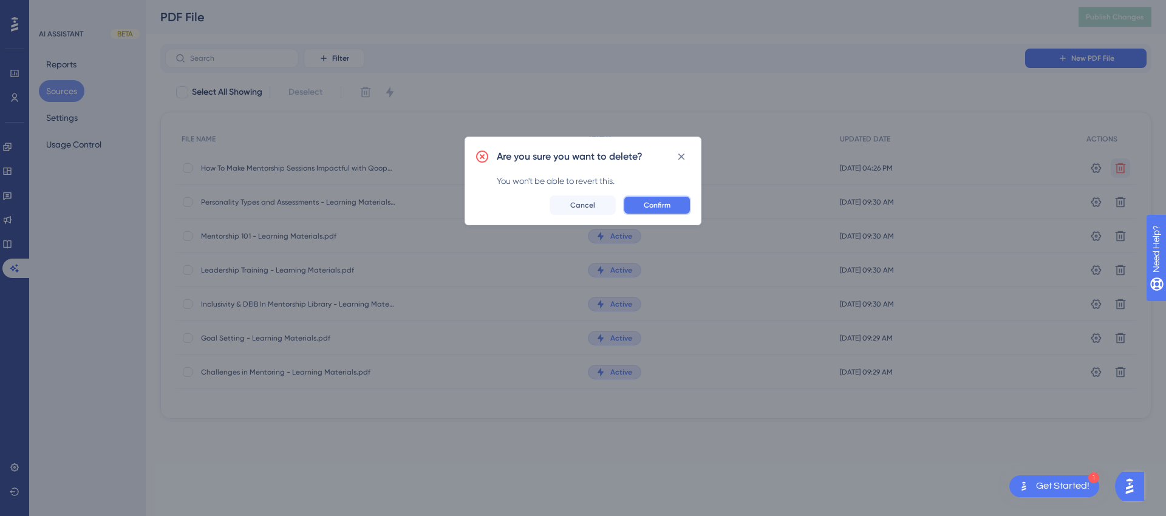
click at [663, 208] on span "Confirm" at bounding box center [657, 205] width 27 height 10
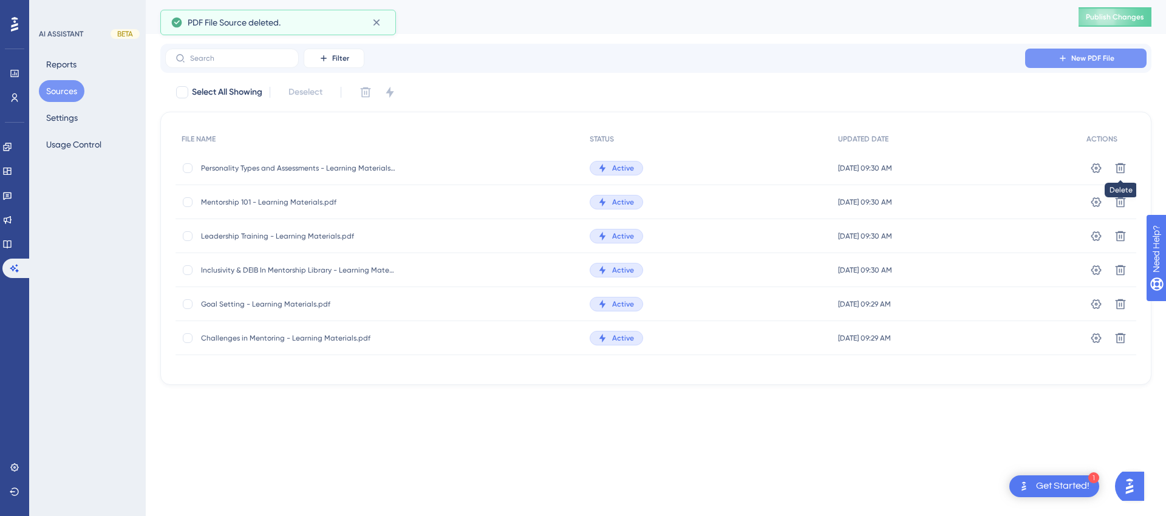
click at [1095, 64] on button "New PDF File" at bounding box center [1085, 58] width 121 height 19
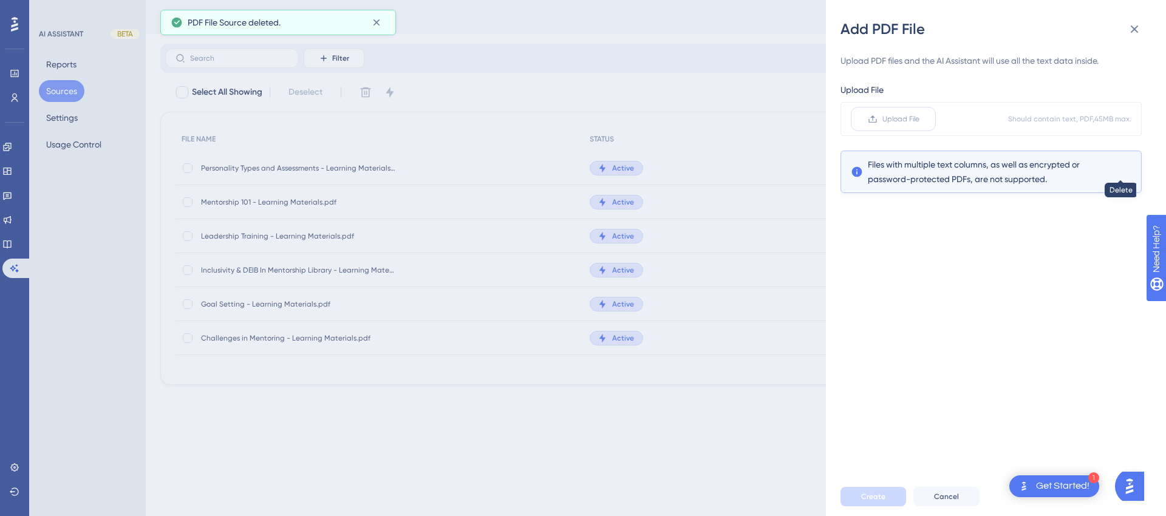
click at [884, 114] on span "Upload File" at bounding box center [900, 119] width 37 height 10
click at [919, 119] on input "Upload File" at bounding box center [919, 119] width 0 height 0
click at [860, 494] on button "Create" at bounding box center [873, 496] width 66 height 19
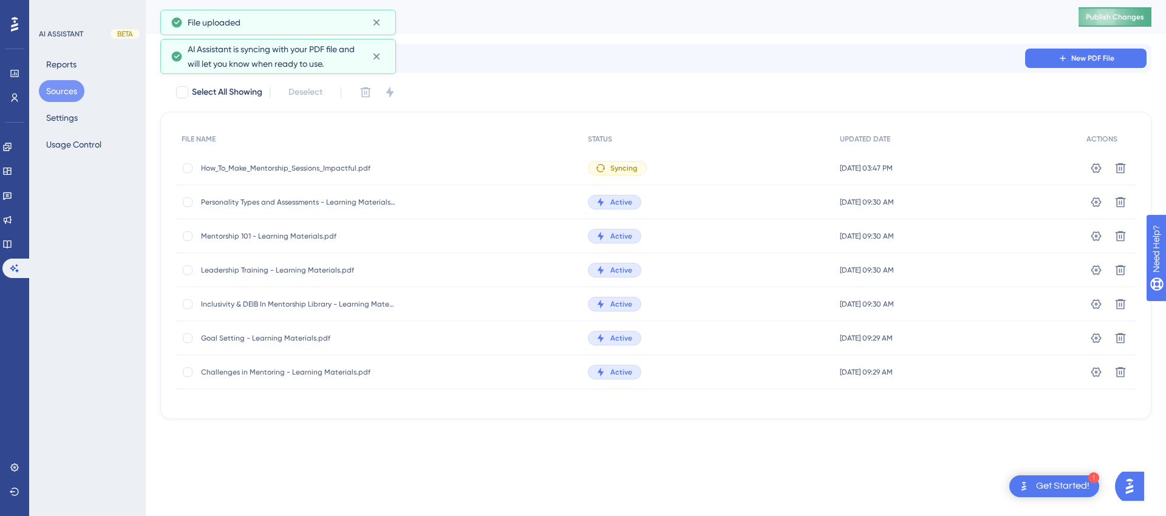
click at [1117, 18] on span "Publish Changes" at bounding box center [1115, 17] width 58 height 10
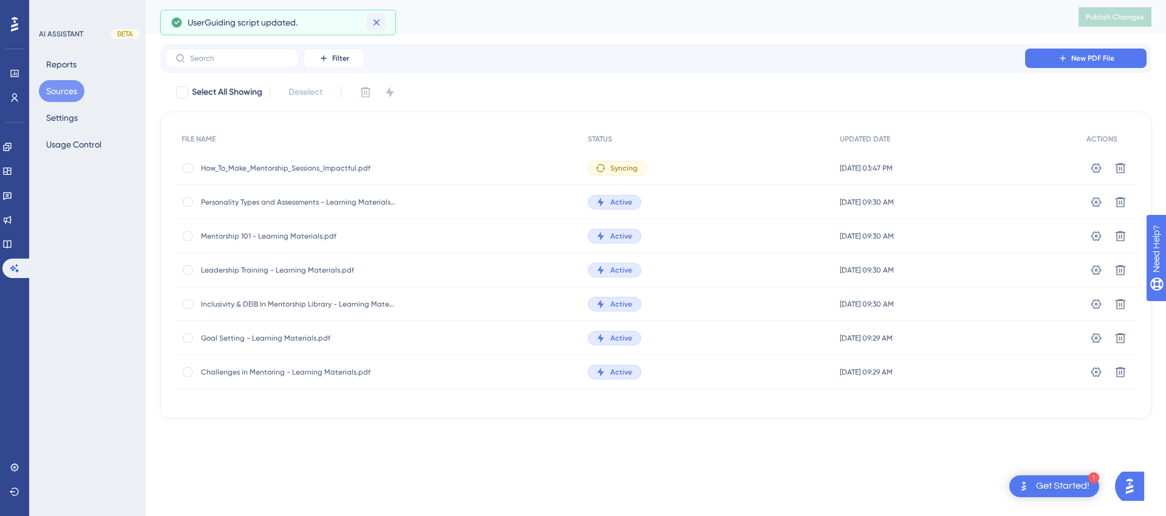
click at [379, 19] on icon at bounding box center [376, 22] width 12 height 12
click at [75, 67] on button "Reports" at bounding box center [61, 64] width 45 height 22
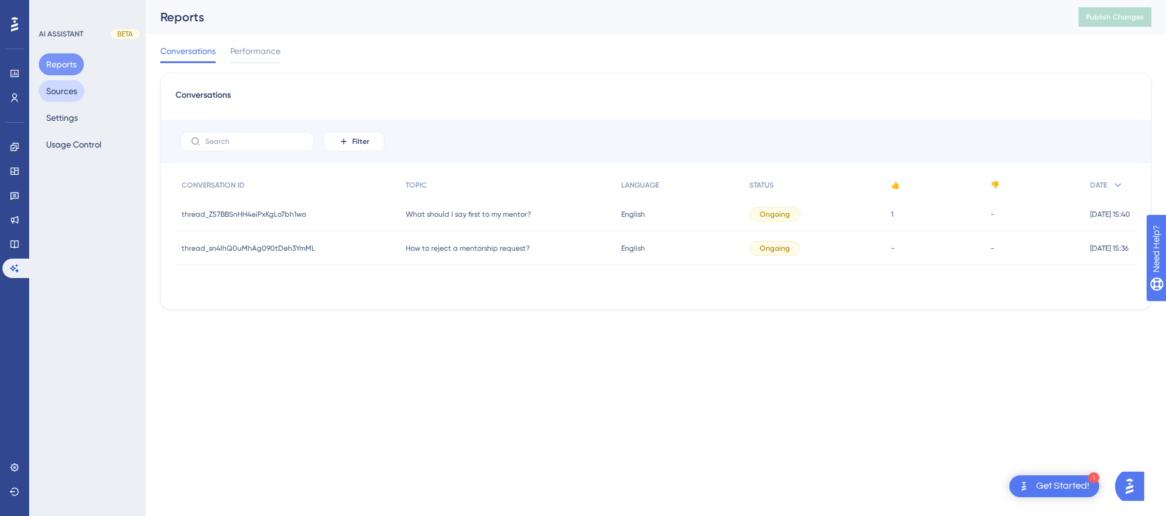
click at [62, 100] on button "Sources" at bounding box center [62, 91] width 46 height 22
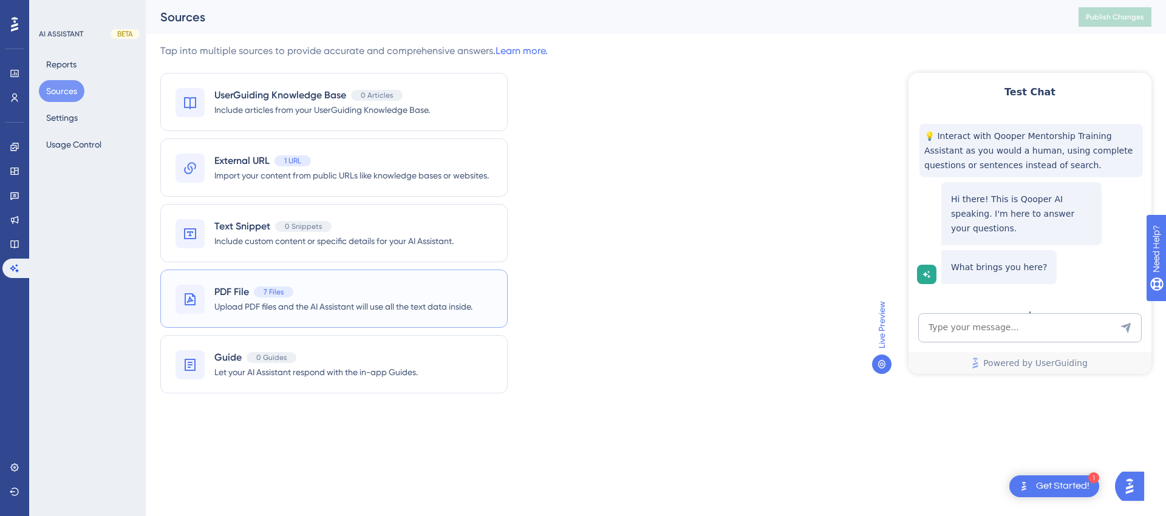
click at [298, 289] on div "PDF File 7 Files" at bounding box center [343, 292] width 258 height 15
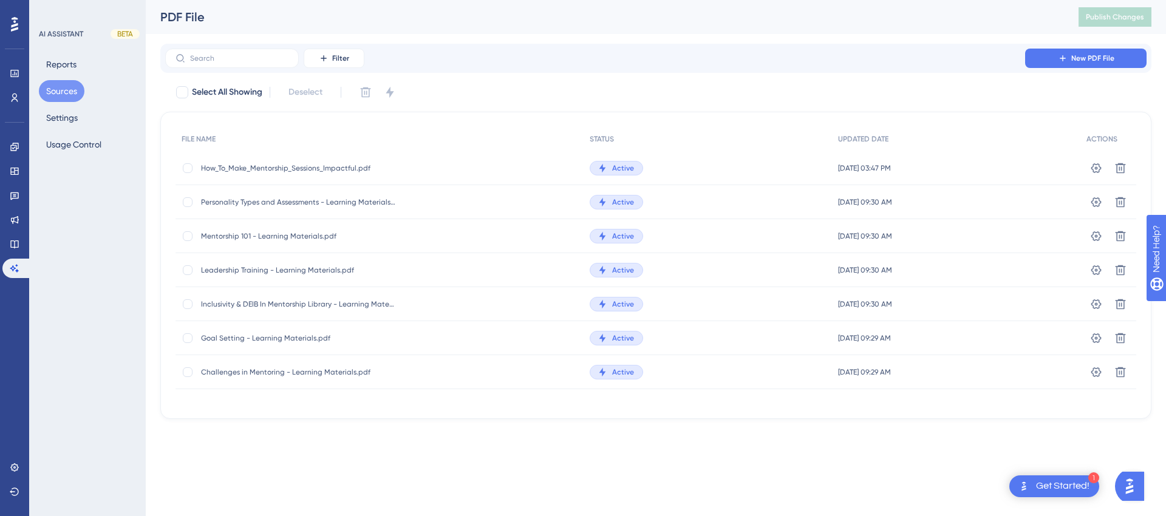
click at [232, 168] on span "How_To_Make_Mentorship_Sessions_Impactful.pdf" at bounding box center [298, 168] width 194 height 10
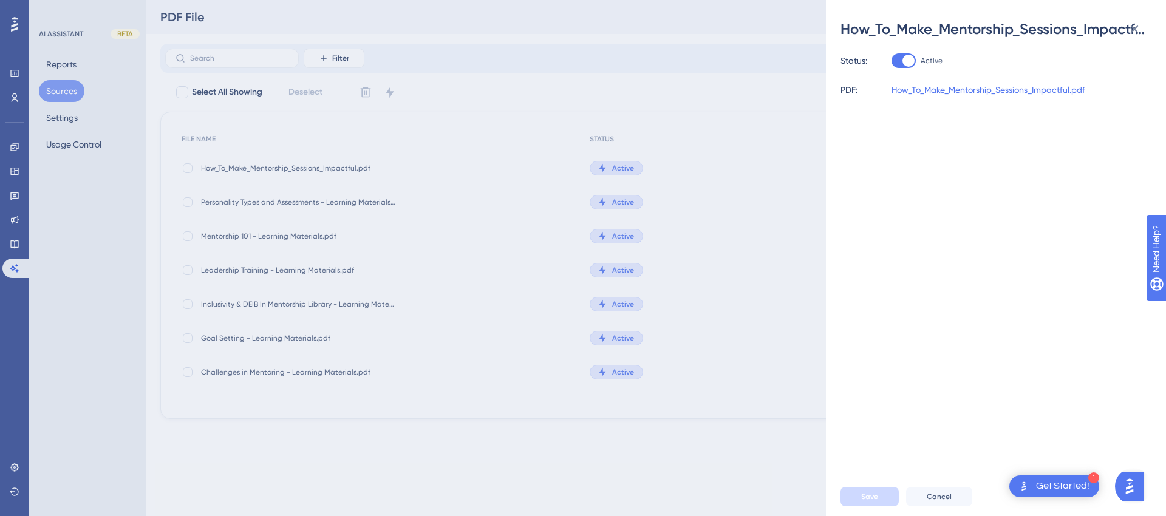
click at [93, 111] on div "How_To_Make_Mentorship_Sessions_Impactful.pdf Status: Active PDF: How_To_Make_M…" at bounding box center [583, 258] width 1166 height 516
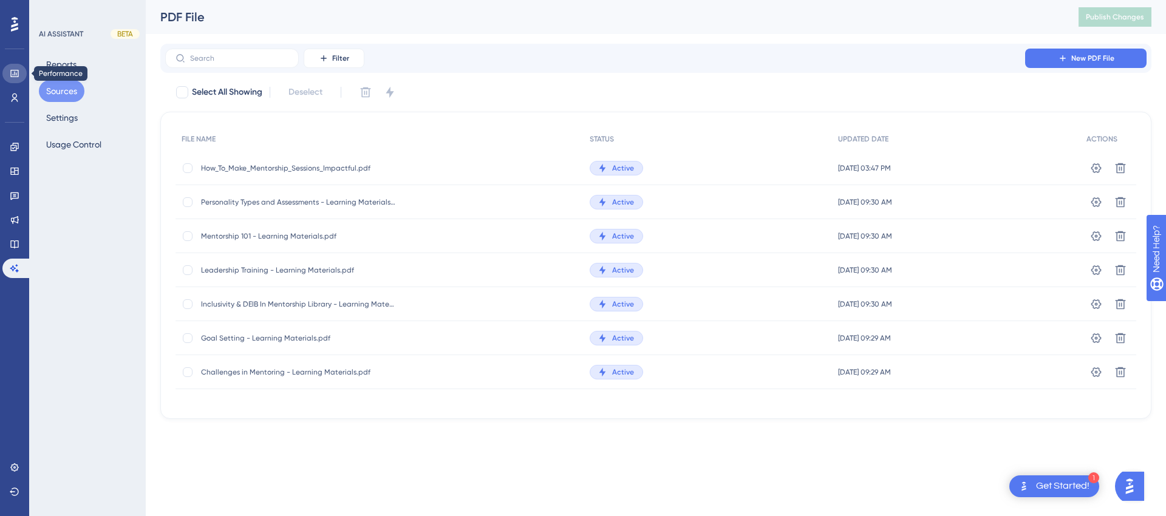
click at [10, 77] on icon at bounding box center [15, 74] width 10 height 10
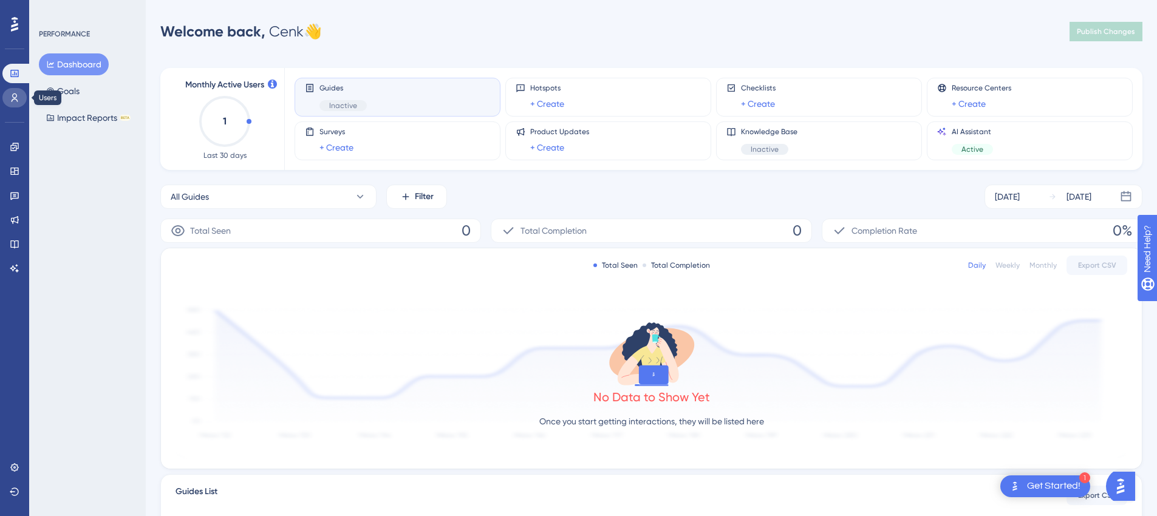
click at [13, 97] on icon at bounding box center [15, 98] width 7 height 9
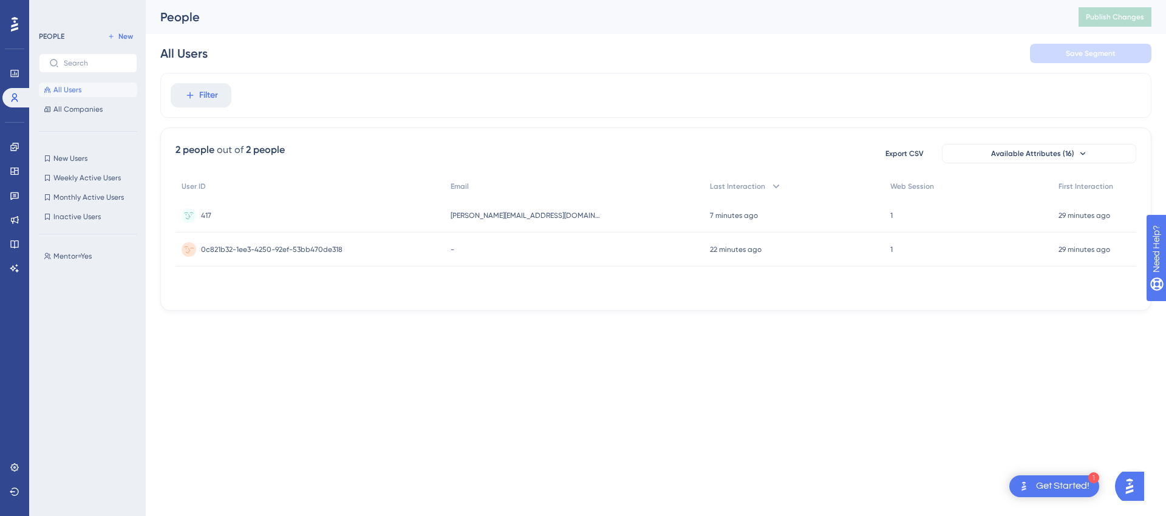
click at [913, 250] on div "1 1" at bounding box center [968, 250] width 169 height 34
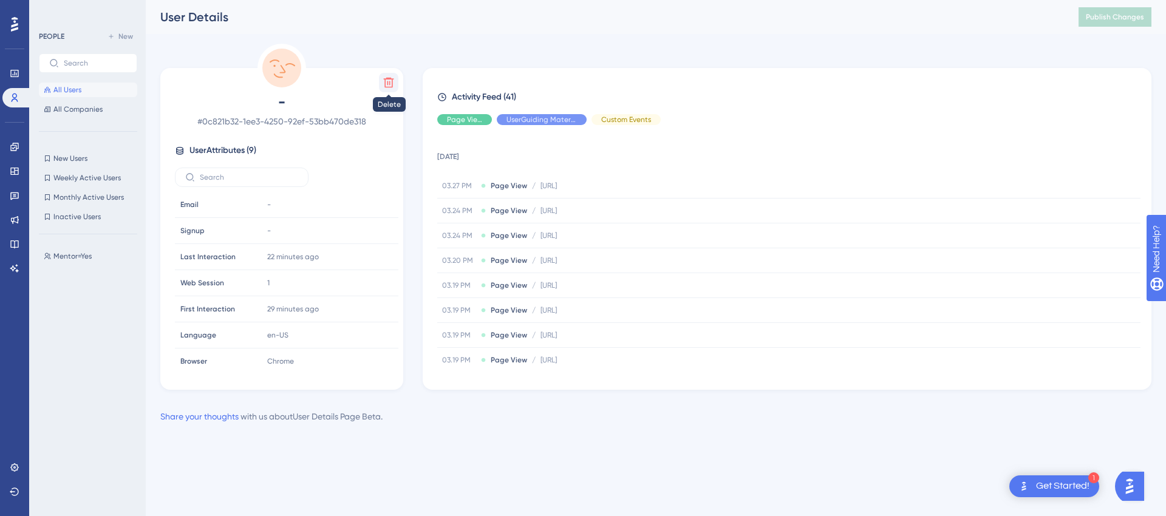
click at [390, 88] on icon at bounding box center [389, 83] width 12 height 12
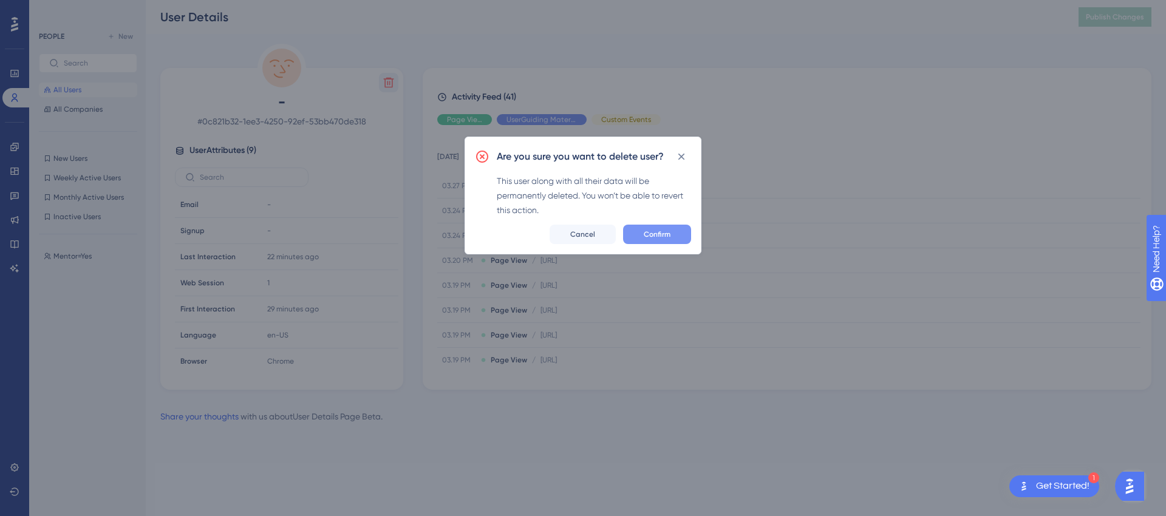
click at [650, 230] on span "Confirm" at bounding box center [657, 235] width 27 height 10
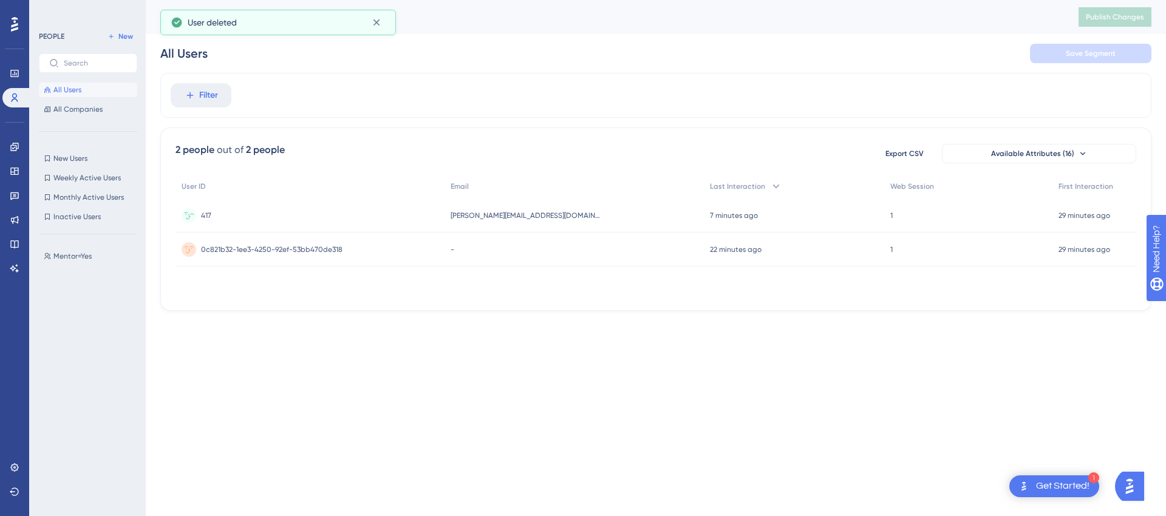
click at [228, 217] on div "417 417" at bounding box center [309, 216] width 269 height 34
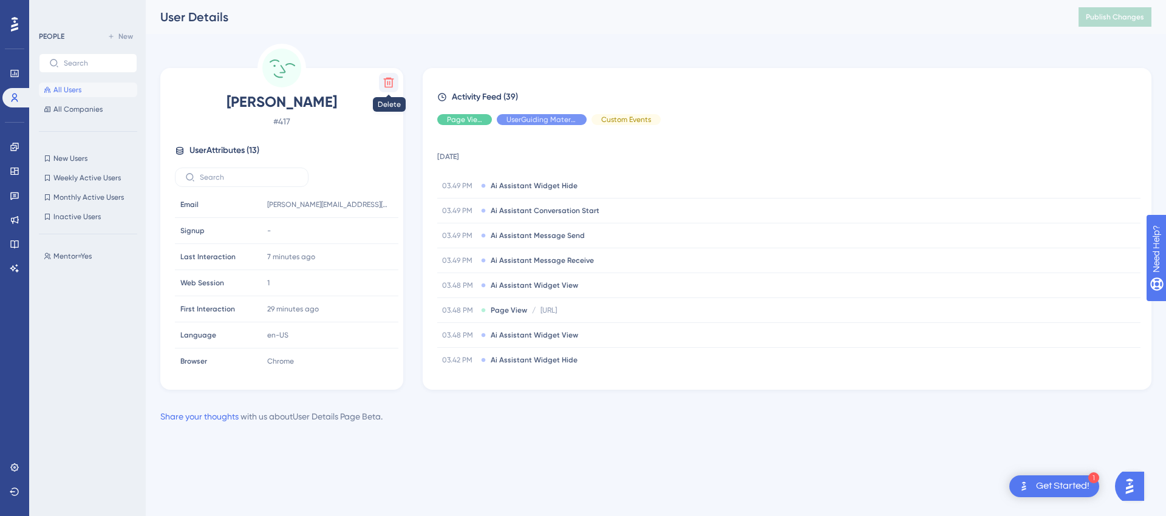
click at [388, 81] on icon at bounding box center [389, 83] width 12 height 12
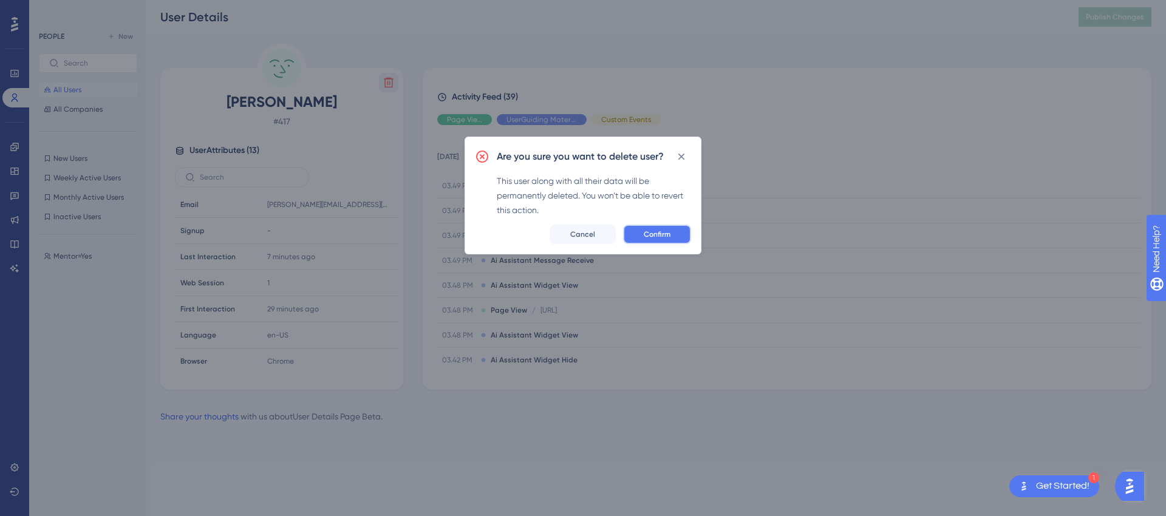
click at [638, 231] on button "Confirm" at bounding box center [657, 234] width 68 height 19
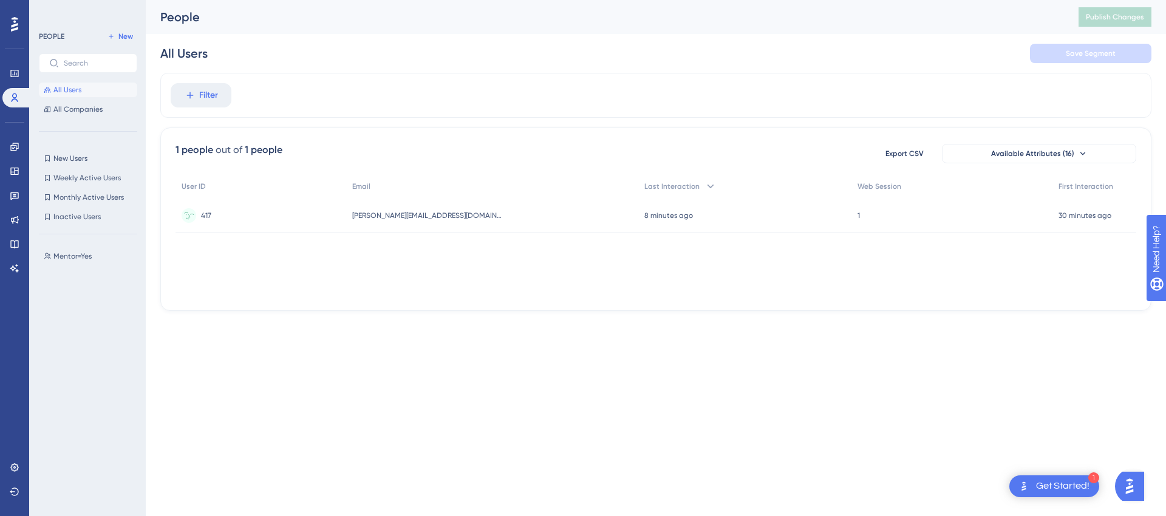
click at [236, 207] on div "417 417" at bounding box center [260, 216] width 171 height 34
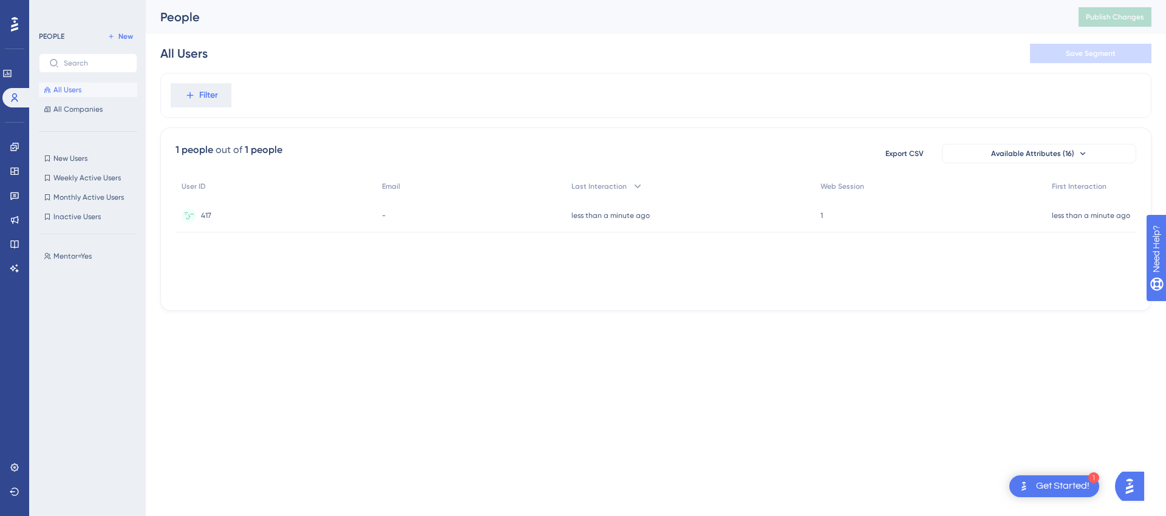
click at [212, 213] on div "417 417" at bounding box center [275, 216] width 200 height 34
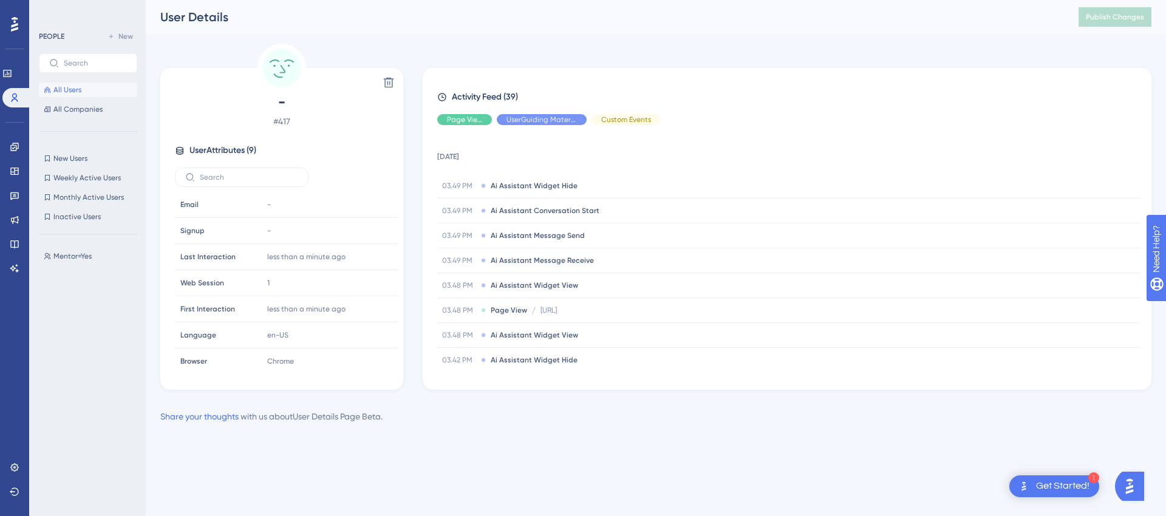
click at [88, 95] on button "All Users" at bounding box center [88, 90] width 98 height 15
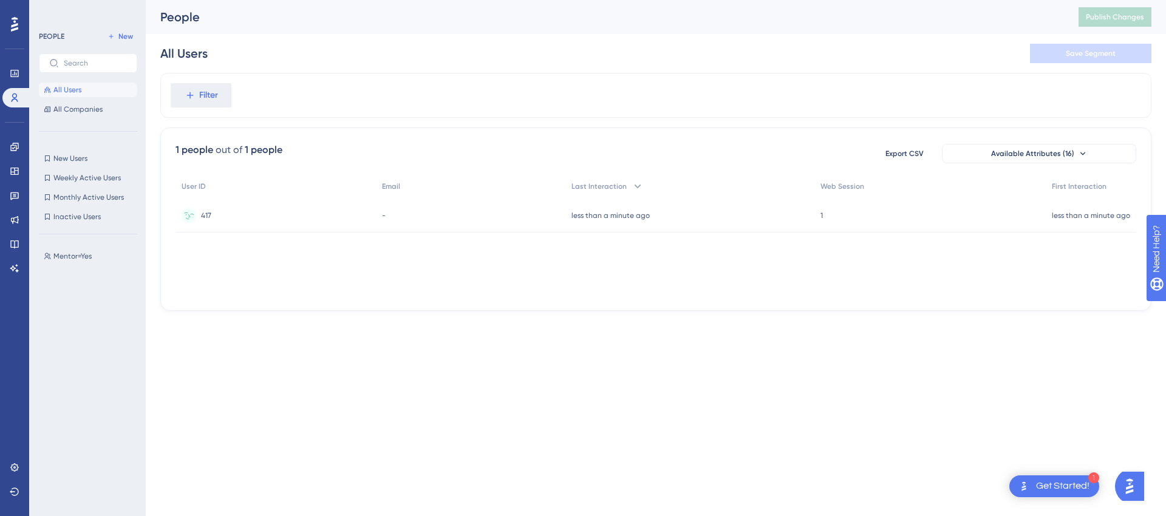
click at [231, 207] on div "417 417" at bounding box center [275, 216] width 200 height 34
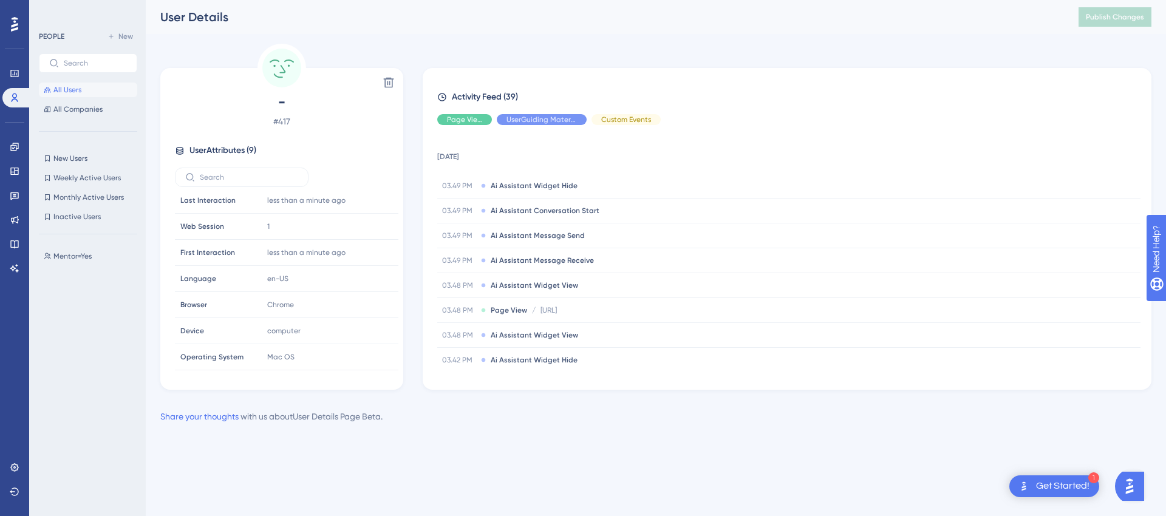
click at [102, 92] on button "All Users" at bounding box center [88, 90] width 98 height 15
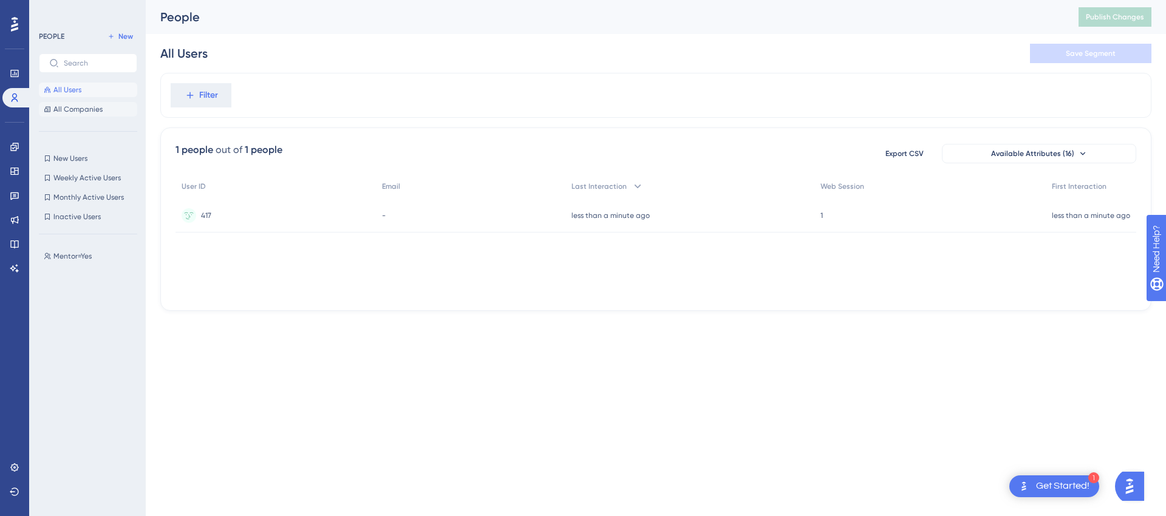
click at [92, 105] on span "All Companies" at bounding box center [77, 109] width 49 height 10
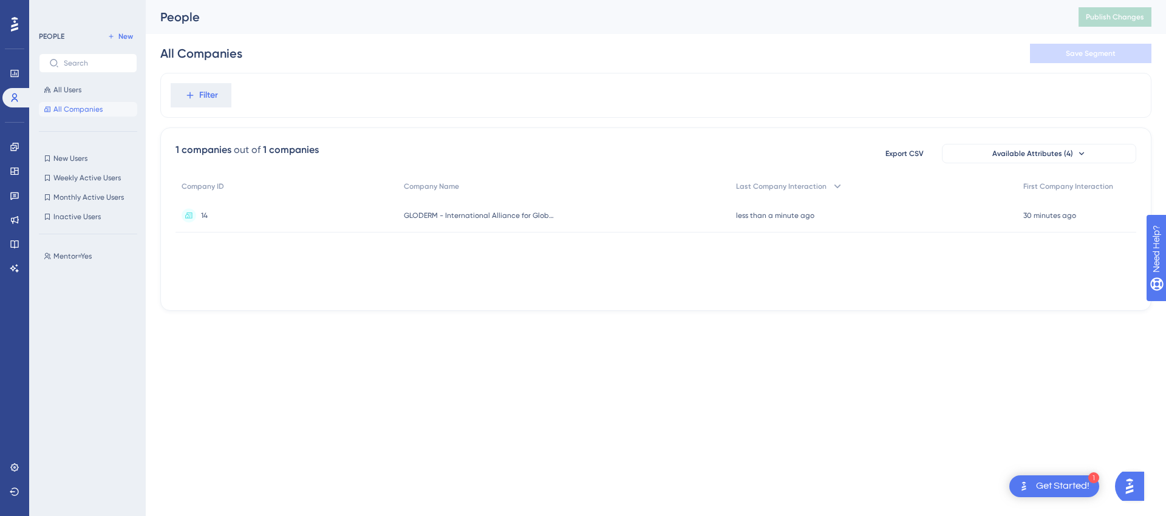
click at [273, 202] on div "14 14" at bounding box center [286, 216] width 222 height 34
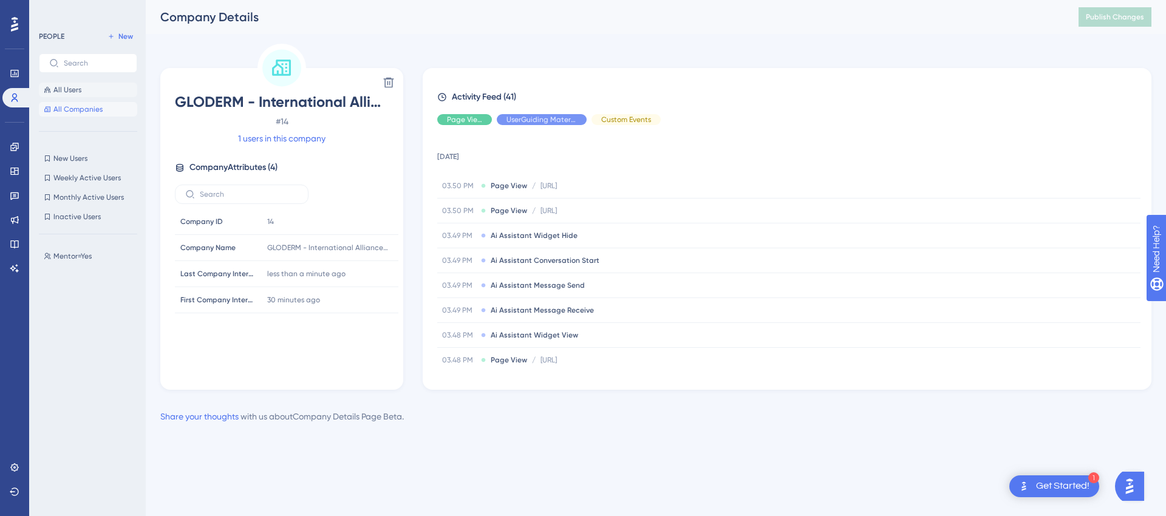
click at [83, 93] on button "All Users" at bounding box center [88, 90] width 98 height 15
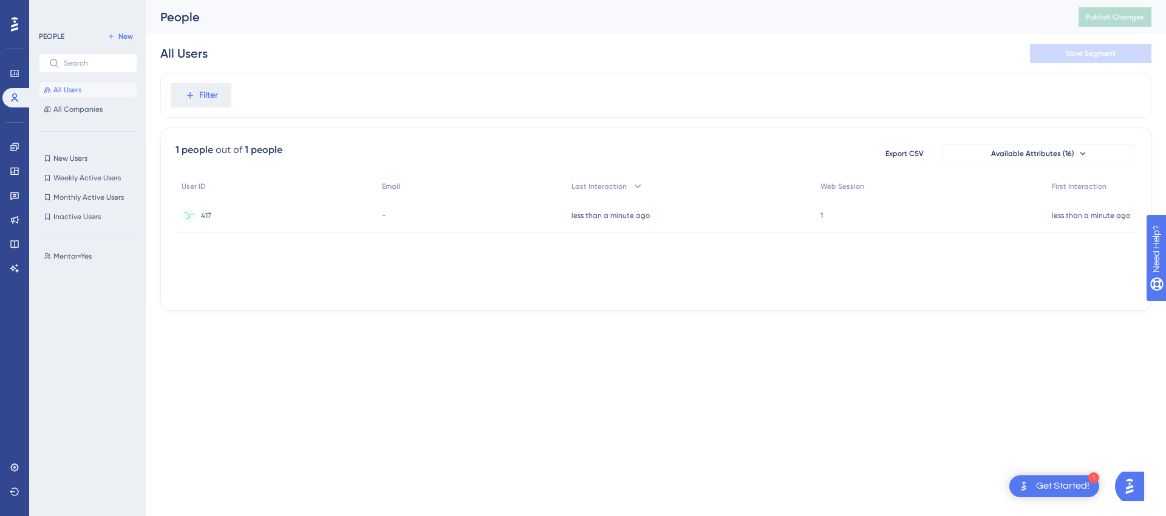
click at [240, 219] on div "417 417" at bounding box center [275, 216] width 200 height 34
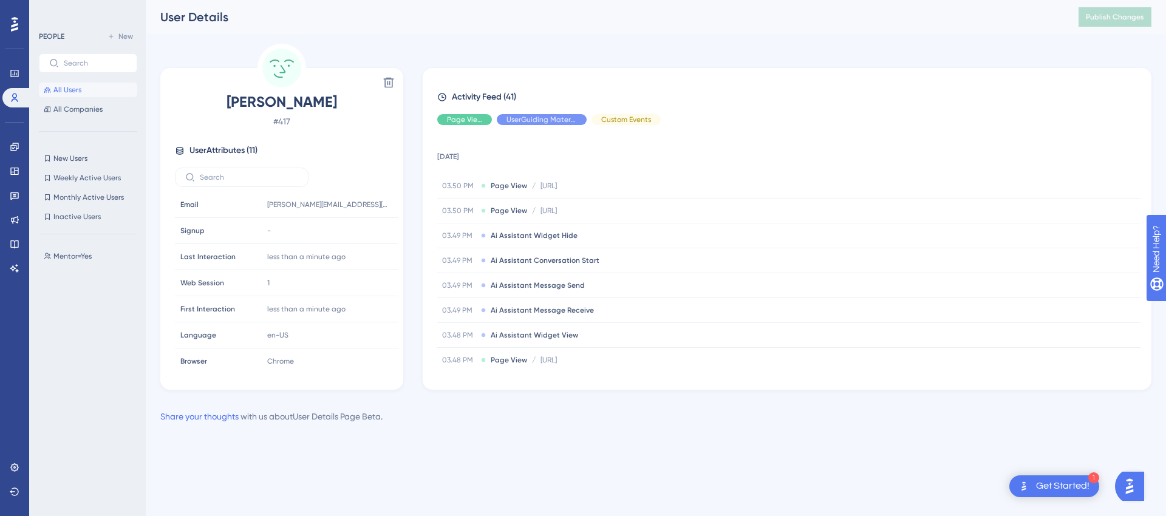
click at [78, 89] on span "All Users" at bounding box center [67, 90] width 28 height 10
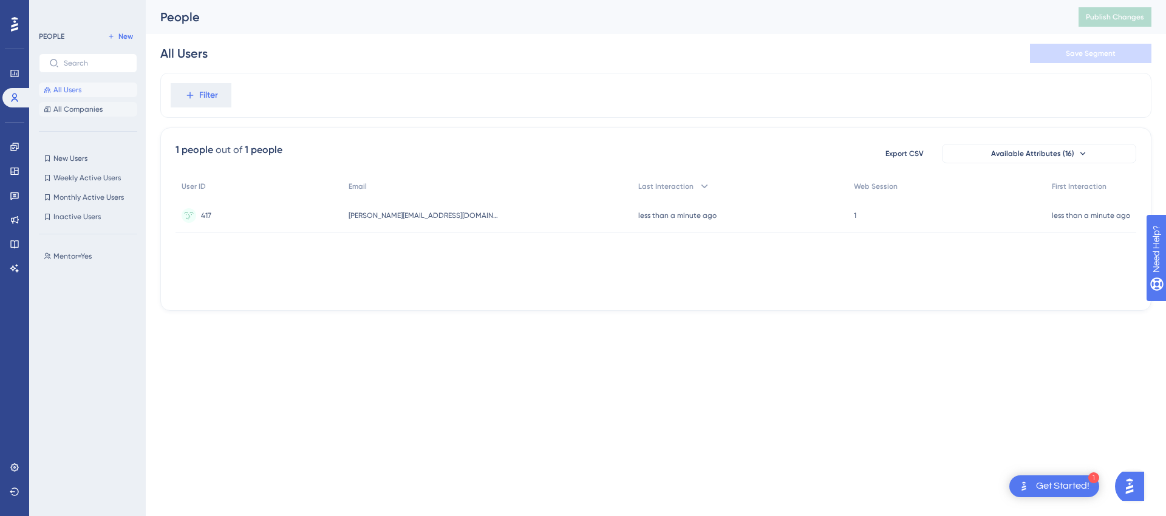
click at [79, 111] on span "All Companies" at bounding box center [77, 109] width 49 height 10
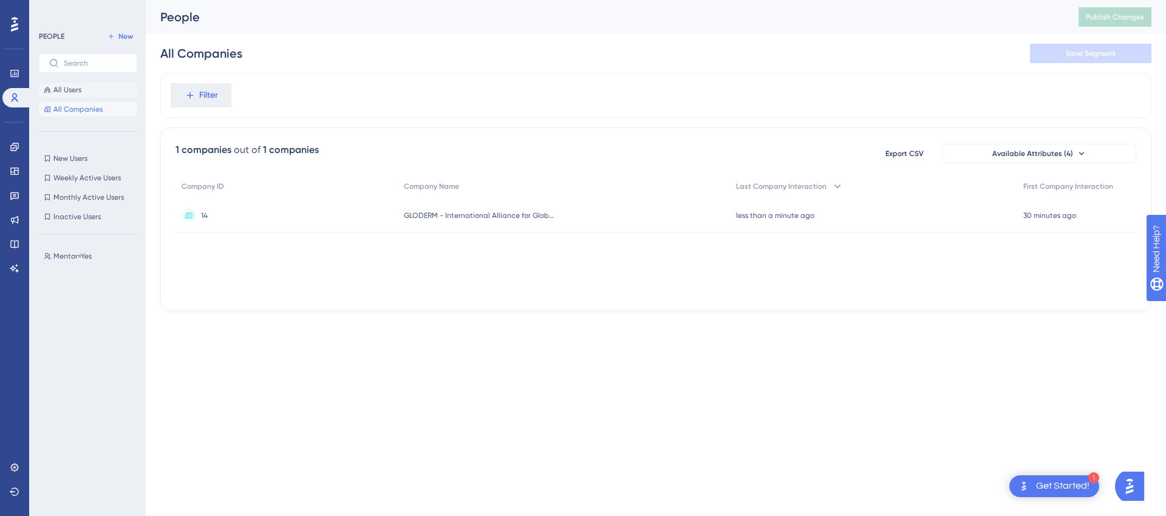
click at [72, 94] on span "All Users" at bounding box center [67, 90] width 28 height 10
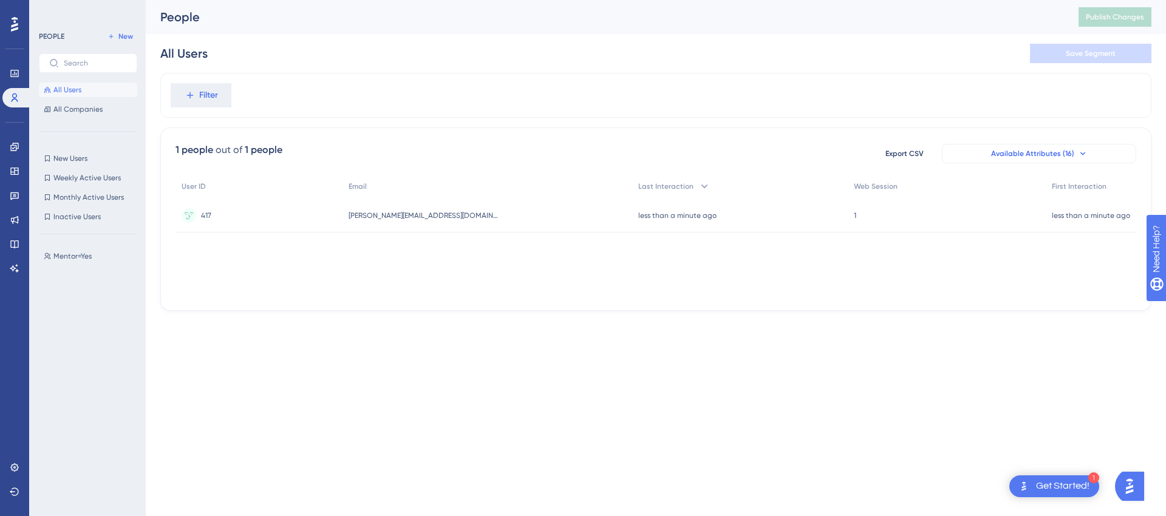
click at [1006, 149] on span "Available Attributes (16)" at bounding box center [1032, 154] width 83 height 10
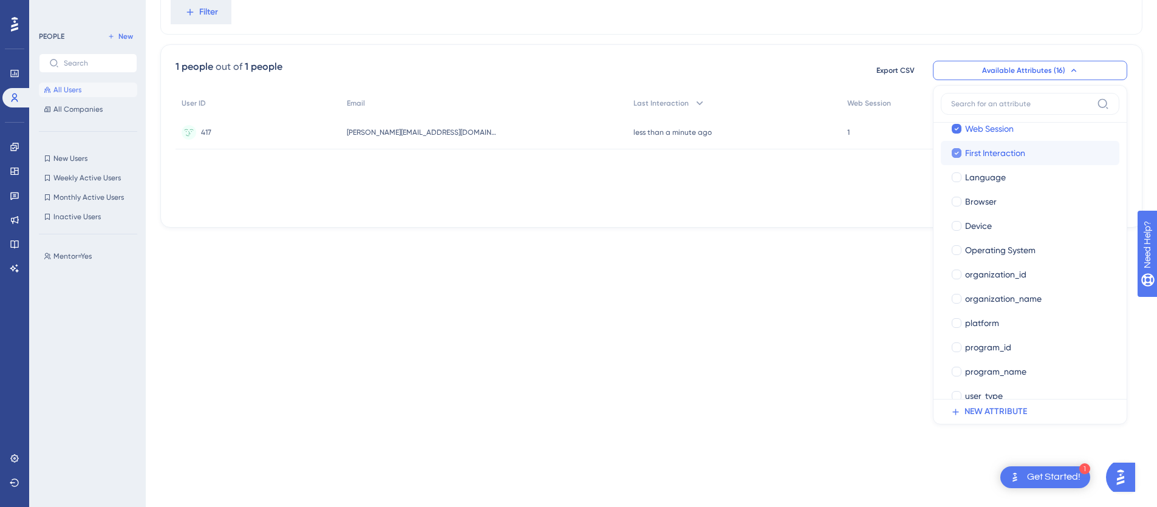
scroll to position [127, 0]
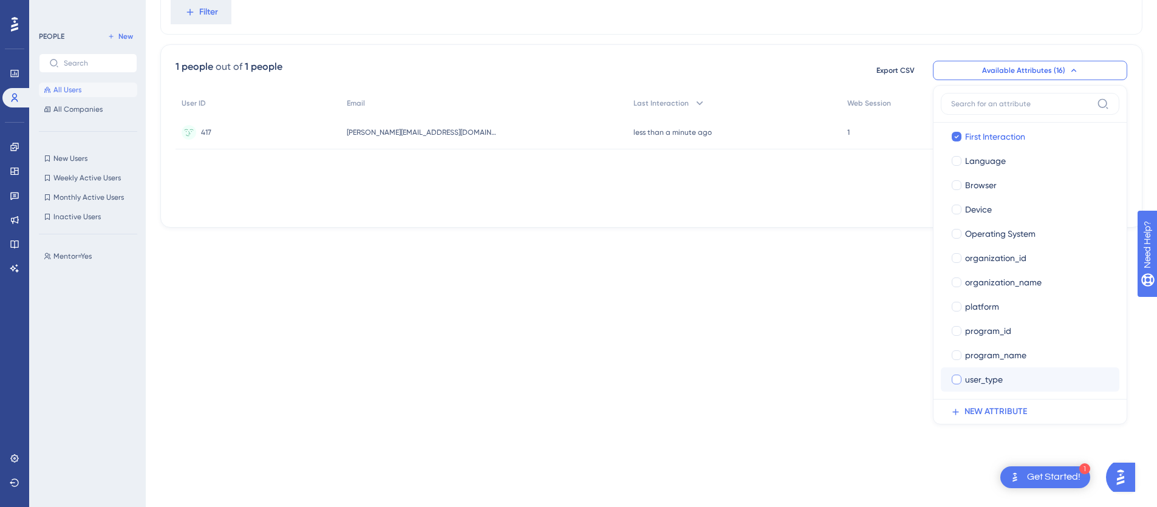
click at [962, 380] on label "user_type" at bounding box center [1029, 379] width 159 height 15
click at [970, 378] on span "user_type" at bounding box center [984, 379] width 38 height 15
checkbox input "true"
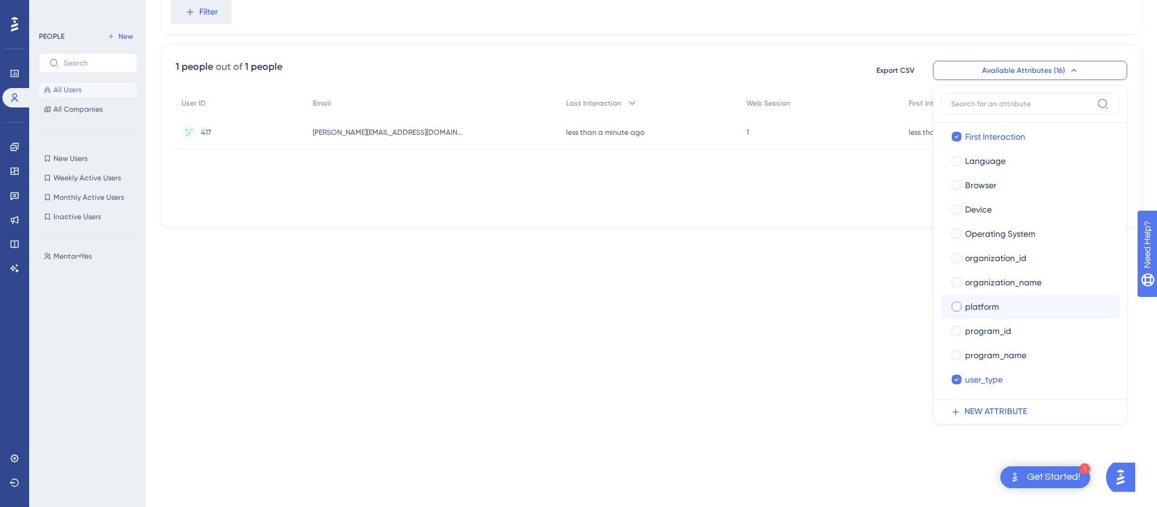
click at [972, 309] on span "platform" at bounding box center [982, 306] width 34 height 15
checkbox input "true"
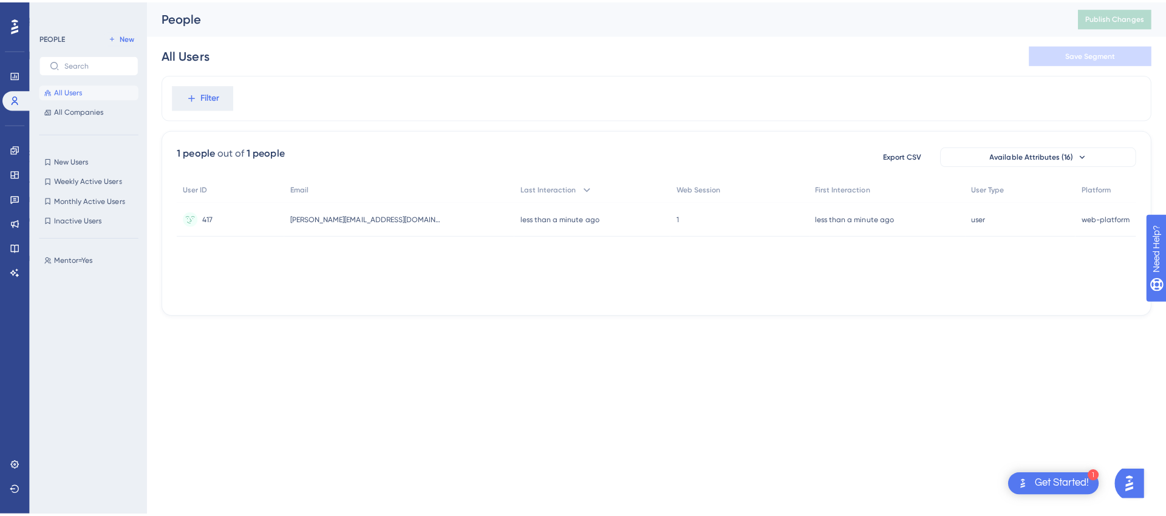
scroll to position [0, 0]
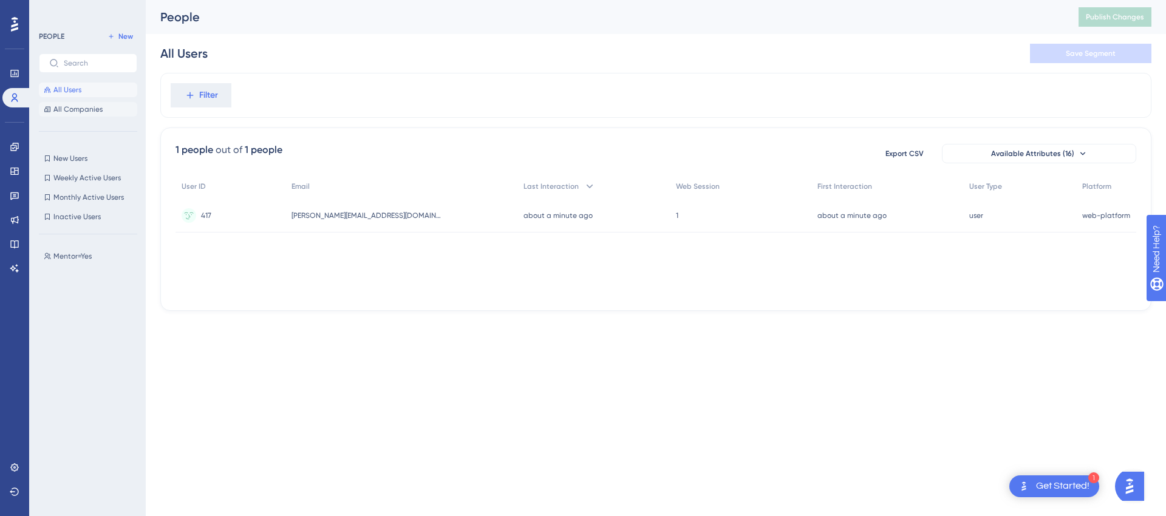
click at [72, 111] on span "All Companies" at bounding box center [77, 109] width 49 height 10
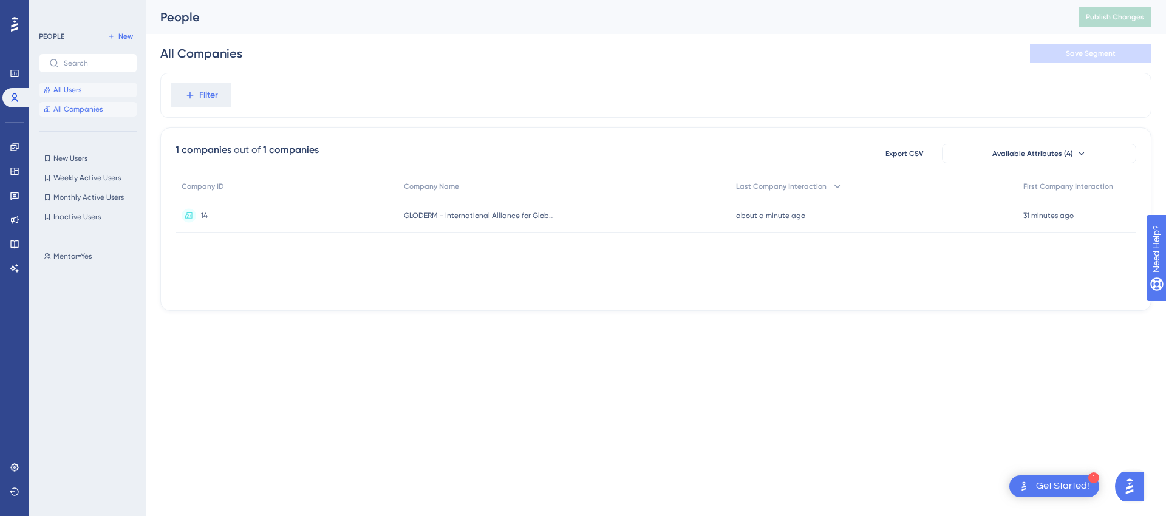
click at [67, 91] on span "All Users" at bounding box center [67, 90] width 28 height 10
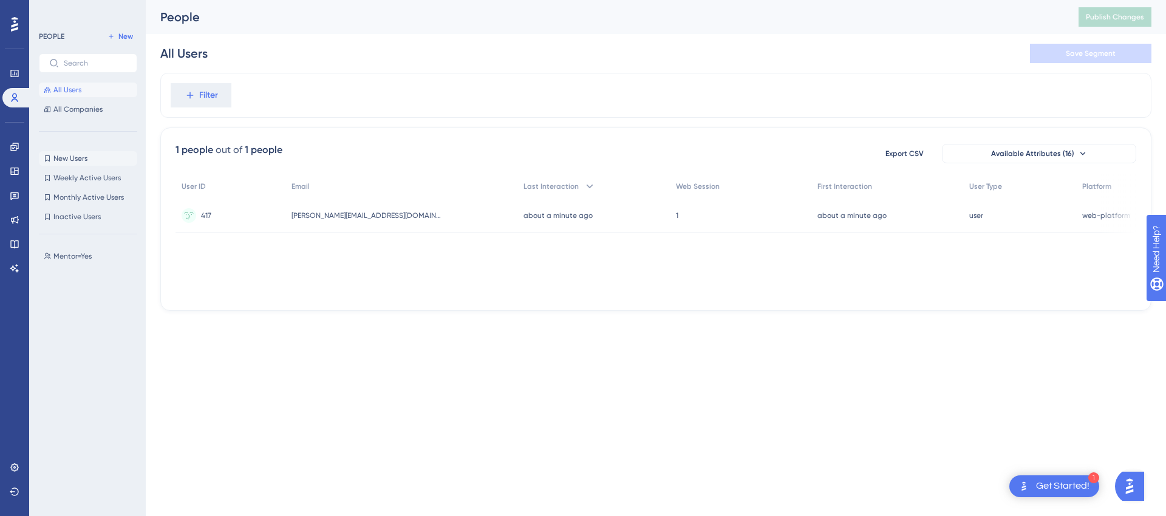
click at [87, 162] on span "New Users" at bounding box center [70, 159] width 34 height 10
click at [80, 94] on span "All Users" at bounding box center [67, 90] width 28 height 10
click at [80, 113] on span "All Companies" at bounding box center [77, 109] width 49 height 10
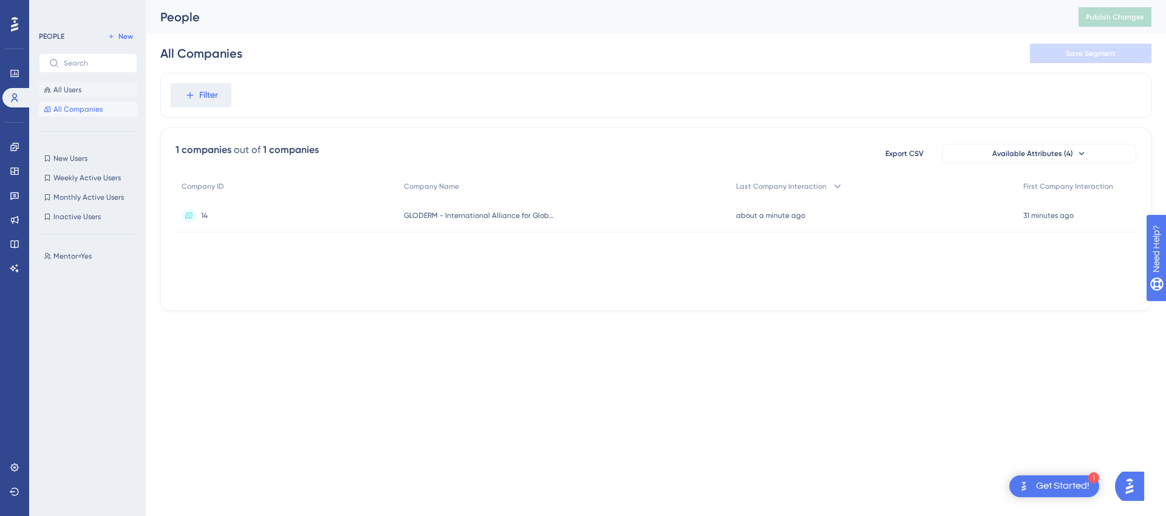
click at [72, 89] on span "All Users" at bounding box center [67, 90] width 28 height 10
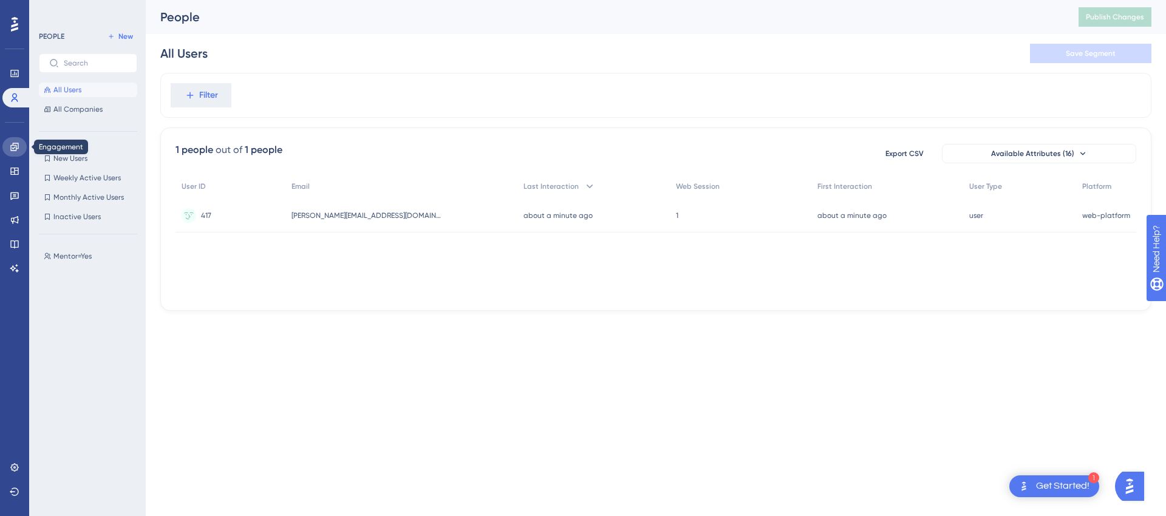
click at [12, 148] on icon at bounding box center [14, 147] width 8 height 8
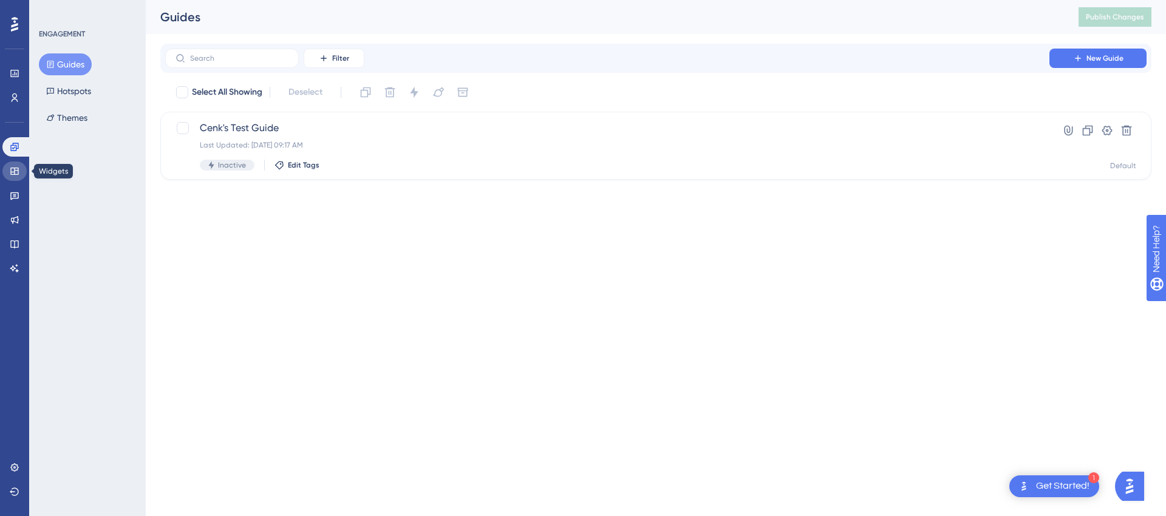
click at [13, 175] on icon at bounding box center [15, 171] width 10 height 10
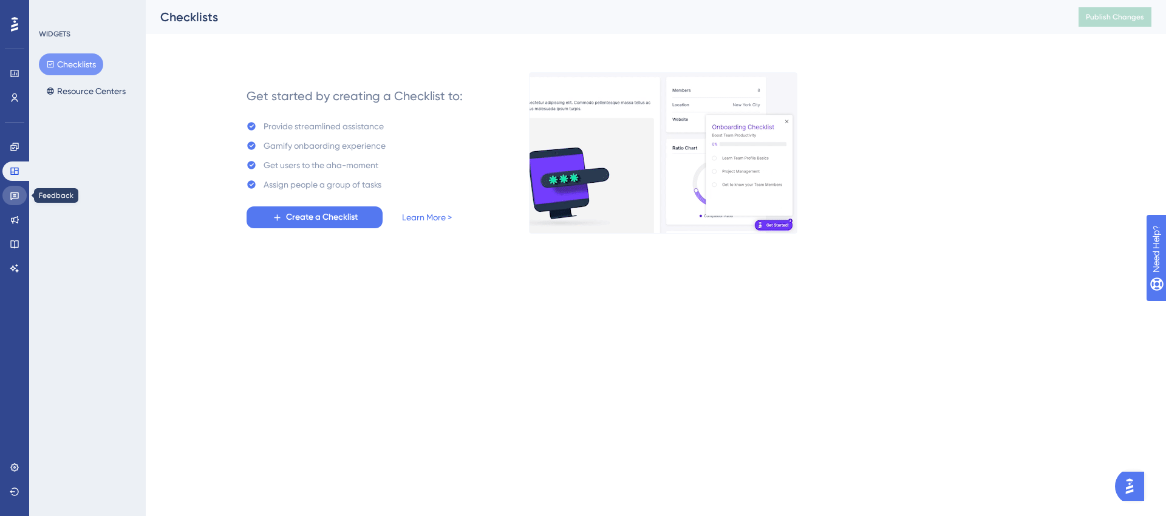
click at [13, 192] on icon at bounding box center [15, 196] width 10 height 10
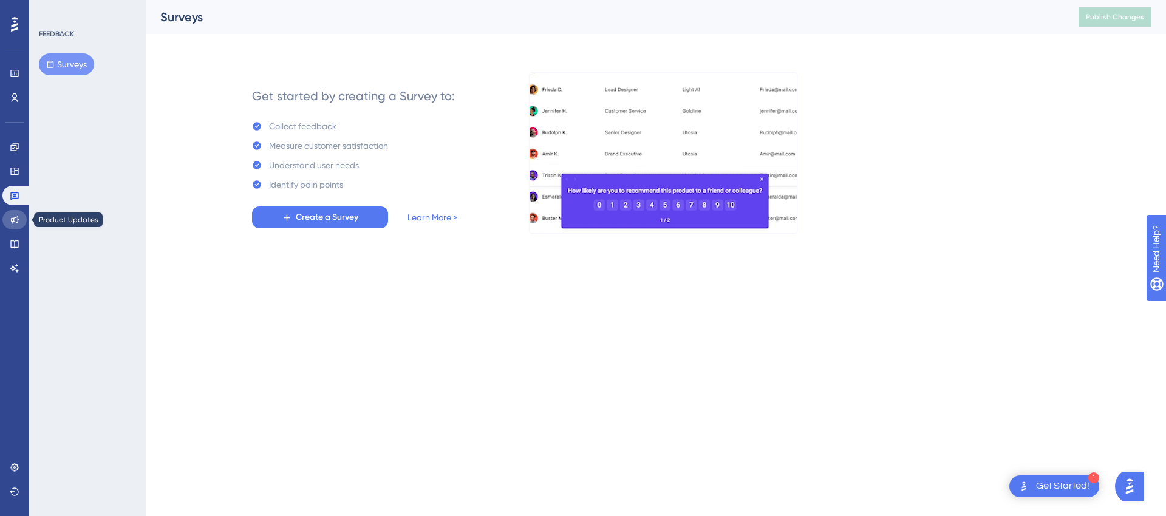
click at [13, 212] on link at bounding box center [14, 219] width 24 height 19
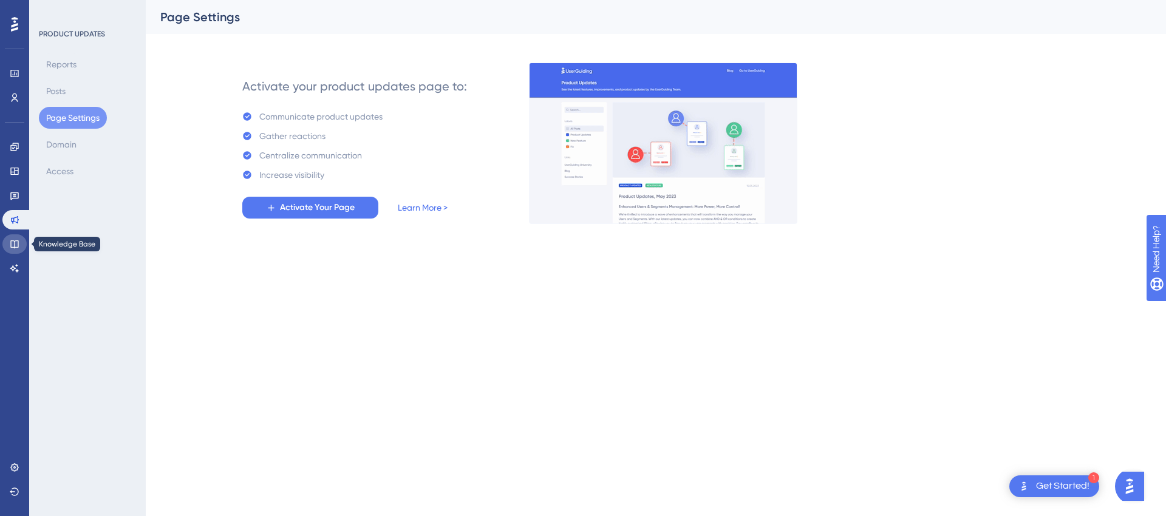
click at [13, 245] on icon at bounding box center [15, 244] width 10 height 10
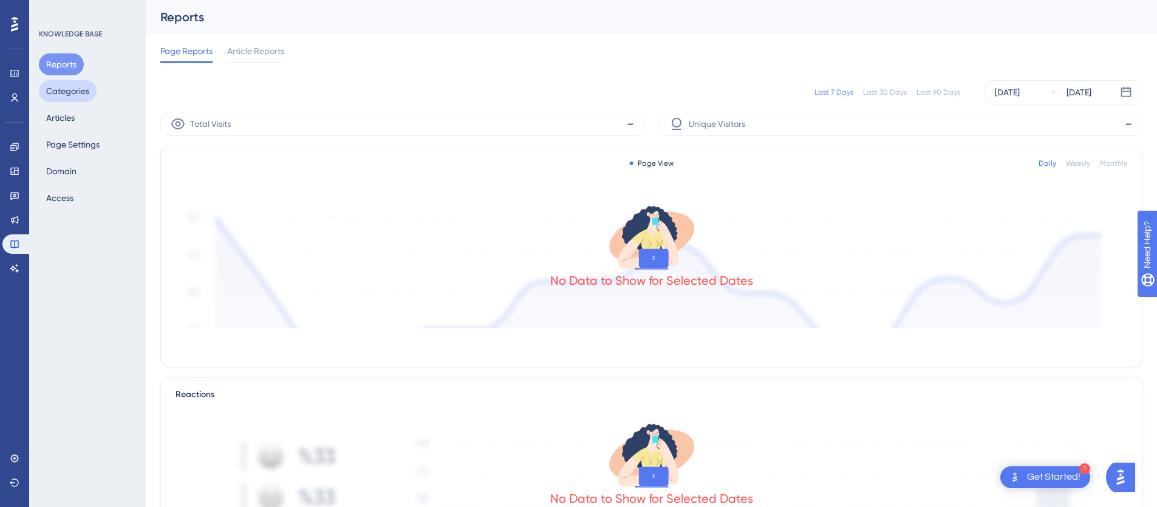
click at [72, 98] on button "Categories" at bounding box center [68, 91] width 58 height 22
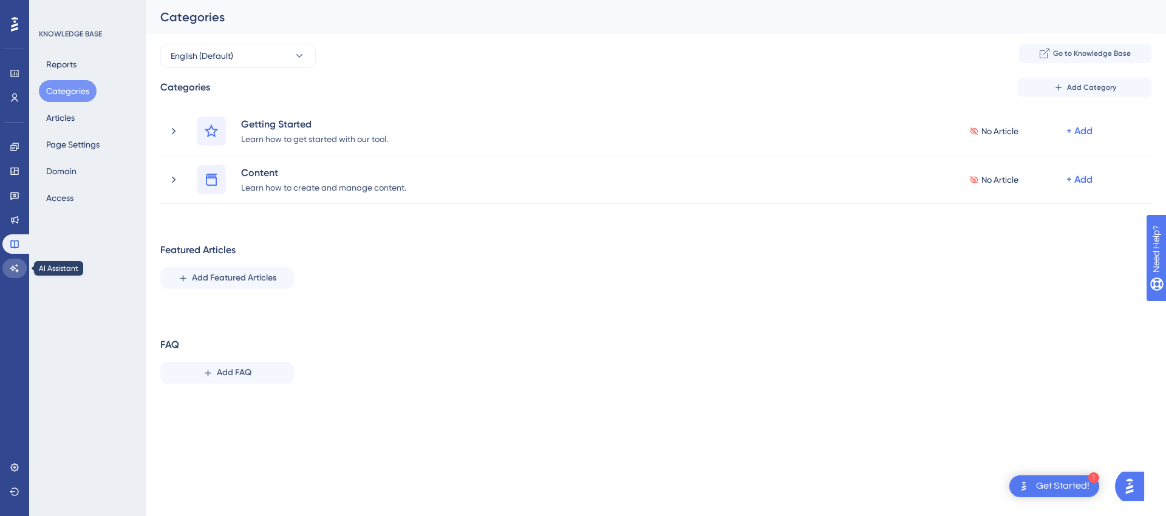
click at [13, 262] on link at bounding box center [14, 268] width 24 height 19
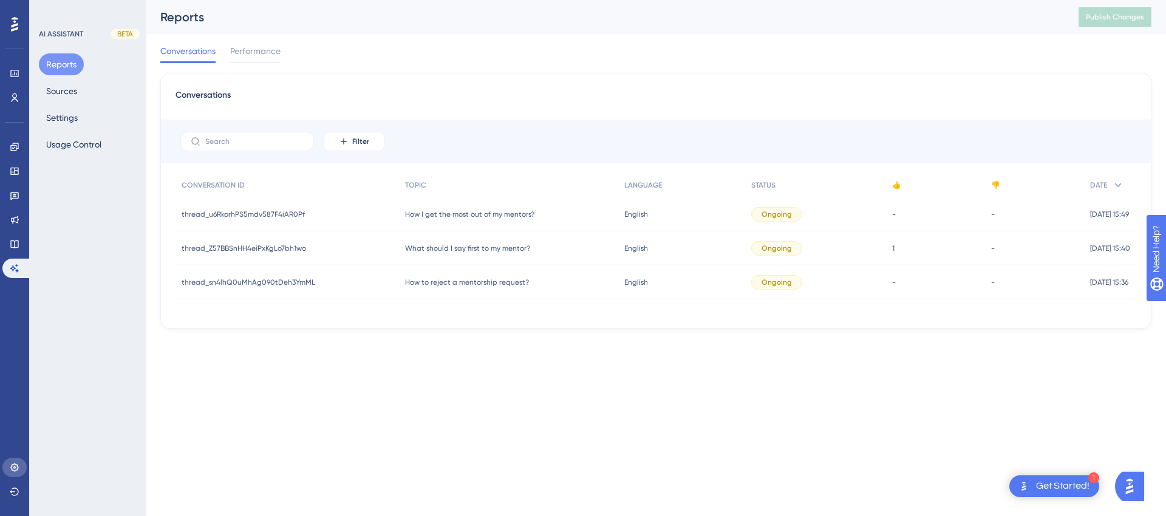
click at [9, 470] on link at bounding box center [14, 467] width 24 height 19
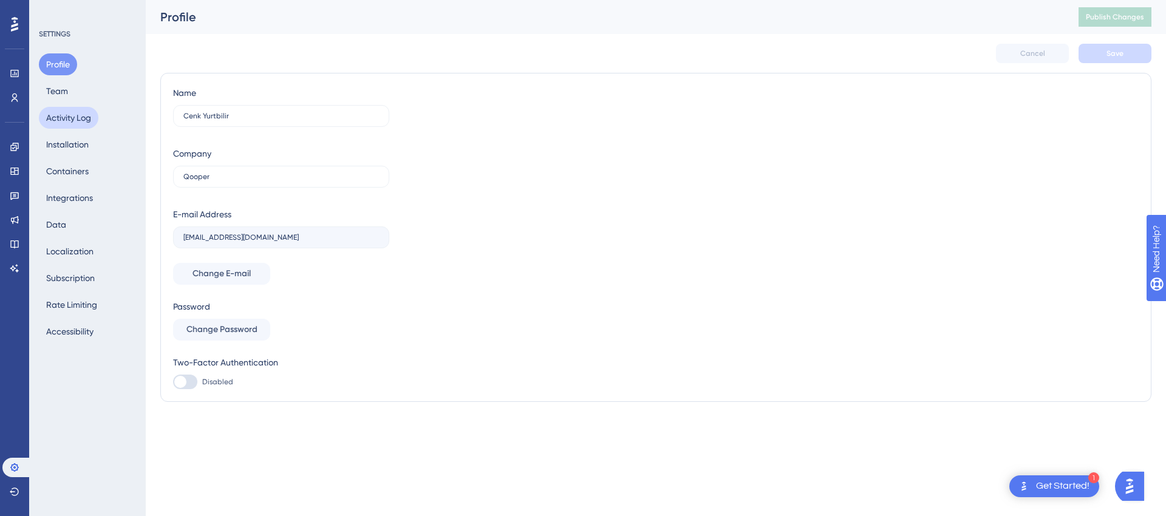
click at [82, 123] on button "Activity Log" at bounding box center [69, 118] width 60 height 22
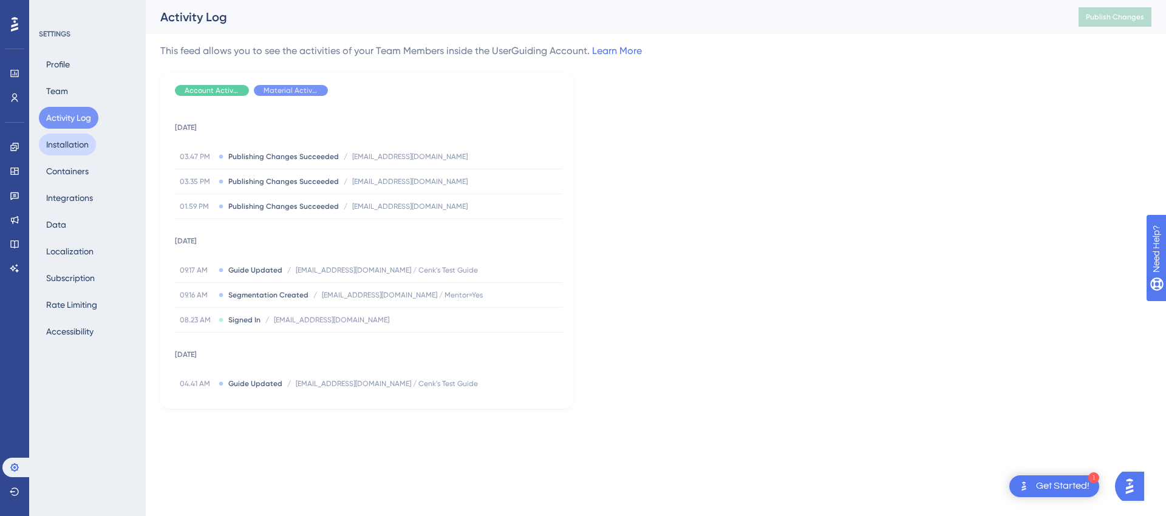
click at [86, 142] on button "Installation" at bounding box center [67, 145] width 57 height 22
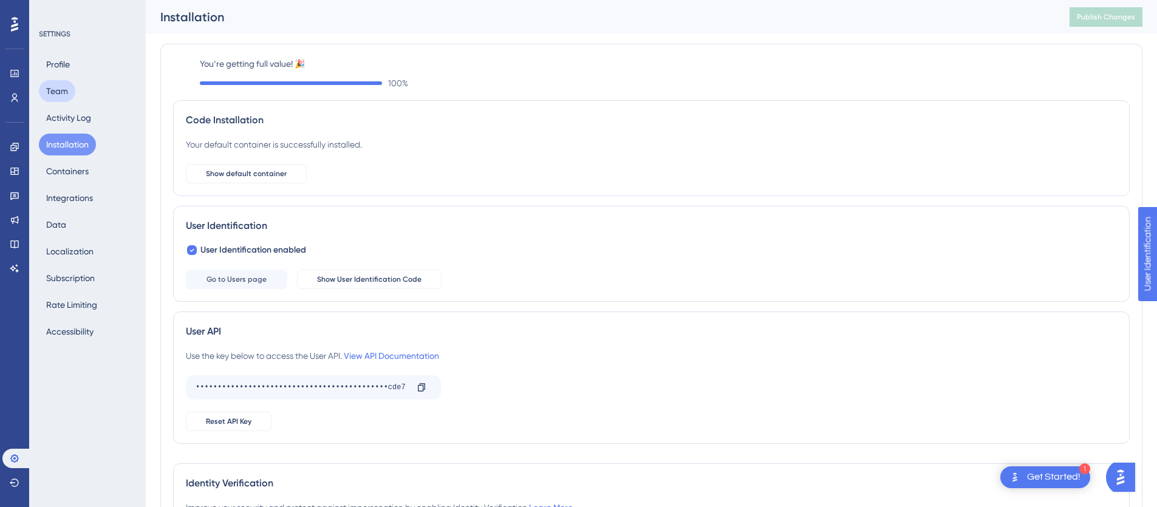
click at [62, 88] on button "Team" at bounding box center [57, 91] width 36 height 22
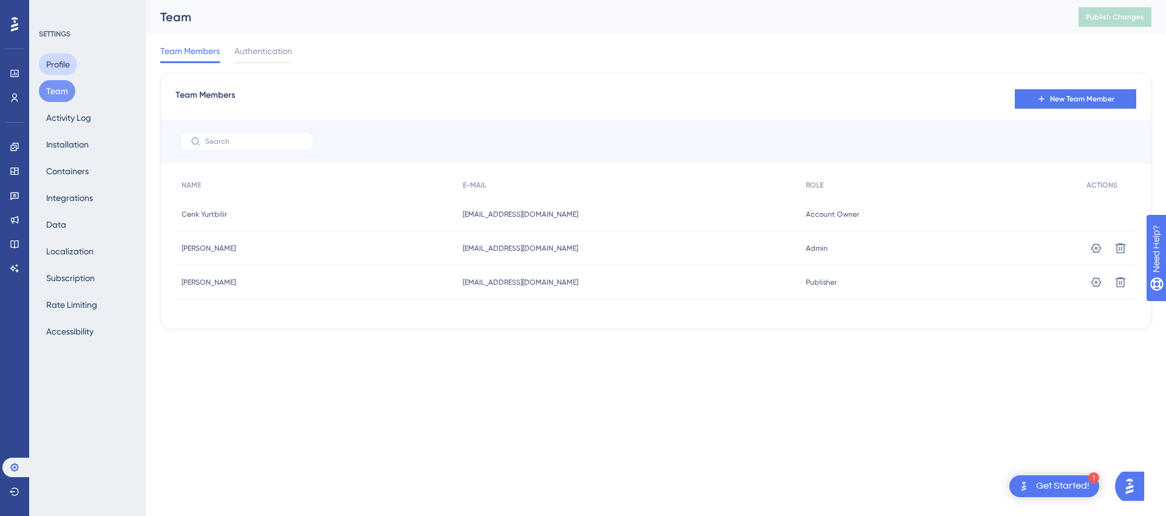
click at [60, 64] on button "Profile" at bounding box center [58, 64] width 38 height 22
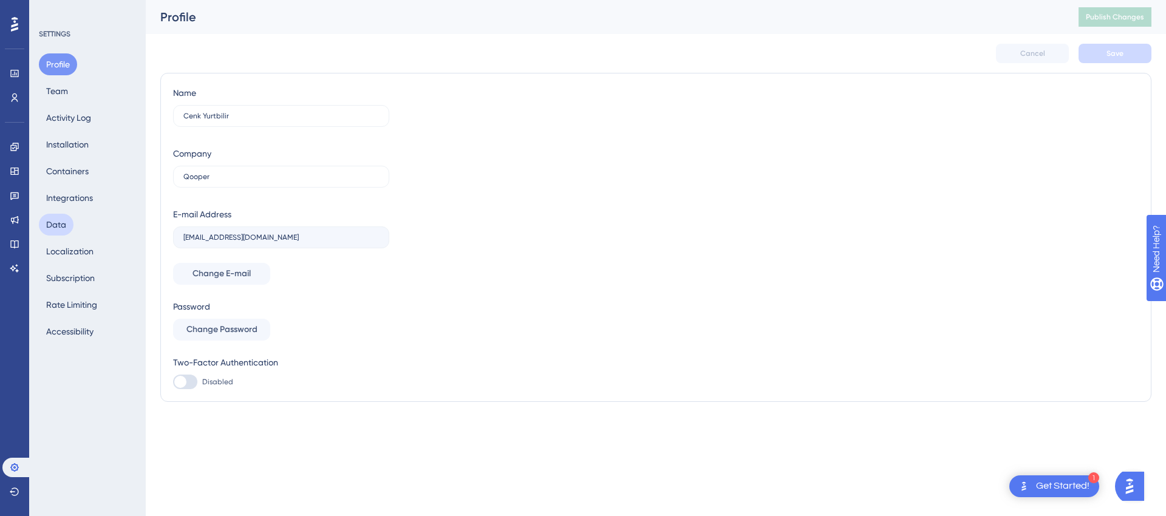
click at [56, 220] on button "Data" at bounding box center [56, 225] width 35 height 22
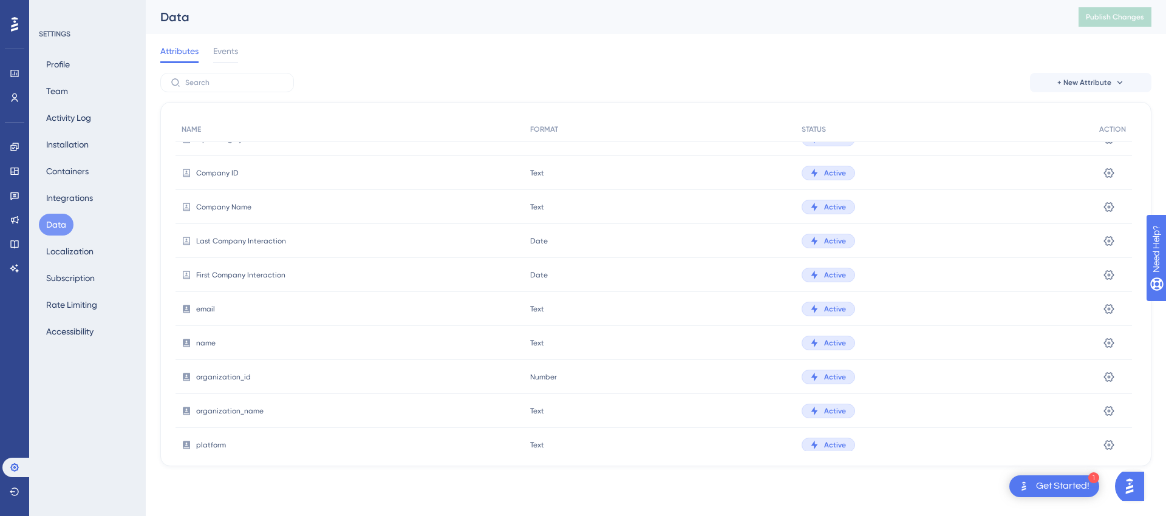
scroll to position [385, 0]
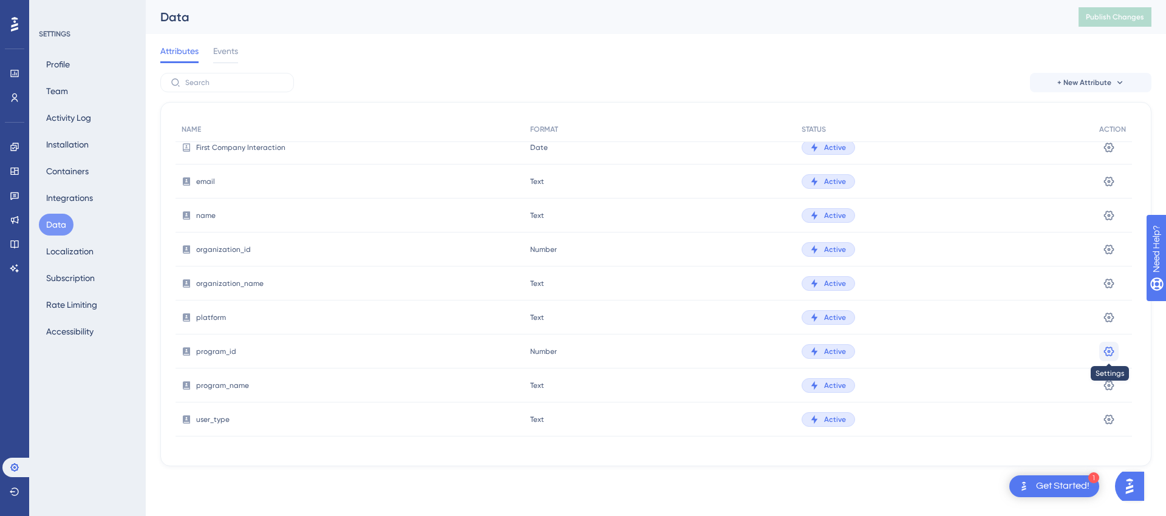
click at [1111, 350] on icon at bounding box center [1109, 352] width 12 height 12
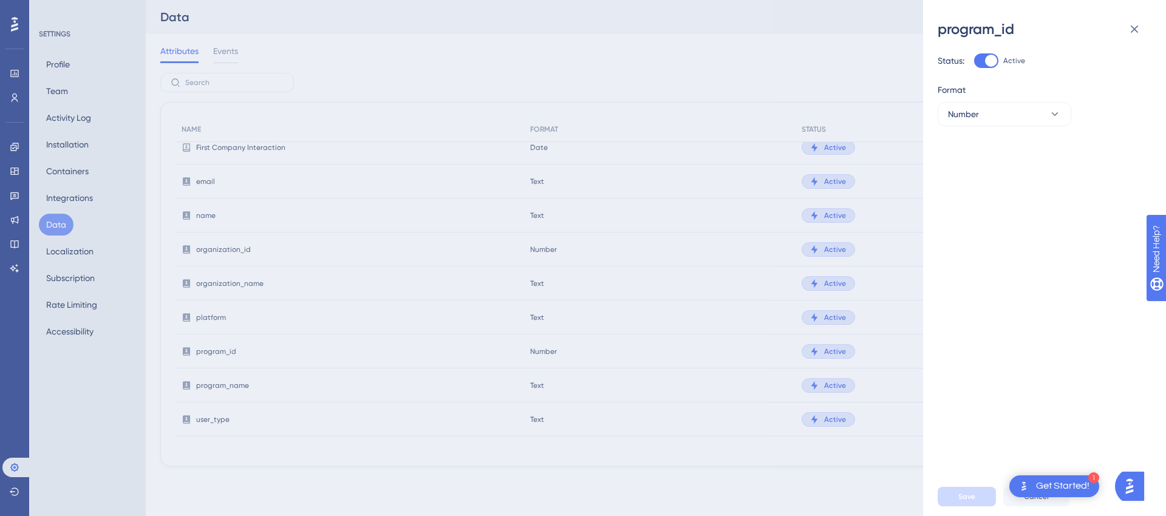
click at [991, 61] on div at bounding box center [991, 61] width 12 height 12
click at [974, 61] on input "Active" at bounding box center [973, 61] width 1 height 1
checkbox input "false"
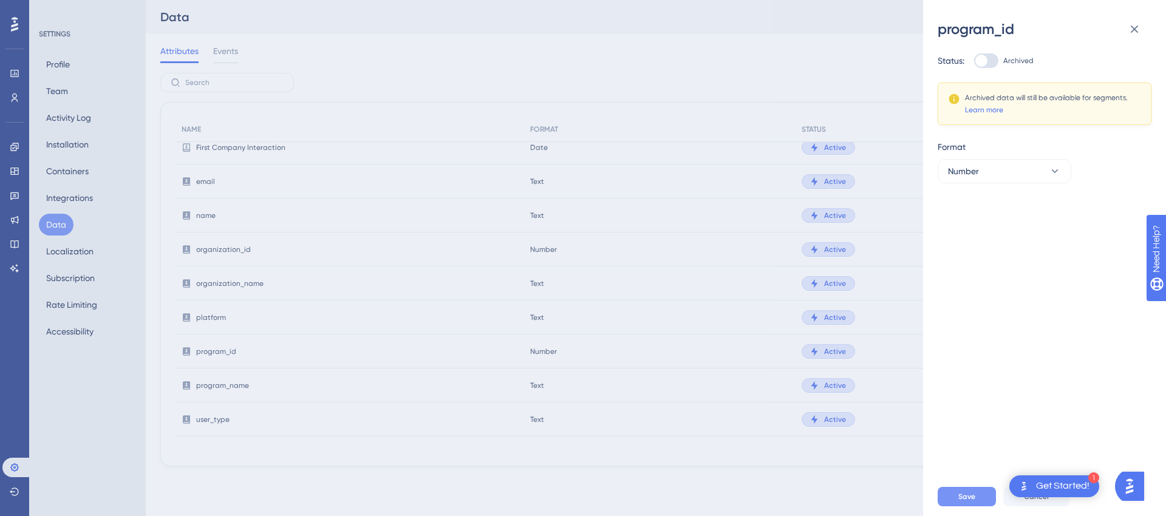
click at [980, 497] on button "Save" at bounding box center [967, 496] width 58 height 19
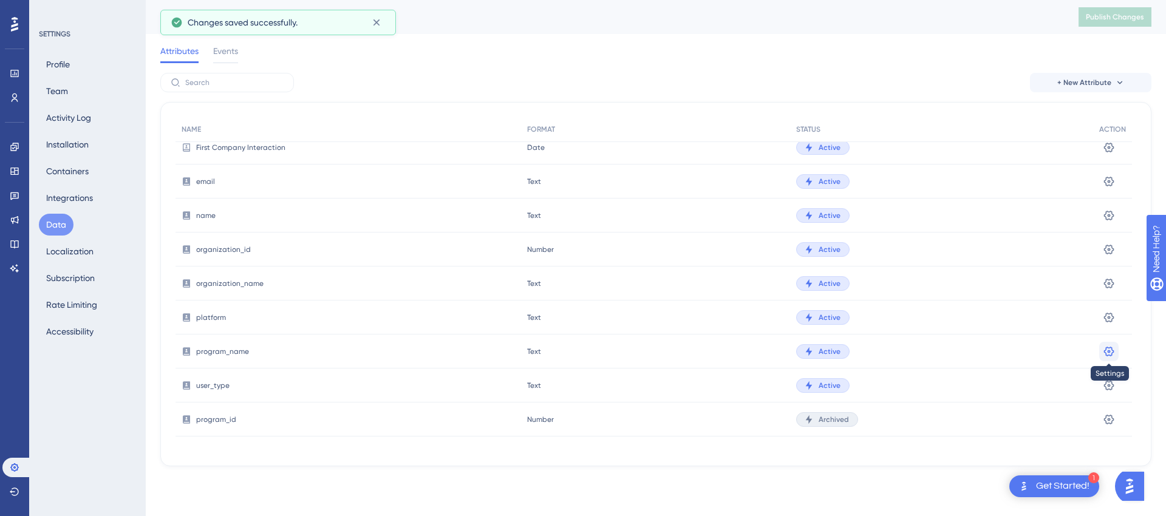
click at [1108, 351] on icon at bounding box center [1109, 351] width 10 height 10
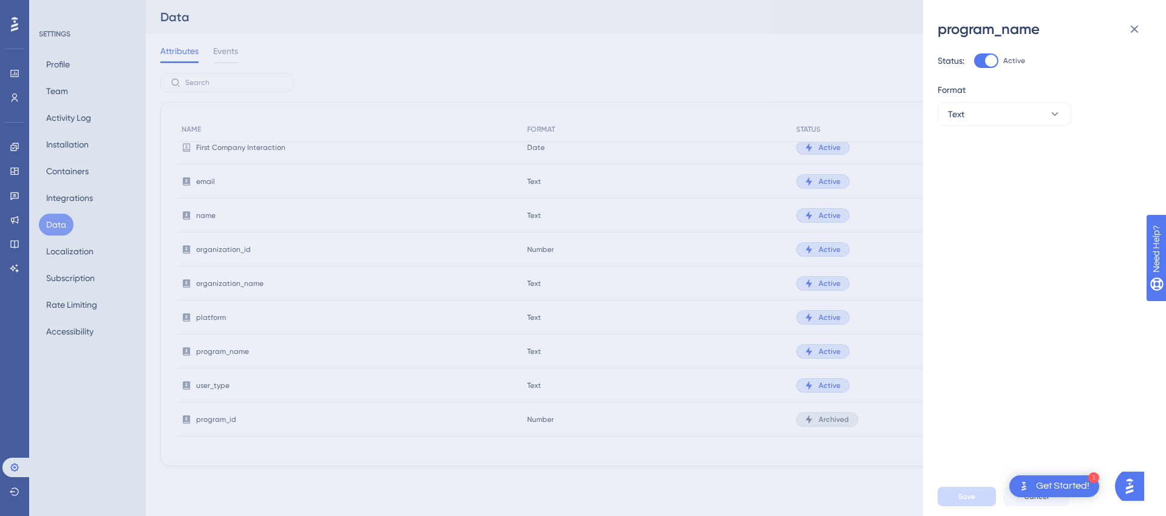
click at [987, 57] on div at bounding box center [991, 61] width 12 height 12
click at [974, 61] on input "Active" at bounding box center [973, 61] width 1 height 1
checkbox input "false"
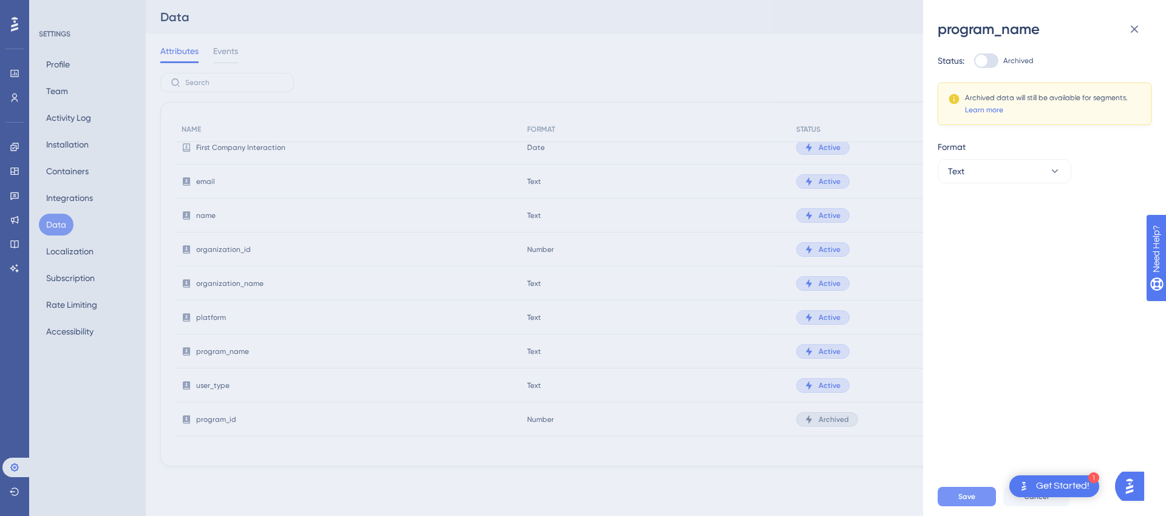
click at [968, 497] on span "Save" at bounding box center [966, 497] width 17 height 10
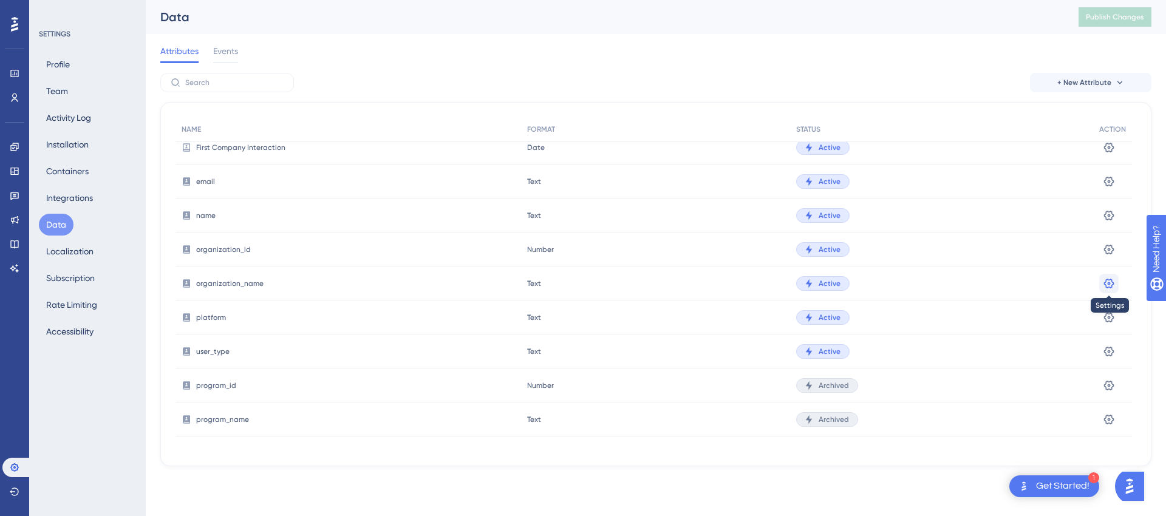
click at [1108, 285] on icon at bounding box center [1109, 284] width 12 height 12
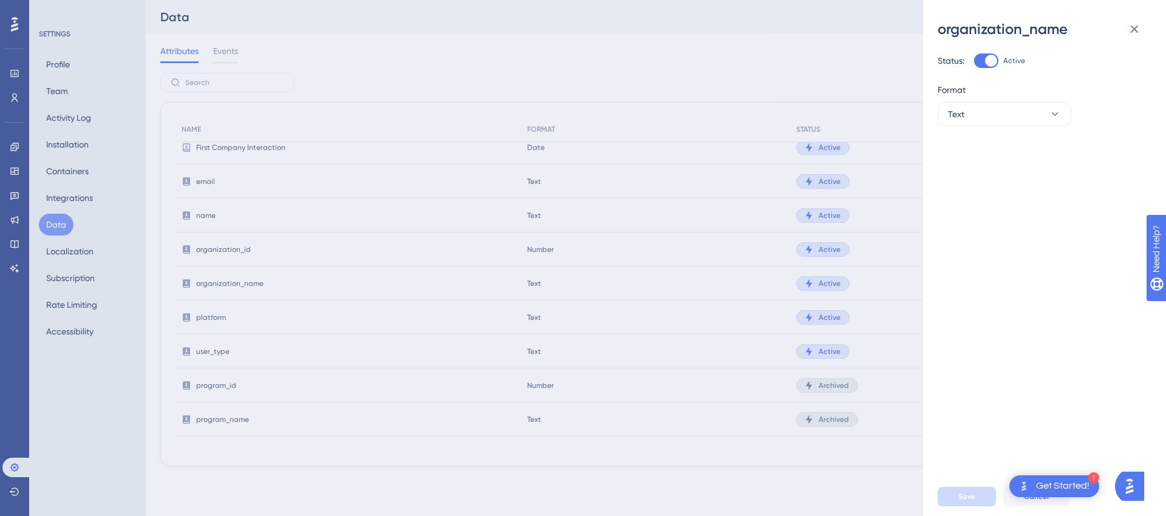
click at [990, 64] on div at bounding box center [991, 61] width 12 height 12
click at [974, 61] on input "Active" at bounding box center [973, 61] width 1 height 1
checkbox input "false"
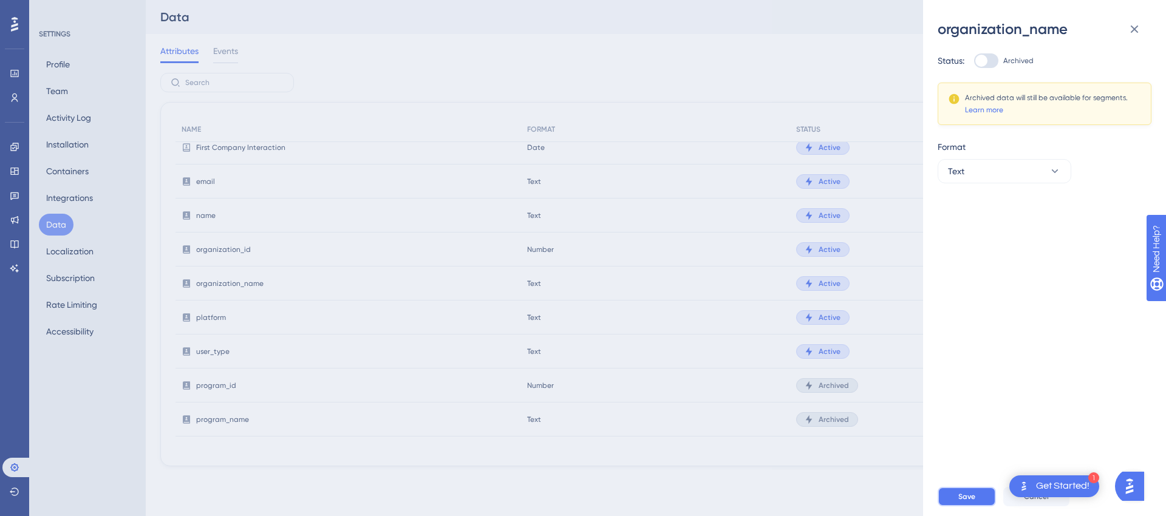
click at [975, 493] on button "Save" at bounding box center [967, 496] width 58 height 19
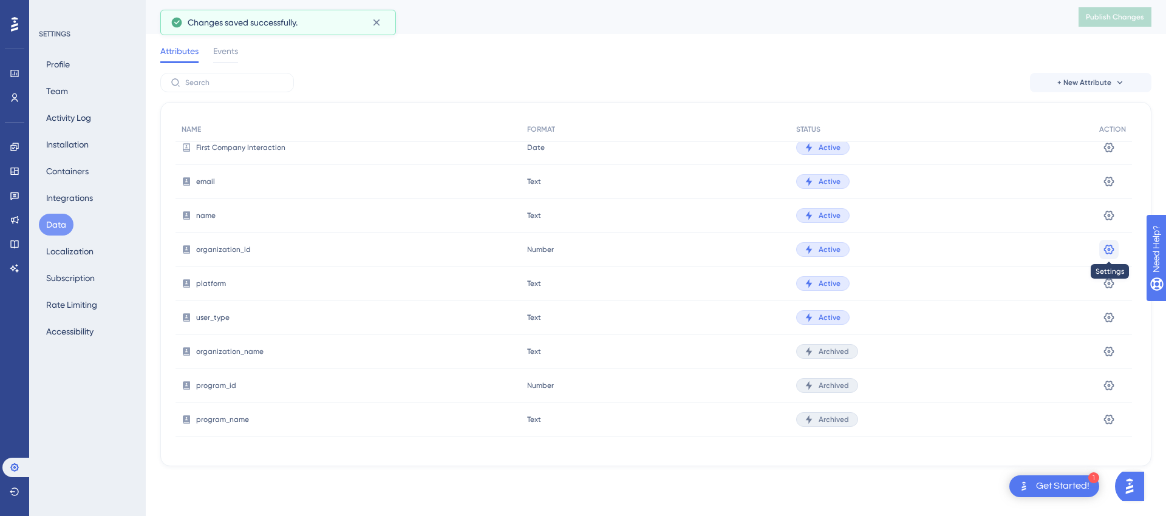
click at [1110, 245] on icon at bounding box center [1109, 249] width 10 height 10
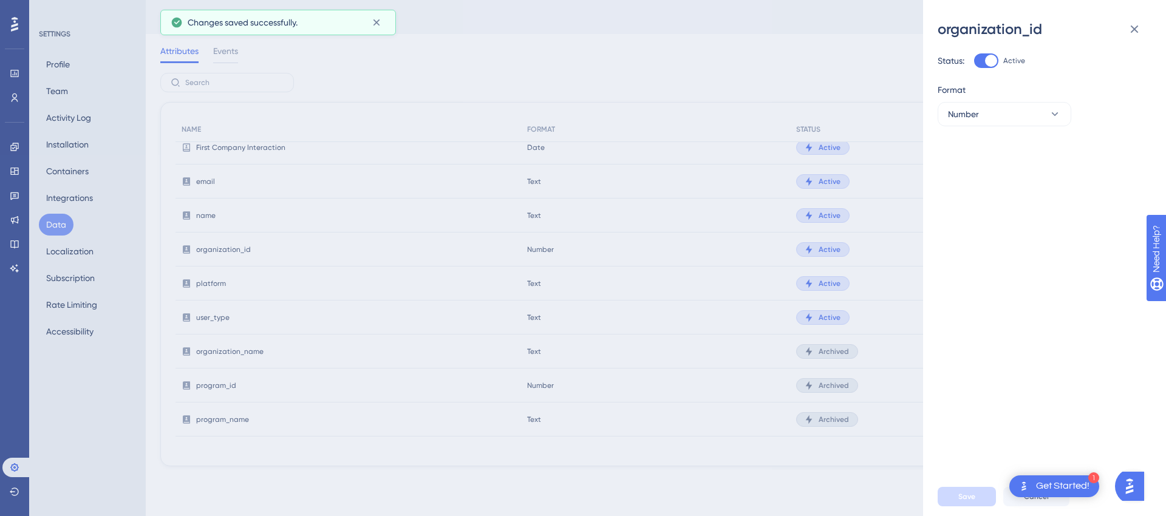
click at [986, 56] on div at bounding box center [991, 61] width 12 height 12
click at [974, 61] on input "Active" at bounding box center [973, 61] width 1 height 1
checkbox input "false"
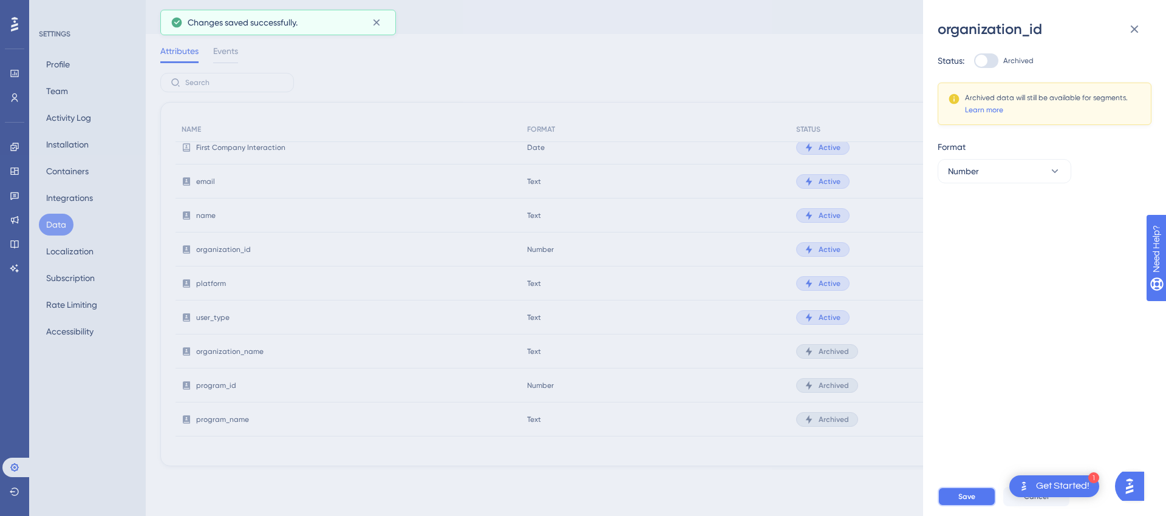
click at [972, 497] on span "Save" at bounding box center [966, 497] width 17 height 10
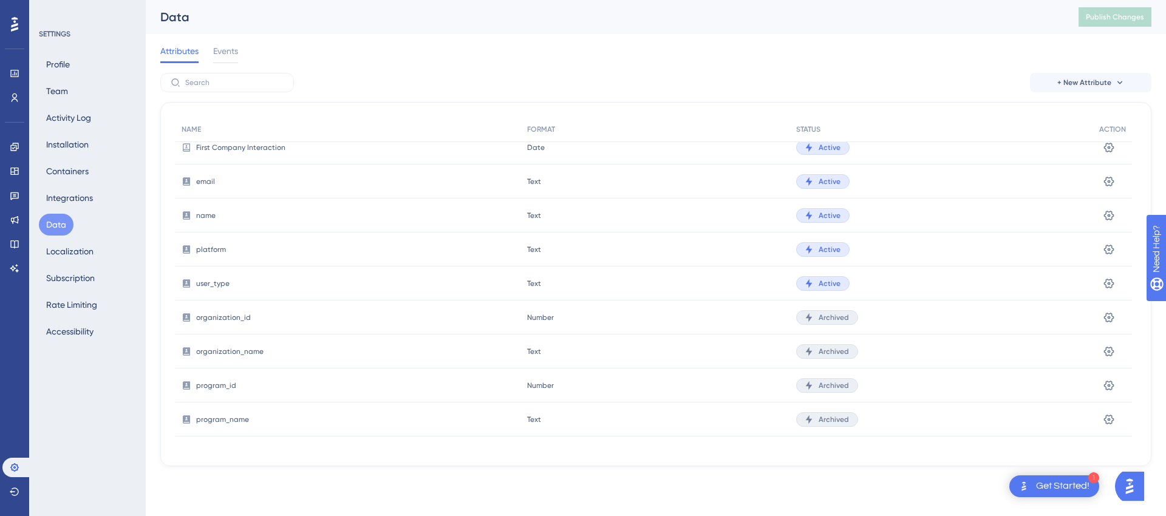
click at [205, 217] on span "name" at bounding box center [205, 216] width 19 height 10
click at [208, 250] on span "platform" at bounding box center [211, 250] width 30 height 10
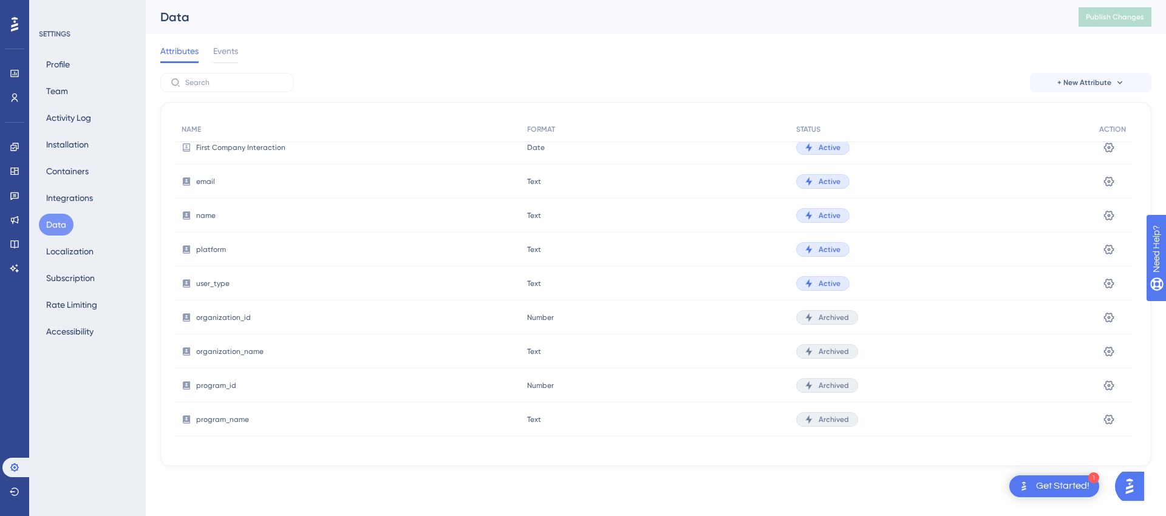
click at [215, 284] on span "user_type" at bounding box center [212, 284] width 33 height 10
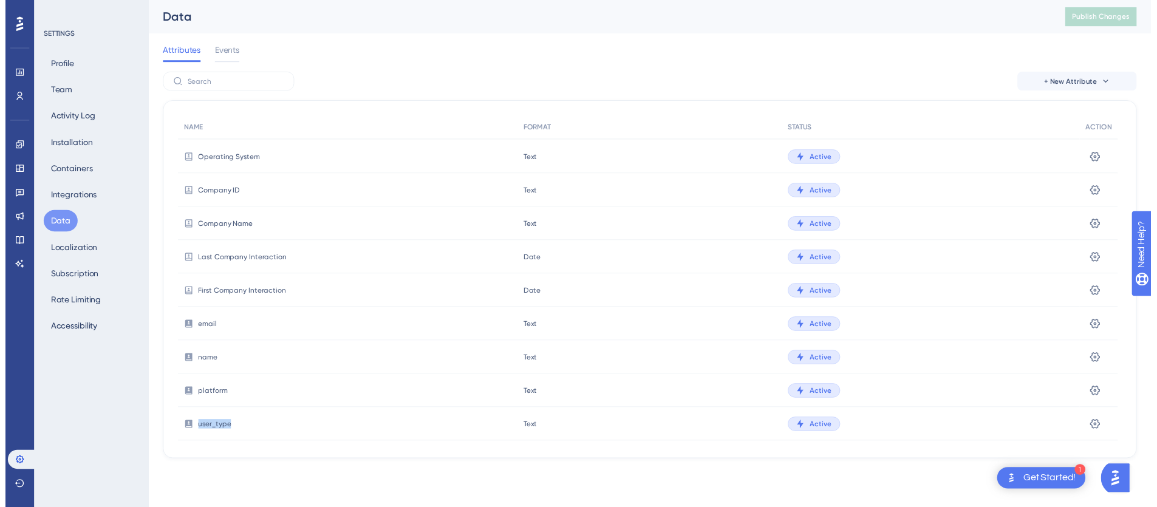
scroll to position [363, 0]
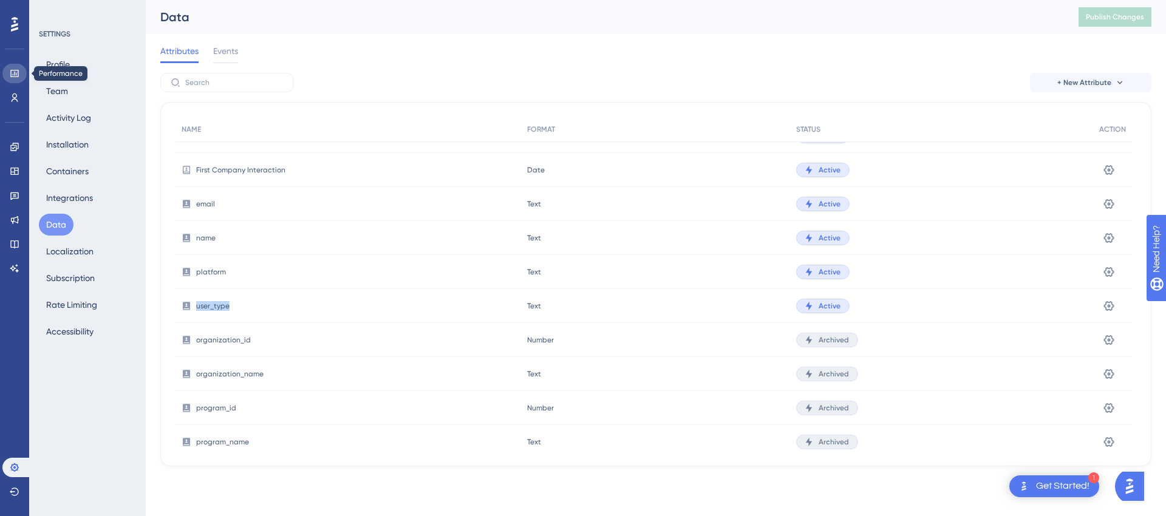
click at [16, 71] on icon at bounding box center [15, 74] width 10 height 10
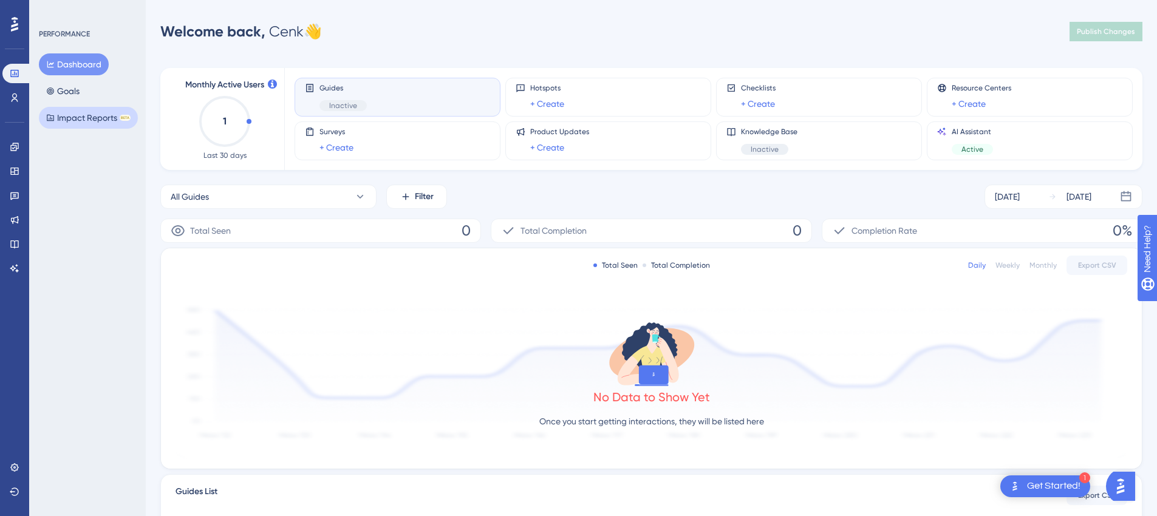
click at [61, 114] on button "Impact Reports BETA" at bounding box center [88, 118] width 99 height 22
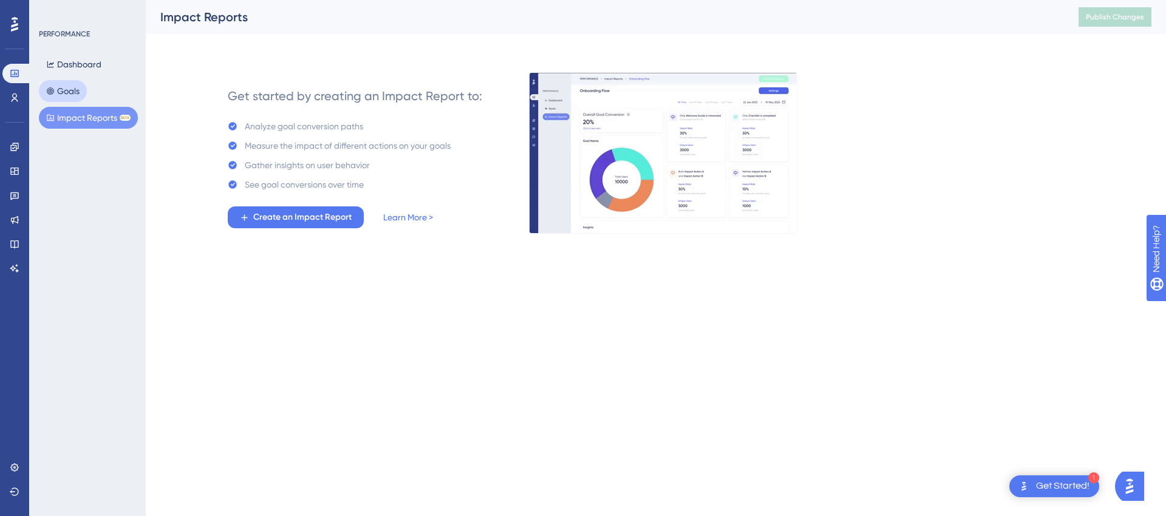
click at [62, 91] on button "Goals" at bounding box center [63, 91] width 48 height 22
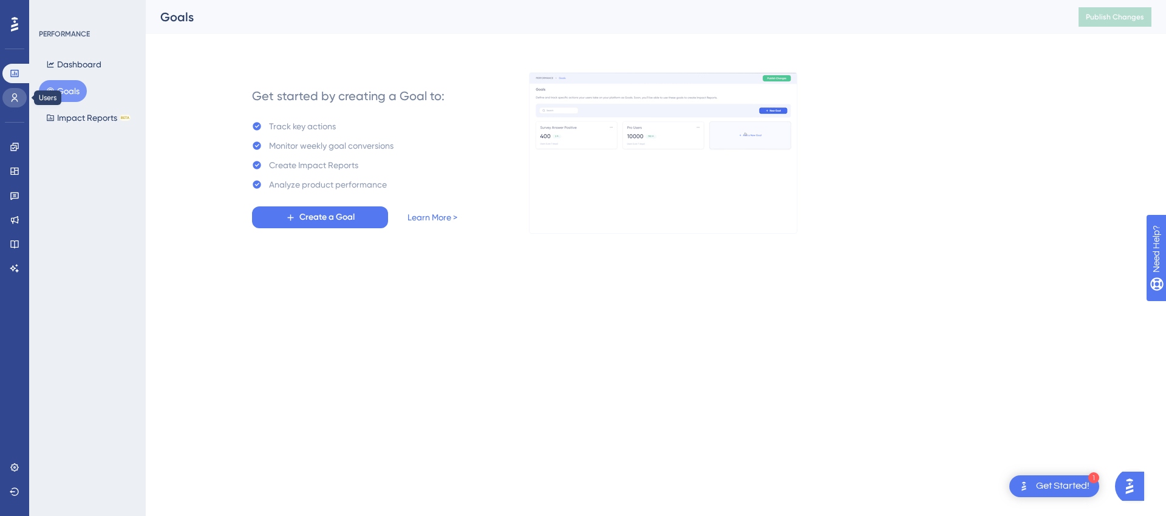
click at [7, 98] on link at bounding box center [14, 97] width 24 height 19
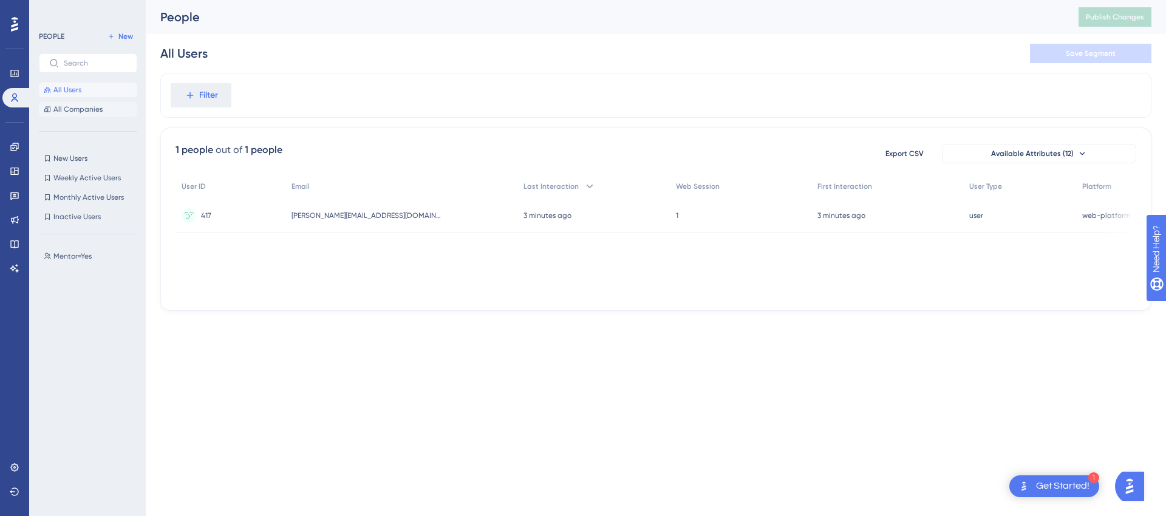
click at [65, 108] on span "All Companies" at bounding box center [77, 109] width 49 height 10
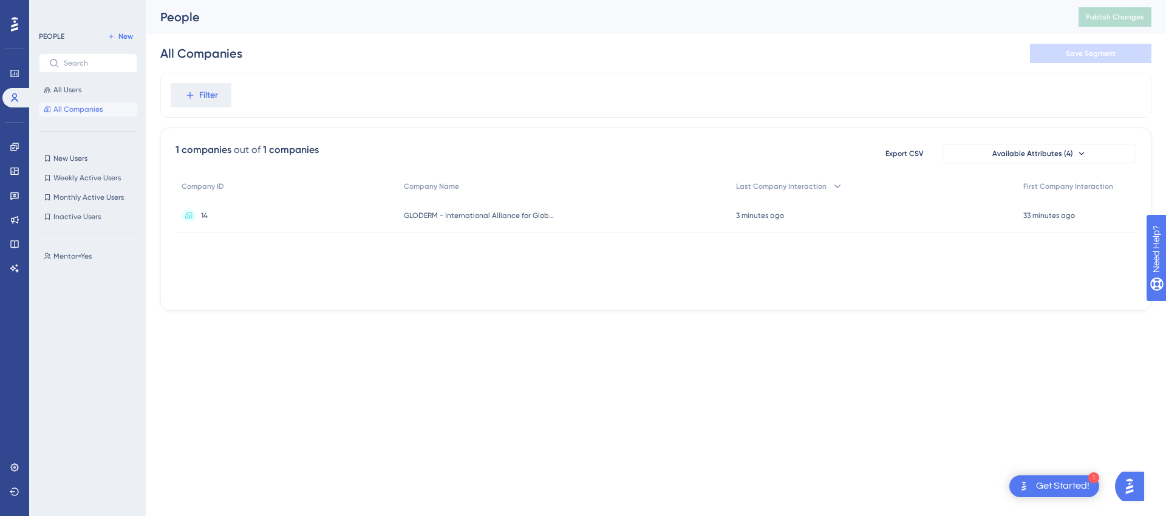
click at [74, 97] on div "All Users All Companies" at bounding box center [88, 100] width 98 height 34
click at [74, 90] on span "All Users" at bounding box center [67, 90] width 28 height 10
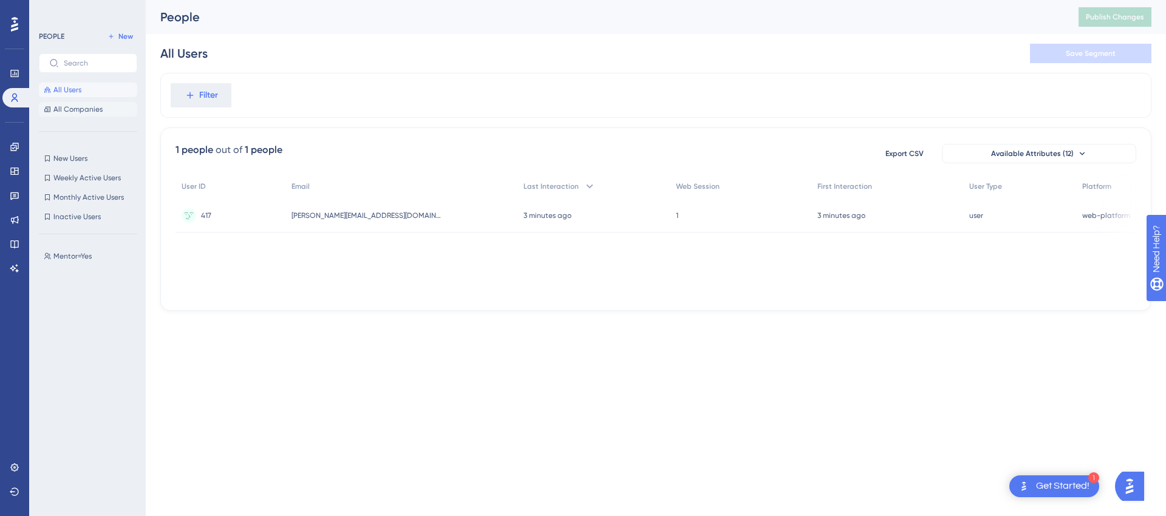
click at [64, 115] on button "All Companies" at bounding box center [88, 109] width 98 height 15
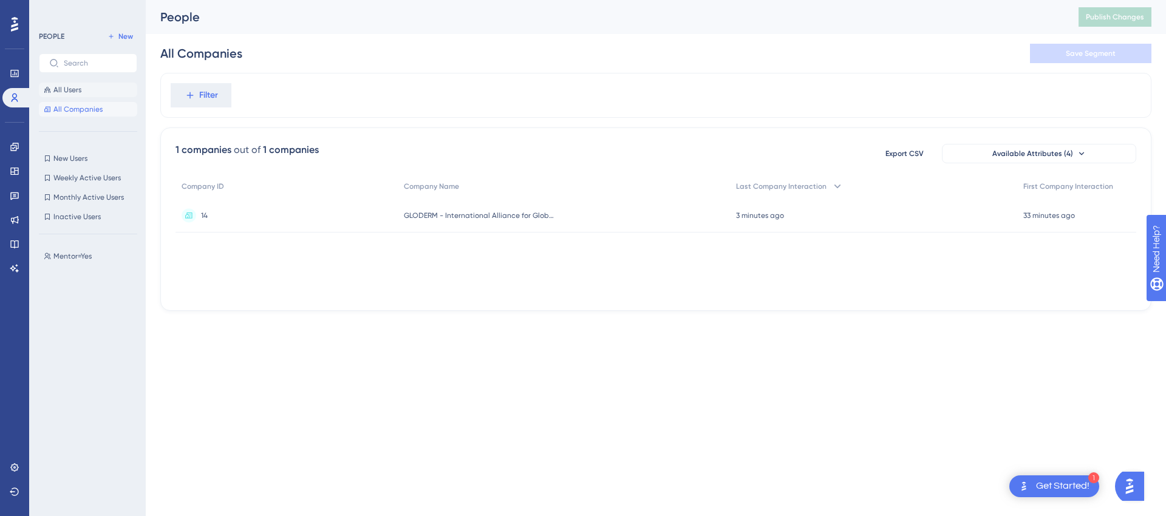
click at [67, 93] on span "All Users" at bounding box center [67, 90] width 28 height 10
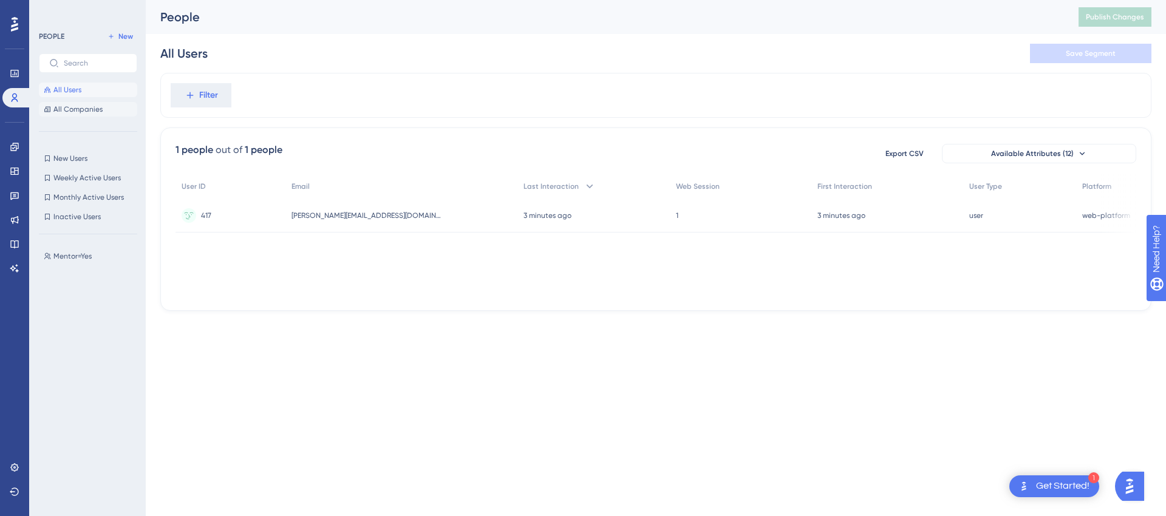
click at [75, 111] on span "All Companies" at bounding box center [77, 109] width 49 height 10
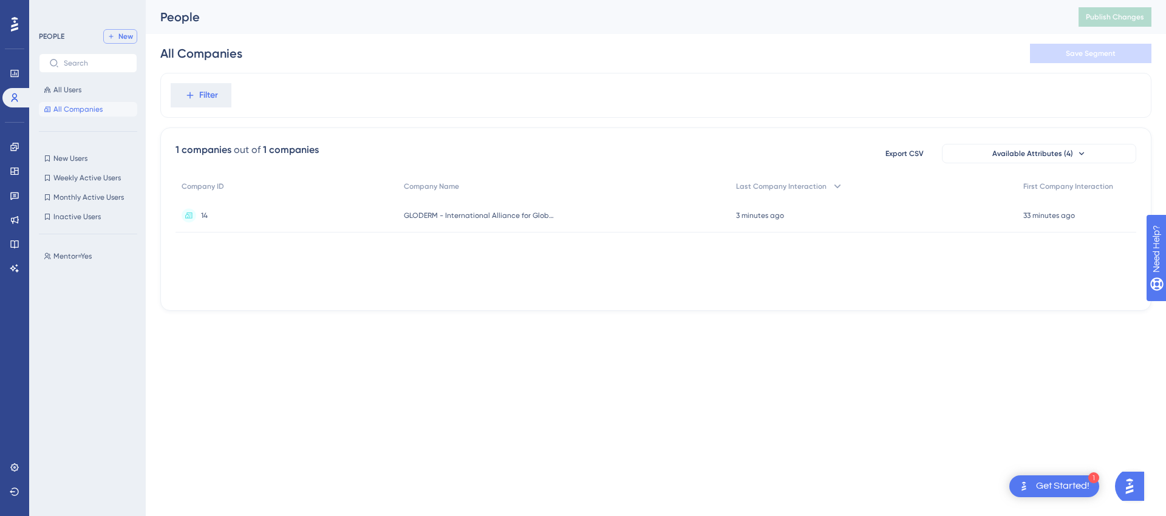
click at [117, 35] on button "New" at bounding box center [120, 36] width 34 height 15
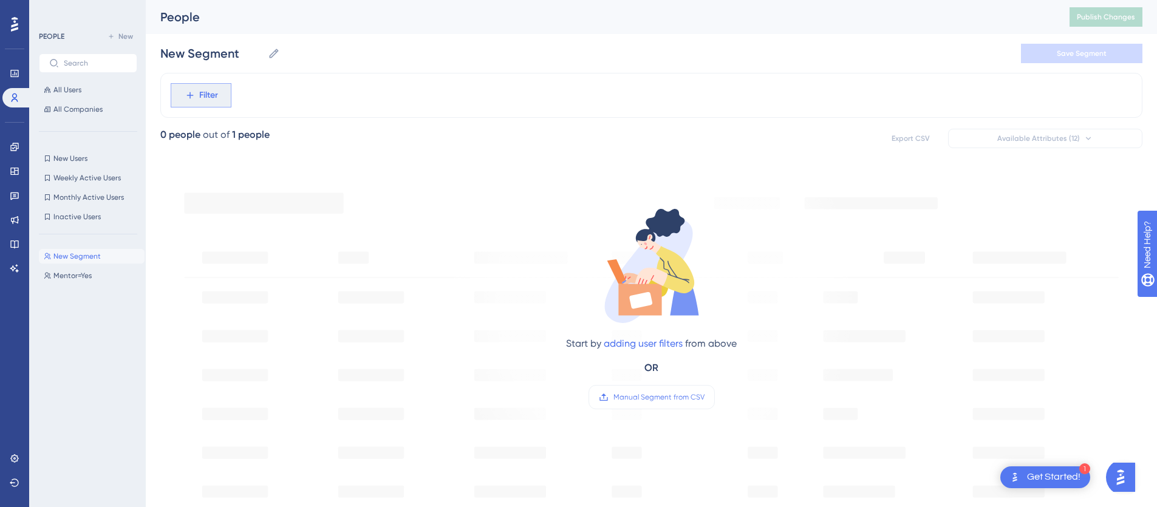
click at [213, 100] on span "Filter" at bounding box center [208, 95] width 19 height 15
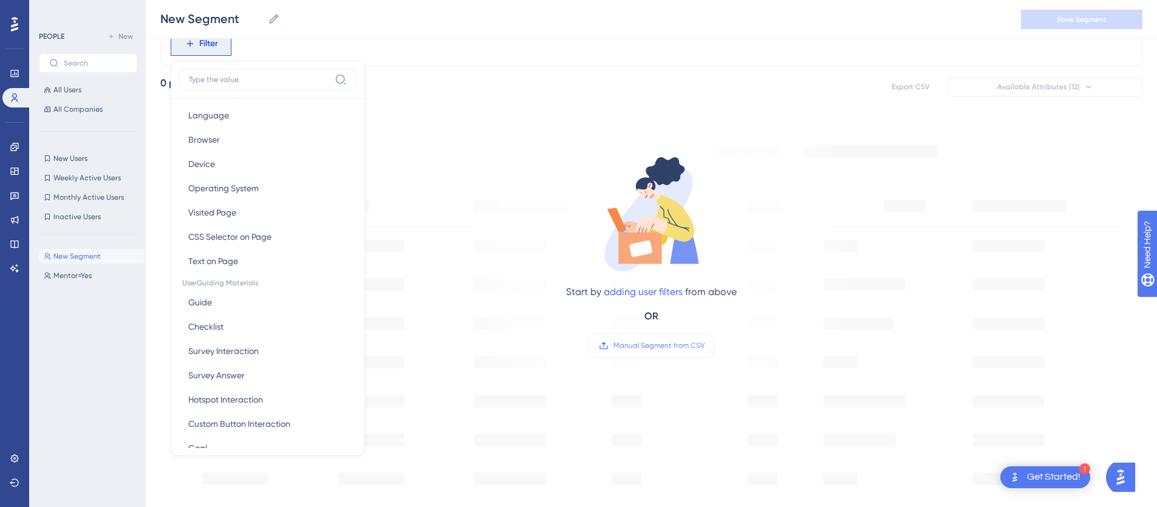
scroll to position [16, 0]
click at [468, 117] on div "Start by adding user filters from above OR Manual Segment from CSV" at bounding box center [651, 489] width 982 height 744
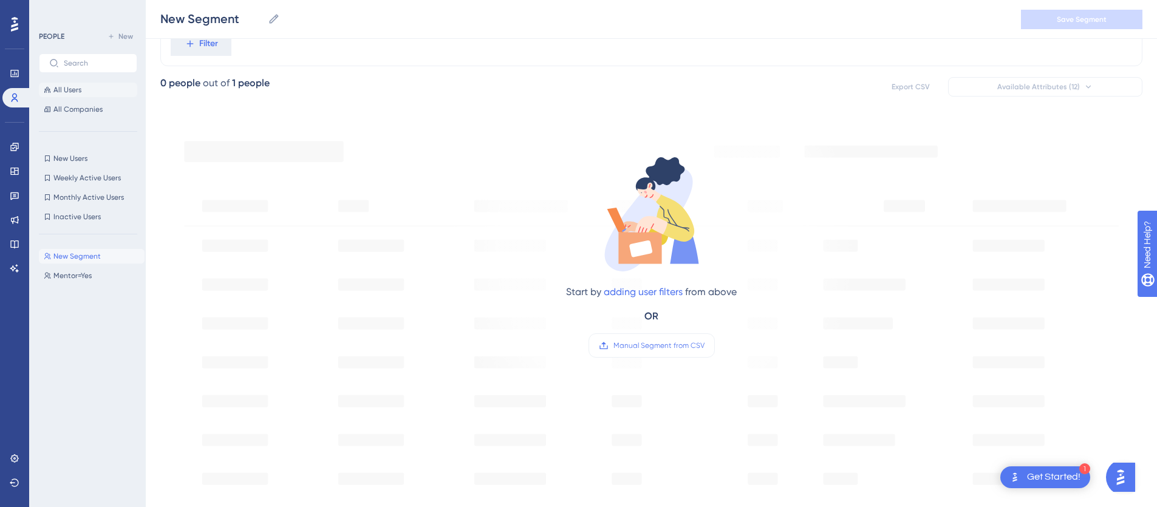
click at [65, 94] on button "All Users" at bounding box center [88, 90] width 98 height 15
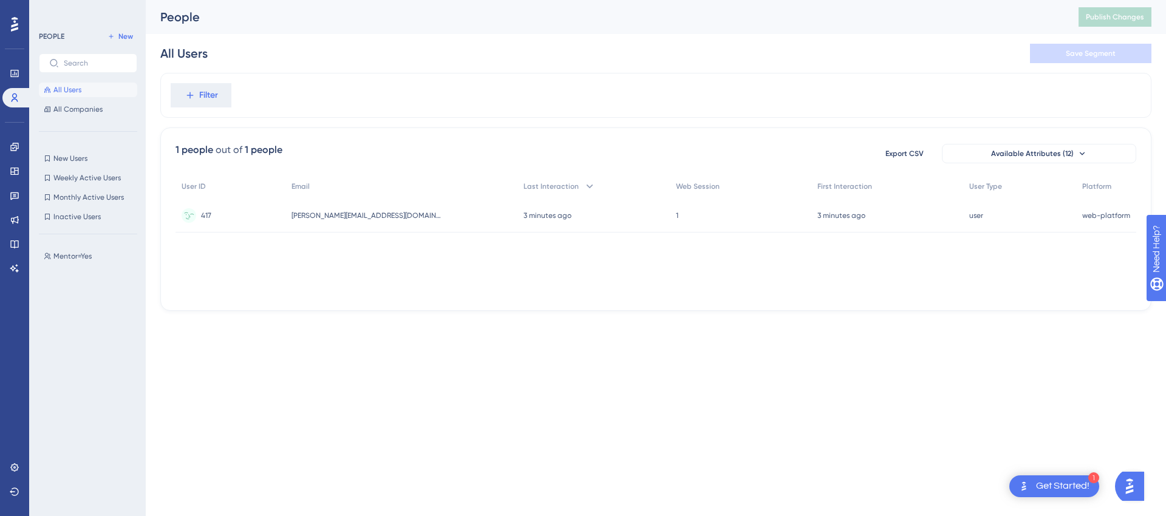
scroll to position [0, 0]
click at [333, 304] on div "1 people out of 1 people Export CSV Available Attributes (12) User ID Email Las…" at bounding box center [655, 219] width 991 height 183
